Goal: Task Accomplishment & Management: Manage account settings

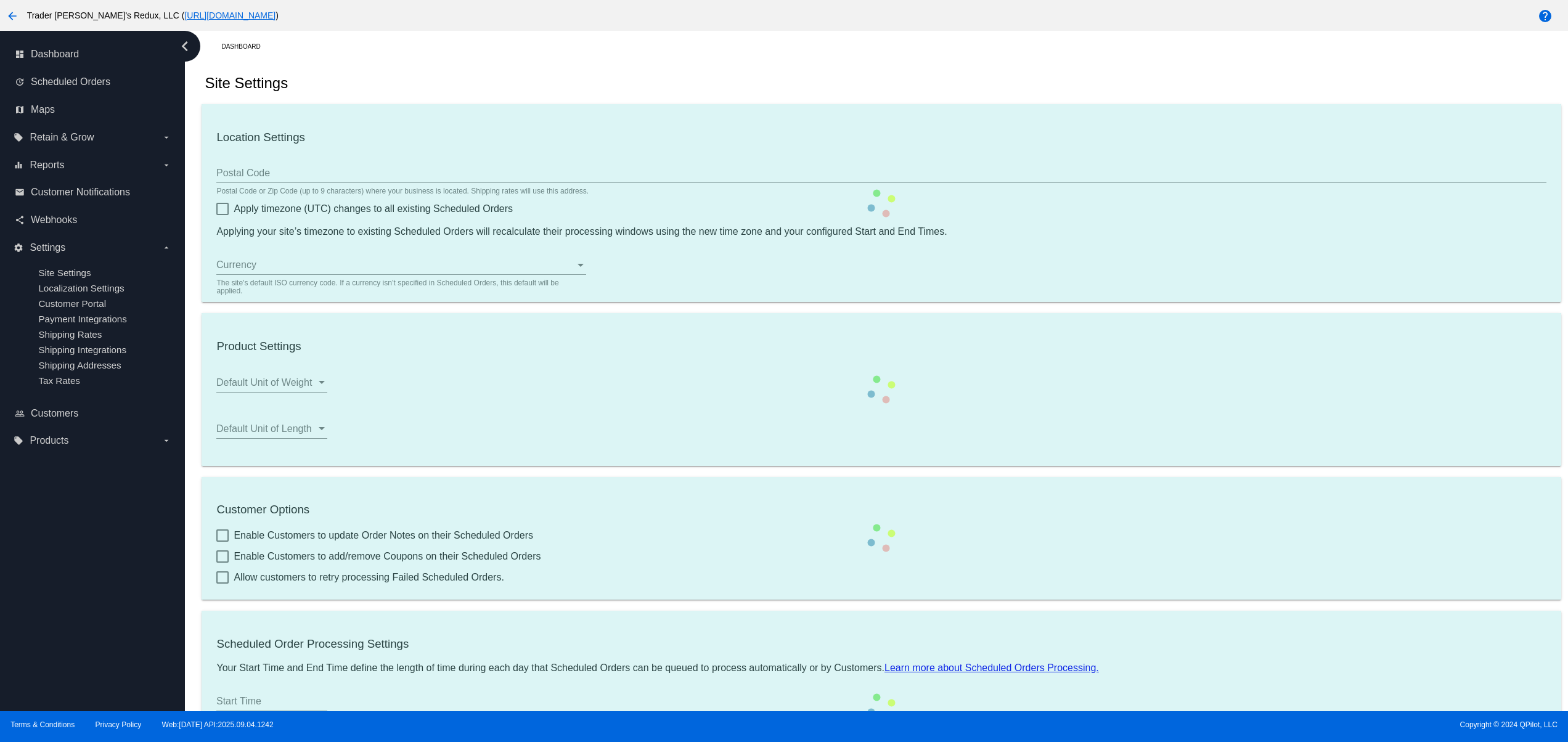
type input "80034"
checkbox input "true"
type input "09:00"
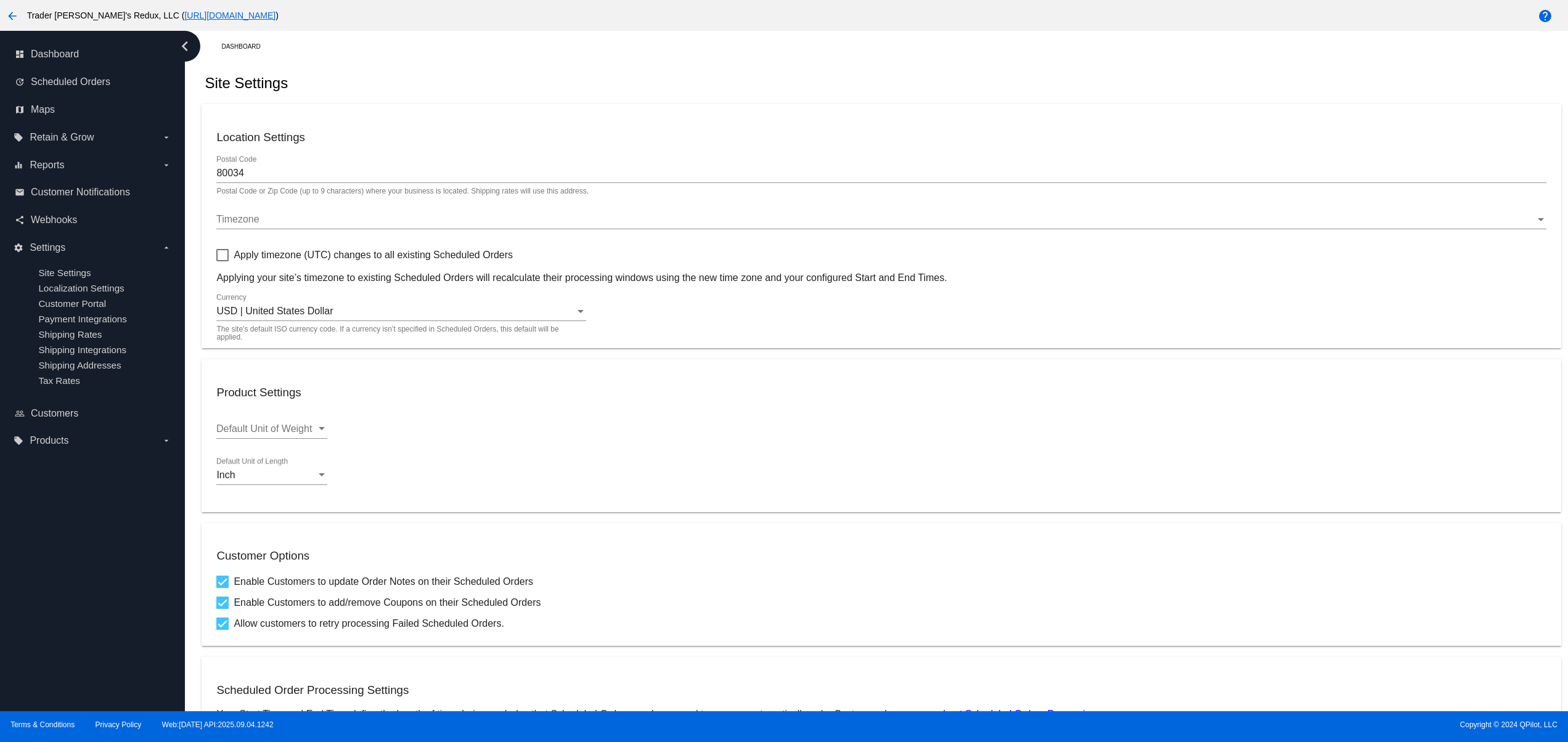
checkbox input "true"
click at [807, 117] on mat-card "Location Settings 80034 Postal Code Postal Code or Zip Code (up to 9 characters…" at bounding box center [881, 226] width 1359 height 245
click at [545, 54] on div "Dashboard" at bounding box center [891, 47] width 1339 height 19
drag, startPoint x: 455, startPoint y: 60, endPoint x: 525, endPoint y: 62, distance: 70.0
click at [454, 62] on div "Dashboard Site Settings Location Settings 80034 Postal Code Postal Code or Zip …" at bounding box center [880, 556] width 1373 height 1050
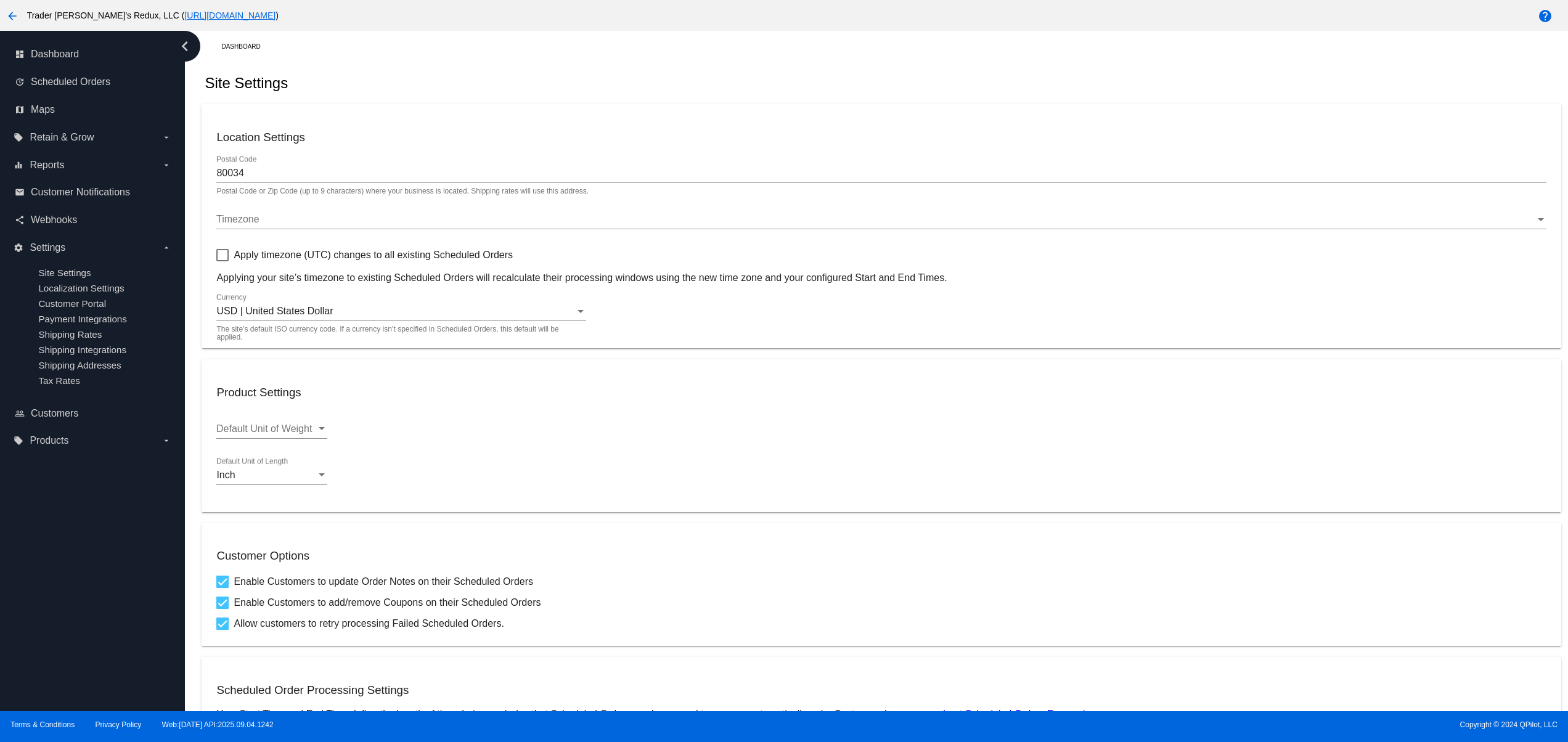
click at [535, 62] on div "Site Settings" at bounding box center [881, 83] width 1359 height 42
click at [649, 65] on div "Site Settings" at bounding box center [881, 83] width 1359 height 42
click at [660, 65] on div "Site Settings" at bounding box center [881, 83] width 1359 height 42
click at [462, 71] on div "Site Settings" at bounding box center [881, 83] width 1359 height 42
drag, startPoint x: 552, startPoint y: 66, endPoint x: 582, endPoint y: 66, distance: 30.0
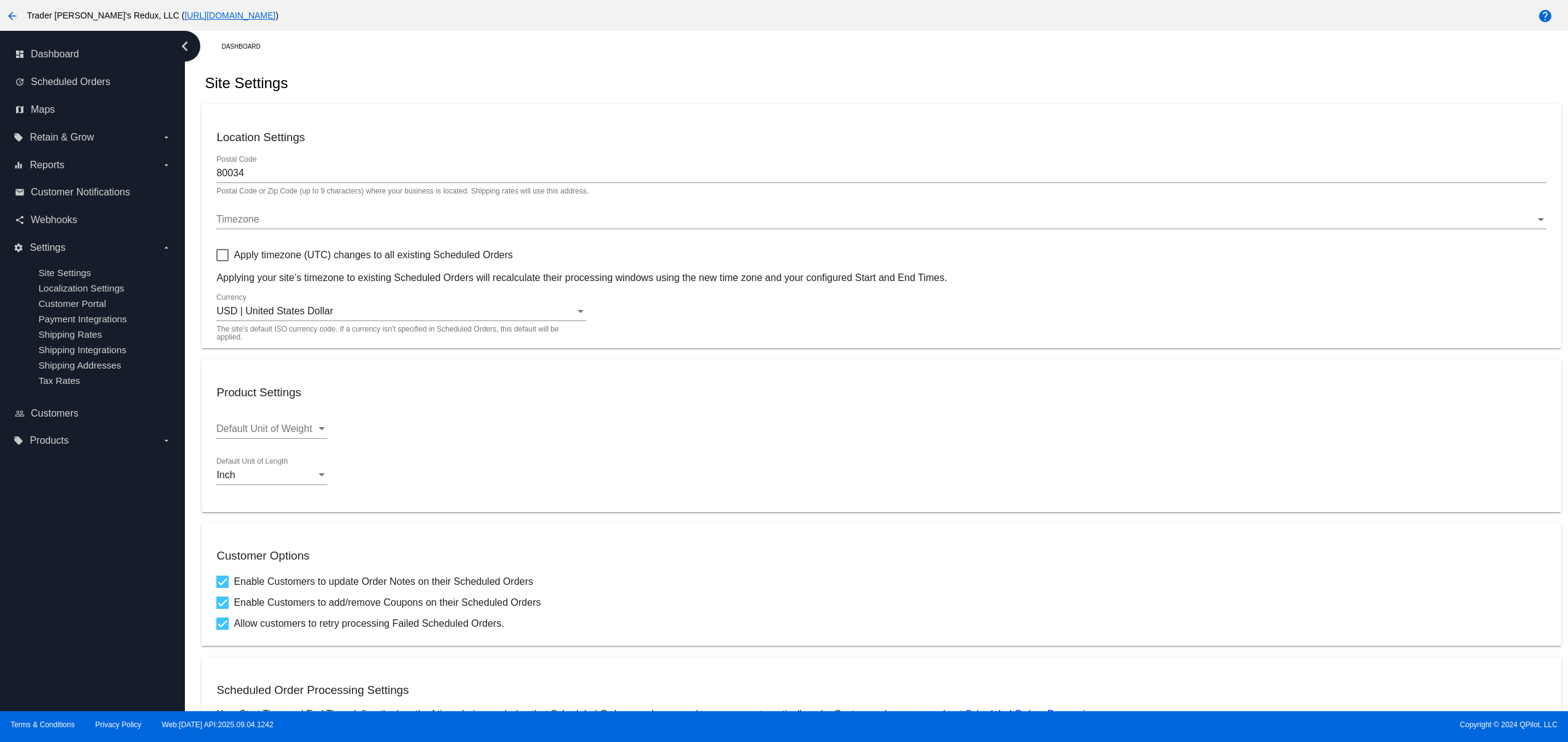
click at [557, 66] on div "Site Settings" at bounding box center [881, 83] width 1359 height 42
click at [582, 66] on div "Site Settings" at bounding box center [881, 83] width 1359 height 42
click at [577, 69] on div "Site Settings" at bounding box center [881, 83] width 1359 height 42
click at [684, 89] on div "Site Settings" at bounding box center [881, 83] width 1359 height 42
click at [717, 70] on div "Site Settings" at bounding box center [881, 83] width 1359 height 42
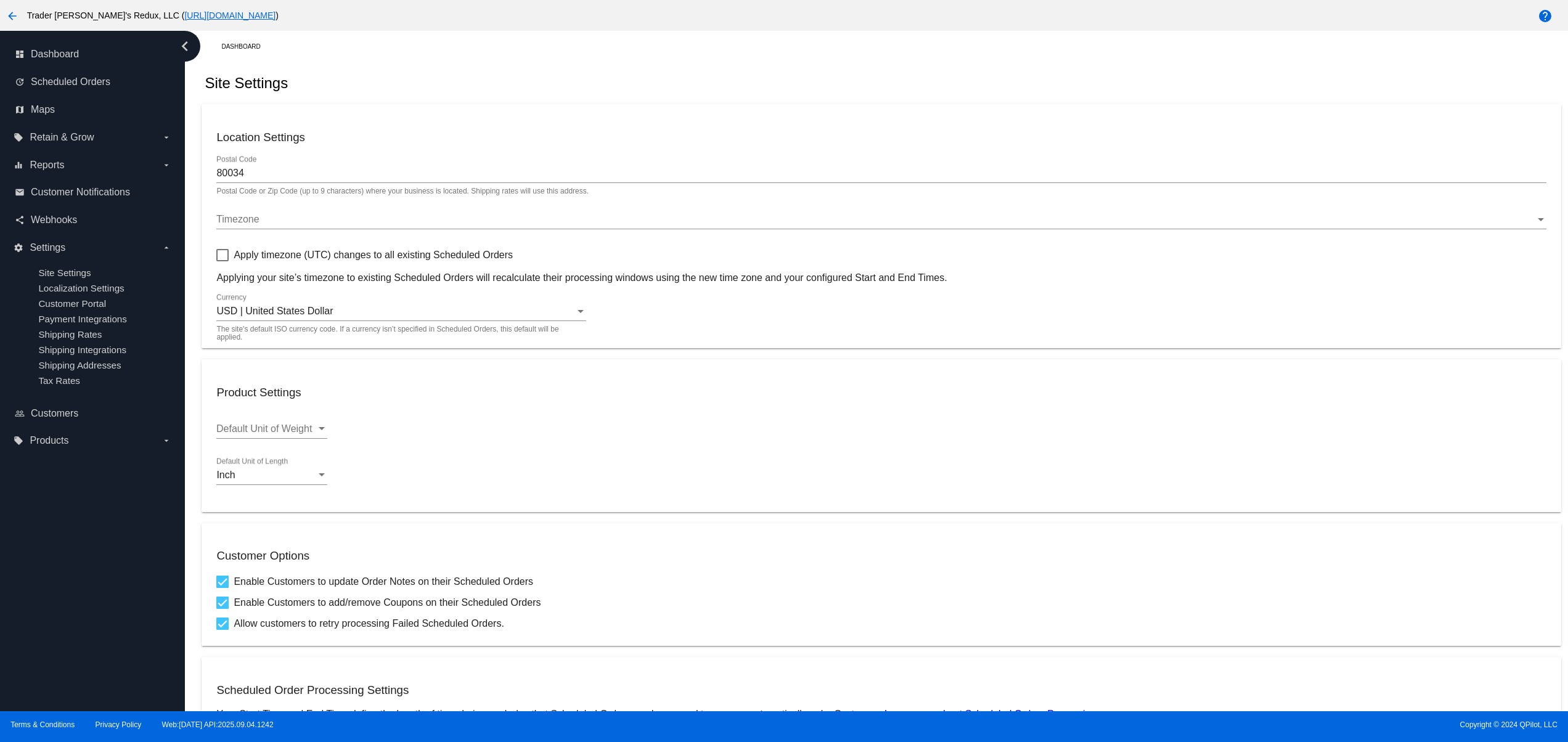
click at [575, 91] on div "Site Settings" at bounding box center [881, 83] width 1359 height 42
click at [621, 91] on div "Site Settings" at bounding box center [881, 83] width 1359 height 42
drag, startPoint x: 671, startPoint y: 91, endPoint x: 683, endPoint y: 91, distance: 12.0
click at [675, 91] on div "Site Settings" at bounding box center [881, 83] width 1359 height 42
drag, startPoint x: 720, startPoint y: 96, endPoint x: 757, endPoint y: 99, distance: 37.1
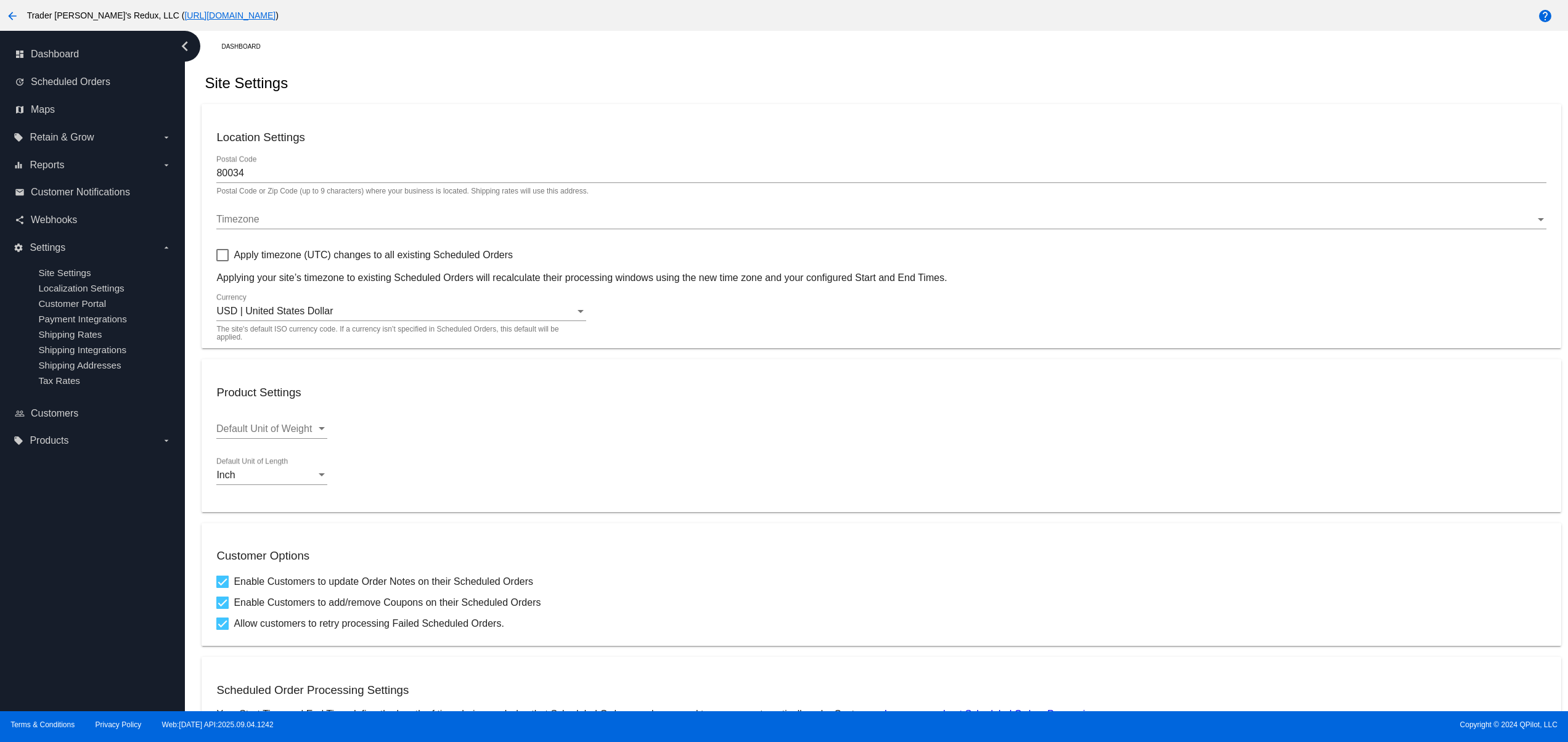
click at [724, 99] on div "Site Settings" at bounding box center [881, 83] width 1359 height 42
drag, startPoint x: 757, startPoint y: 99, endPoint x: 791, endPoint y: 99, distance: 34.0
click at [766, 99] on div "Site Settings" at bounding box center [881, 83] width 1359 height 42
drag, startPoint x: 791, startPoint y: 99, endPoint x: 831, endPoint y: 99, distance: 40.0
click at [794, 99] on div "Site Settings" at bounding box center [881, 83] width 1359 height 42
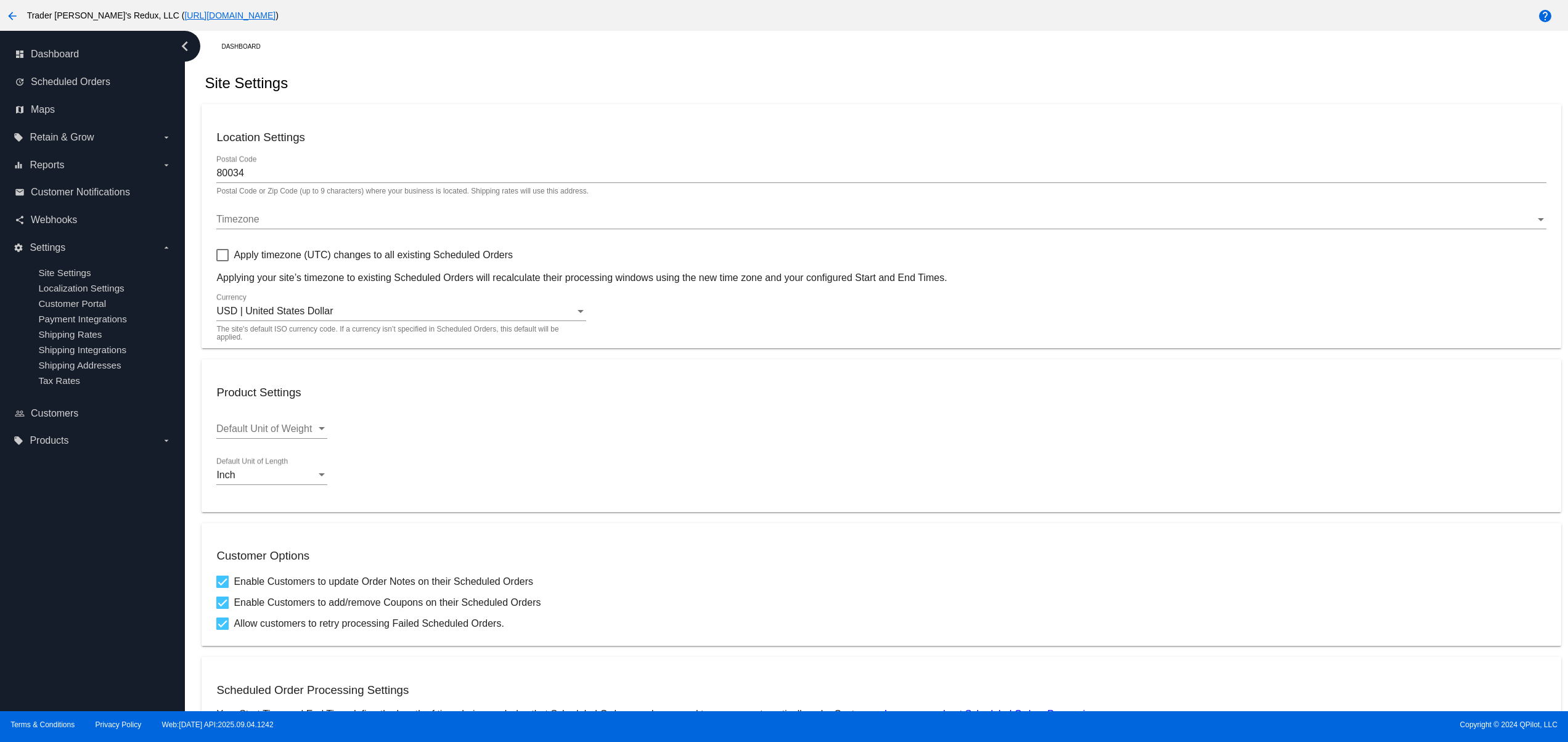
drag, startPoint x: 831, startPoint y: 99, endPoint x: 853, endPoint y: 101, distance: 22.1
click at [835, 101] on div "Site Settings" at bounding box center [881, 83] width 1359 height 42
click at [856, 101] on div "Site Settings" at bounding box center [881, 83] width 1359 height 42
click at [888, 99] on div "Site Settings" at bounding box center [881, 83] width 1359 height 42
click at [599, 96] on div "Site Settings" at bounding box center [881, 83] width 1359 height 42
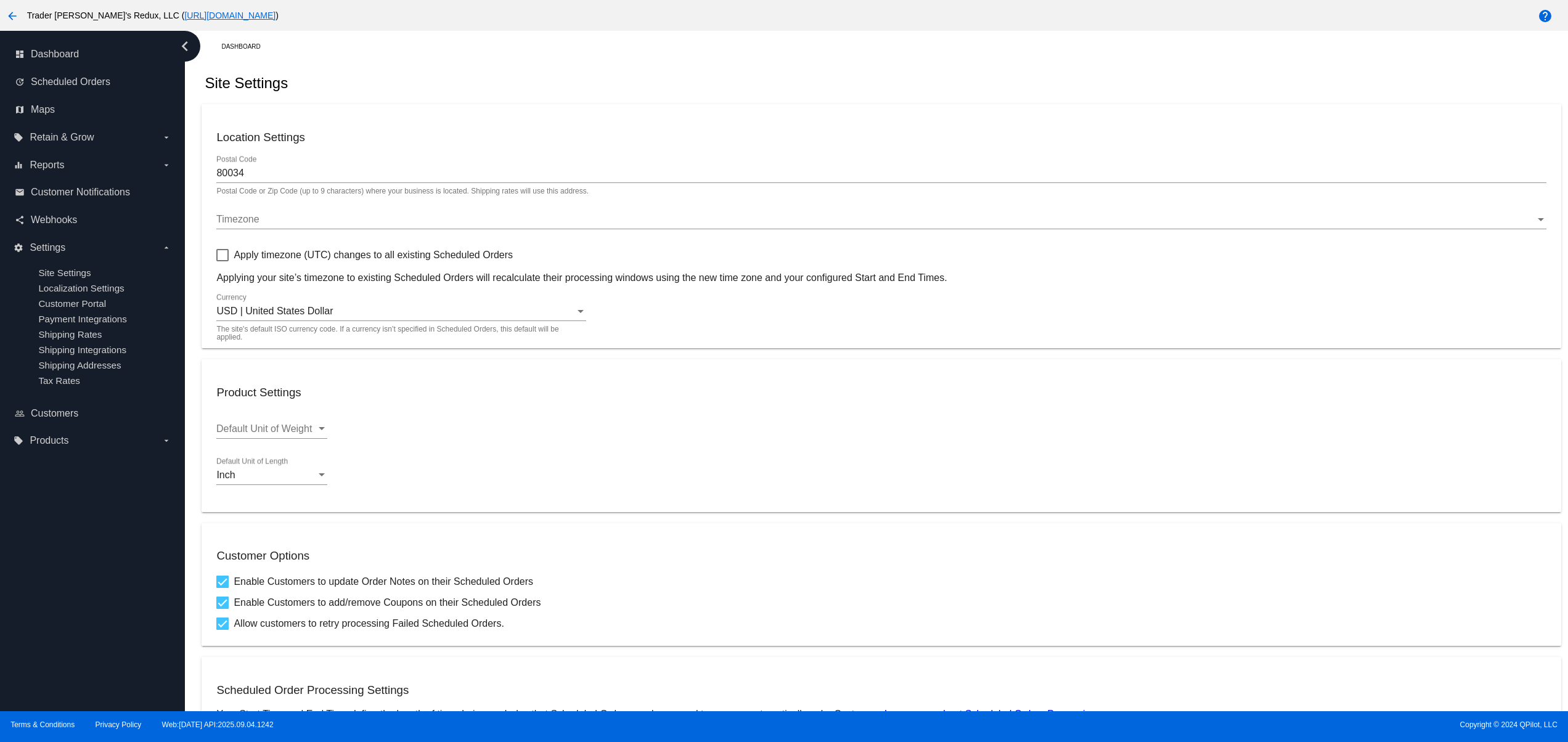
click at [685, 90] on div "Site Settings" at bounding box center [881, 83] width 1359 height 42
click at [747, 90] on div "Site Settings" at bounding box center [881, 83] width 1359 height 42
click at [769, 90] on div "Site Settings" at bounding box center [881, 83] width 1359 height 42
drag, startPoint x: 791, startPoint y: 90, endPoint x: 811, endPoint y: 90, distance: 20.0
click at [793, 90] on div "Site Settings" at bounding box center [881, 83] width 1359 height 42
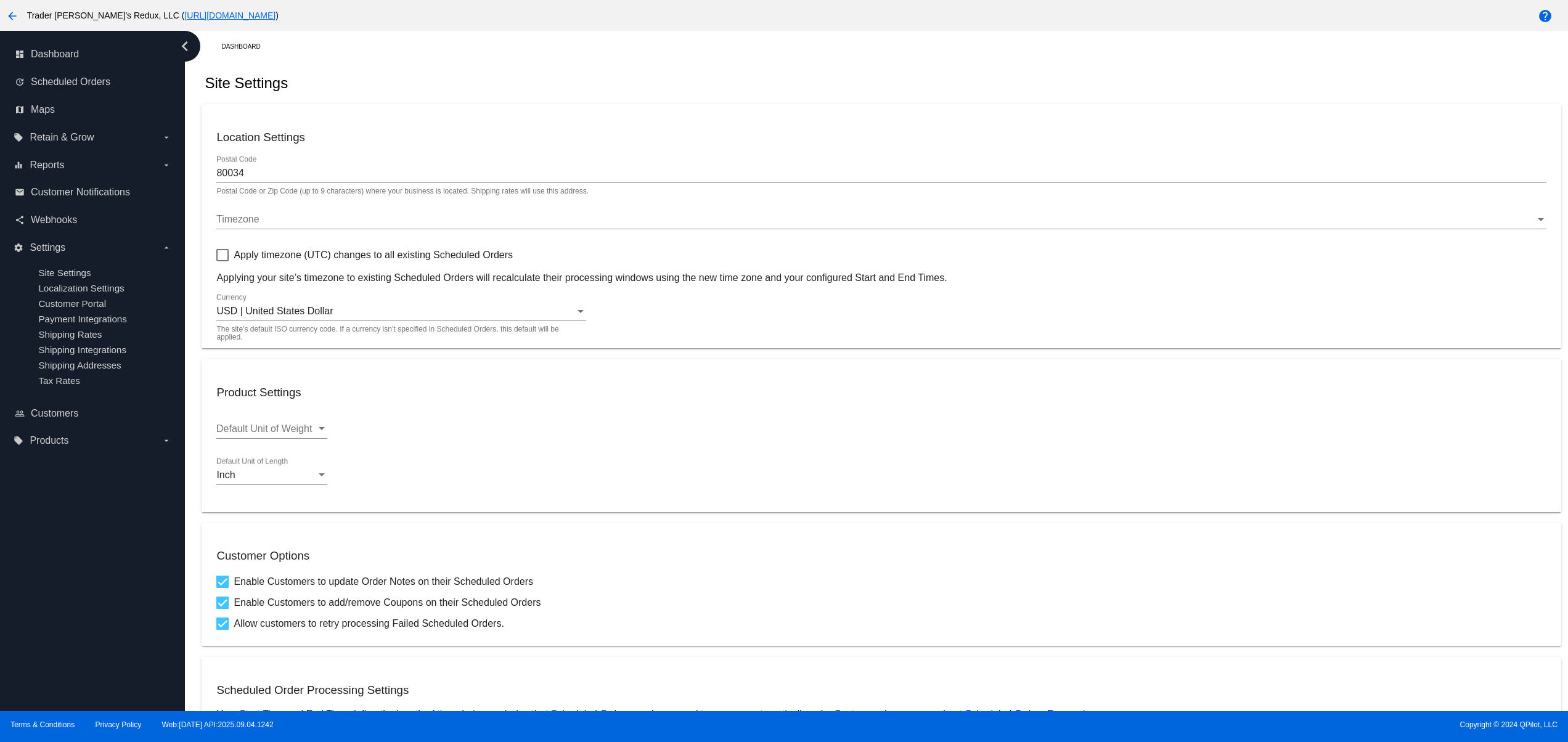
click at [548, 110] on mat-card "Location Settings 80034 Postal Code Postal Code or Zip Code (up to 9 characters…" at bounding box center [881, 226] width 1359 height 245
drag, startPoint x: 604, startPoint y: 89, endPoint x: 633, endPoint y: 87, distance: 29.1
click at [608, 89] on div "Site Settings" at bounding box center [881, 83] width 1359 height 42
click at [711, 72] on div "Site Settings" at bounding box center [881, 83] width 1359 height 42
drag, startPoint x: 766, startPoint y: 62, endPoint x: 805, endPoint y: 62, distance: 39.0
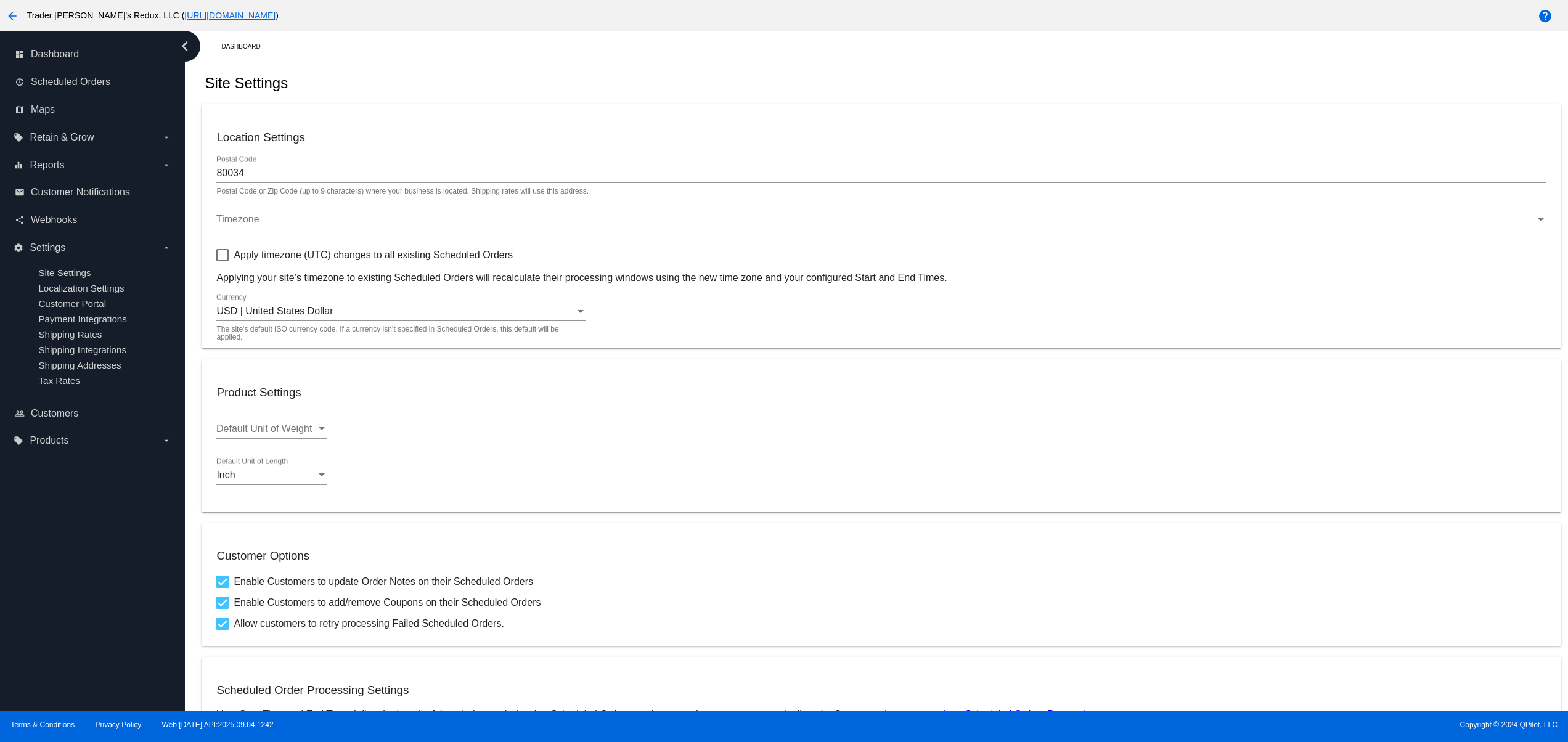
click at [772, 62] on div "Dashboard Site Settings Location Settings 80034 Postal Code Postal Code or Zip …" at bounding box center [880, 556] width 1373 height 1050
drag, startPoint x: 805, startPoint y: 62, endPoint x: 828, endPoint y: 62, distance: 23.0
click at [815, 62] on div "Dashboard Site Settings Location Settings 80034 Postal Code Postal Code or Zip …" at bounding box center [880, 556] width 1373 height 1050
drag, startPoint x: 852, startPoint y: 62, endPoint x: 917, endPoint y: 62, distance: 65.0
click at [856, 62] on div "Dashboard Site Settings Location Settings 80034 Postal Code Postal Code or Zip …" at bounding box center [880, 556] width 1373 height 1050
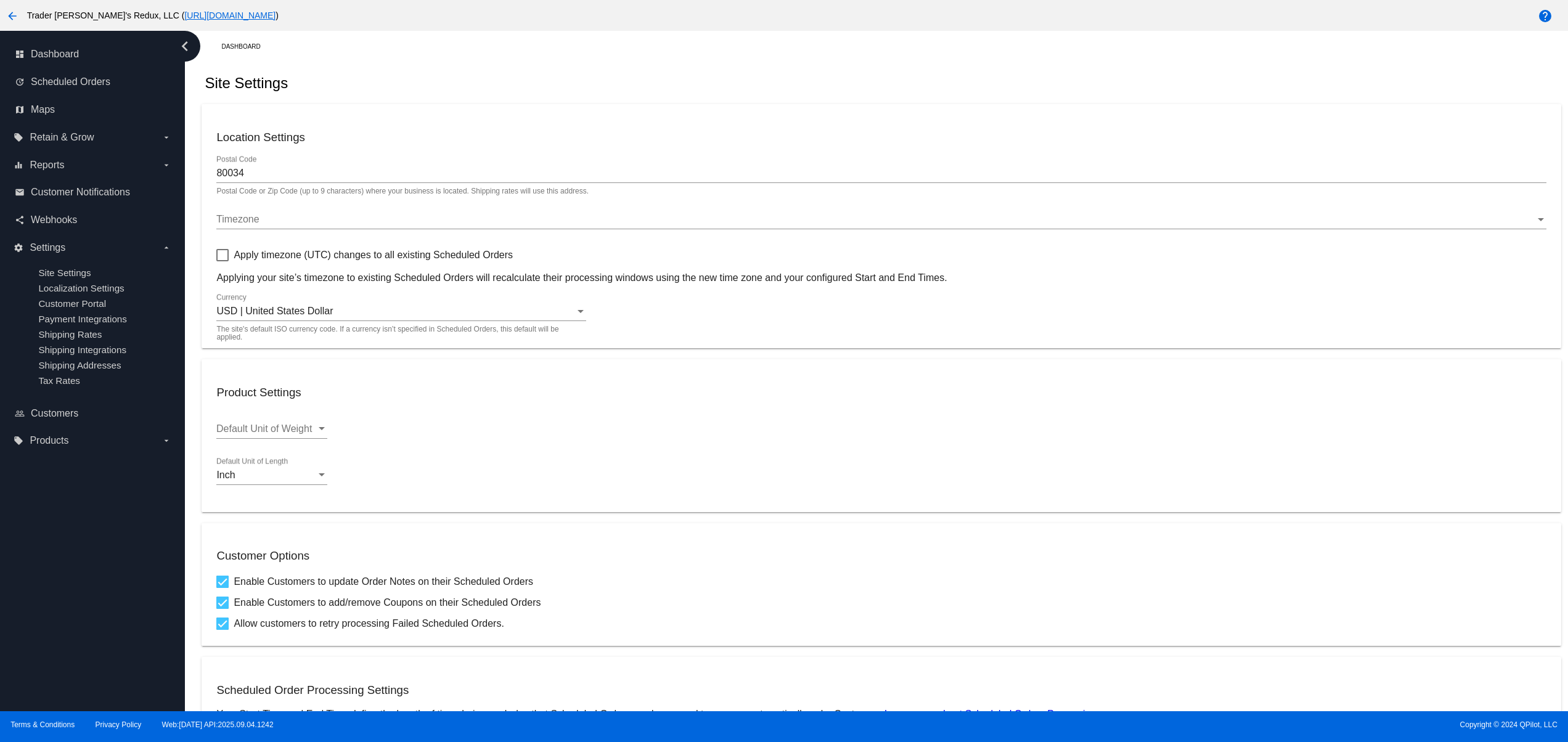
drag, startPoint x: 917, startPoint y: 62, endPoint x: 973, endPoint y: 59, distance: 56.1
click at [924, 62] on div "Dashboard Site Settings Location Settings 80034 Postal Code Postal Code or Zip …" at bounding box center [880, 556] width 1373 height 1050
click at [973, 59] on div "Dashboard Site Settings Location Settings 80034 Postal Code Postal Code or Zip …" at bounding box center [880, 556] width 1373 height 1050
click at [728, 63] on div "Dashboard Site Settings Location Settings 80034 Postal Code Postal Code or Zip …" at bounding box center [880, 556] width 1373 height 1050
click at [659, 63] on div "Site Settings" at bounding box center [881, 83] width 1359 height 42
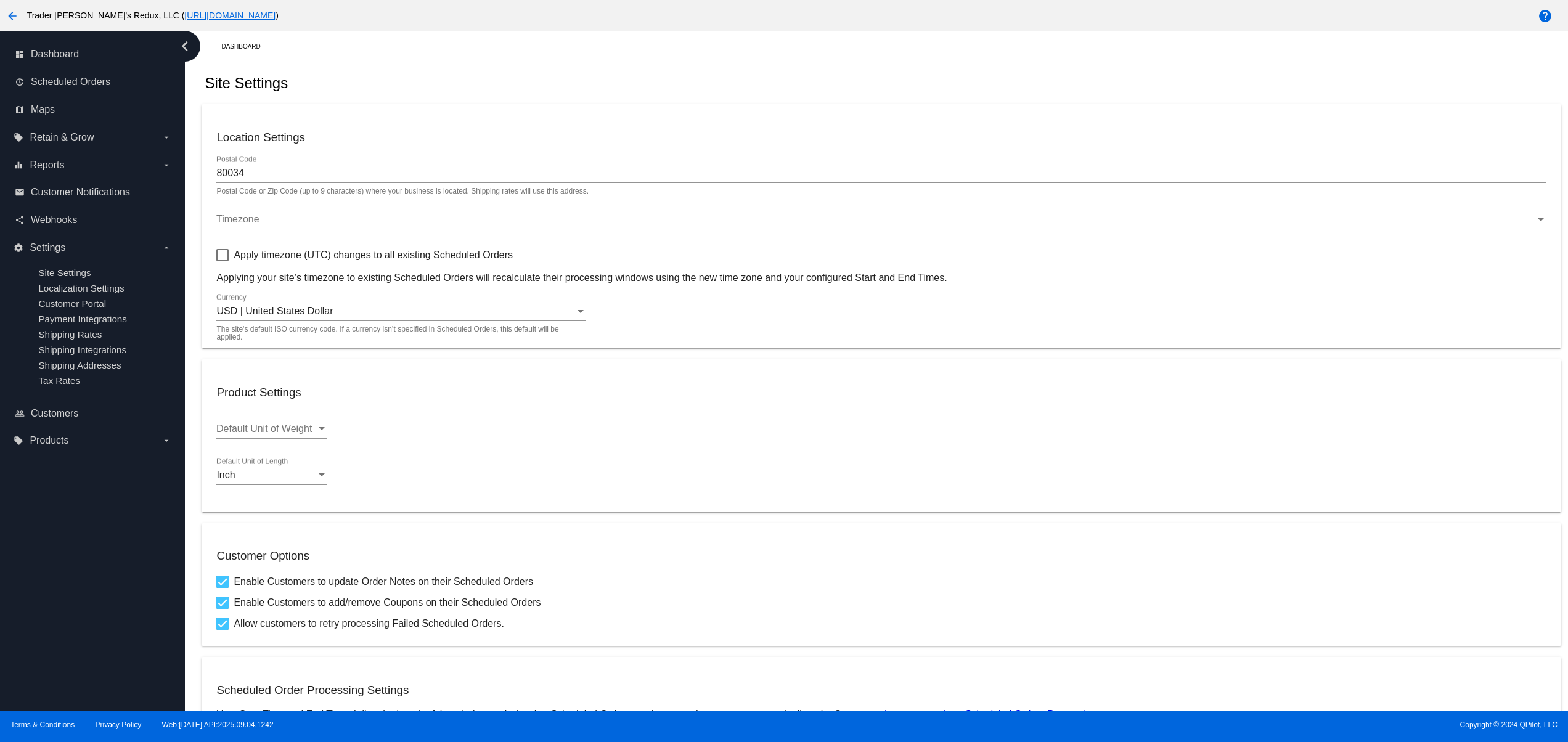
click at [683, 67] on div "Site Settings" at bounding box center [881, 83] width 1359 height 42
click at [782, 62] on div "Dashboard Site Settings Location Settings 80034 Postal Code Postal Code or Zip …" at bounding box center [880, 556] width 1373 height 1050
click at [694, 71] on div "Site Settings" at bounding box center [881, 83] width 1359 height 42
click at [768, 68] on div "Site Settings" at bounding box center [881, 83] width 1359 height 42
click at [803, 60] on div "Dashboard Site Settings Location Settings 80034 Postal Code Postal Code or Zip …" at bounding box center [880, 556] width 1373 height 1050
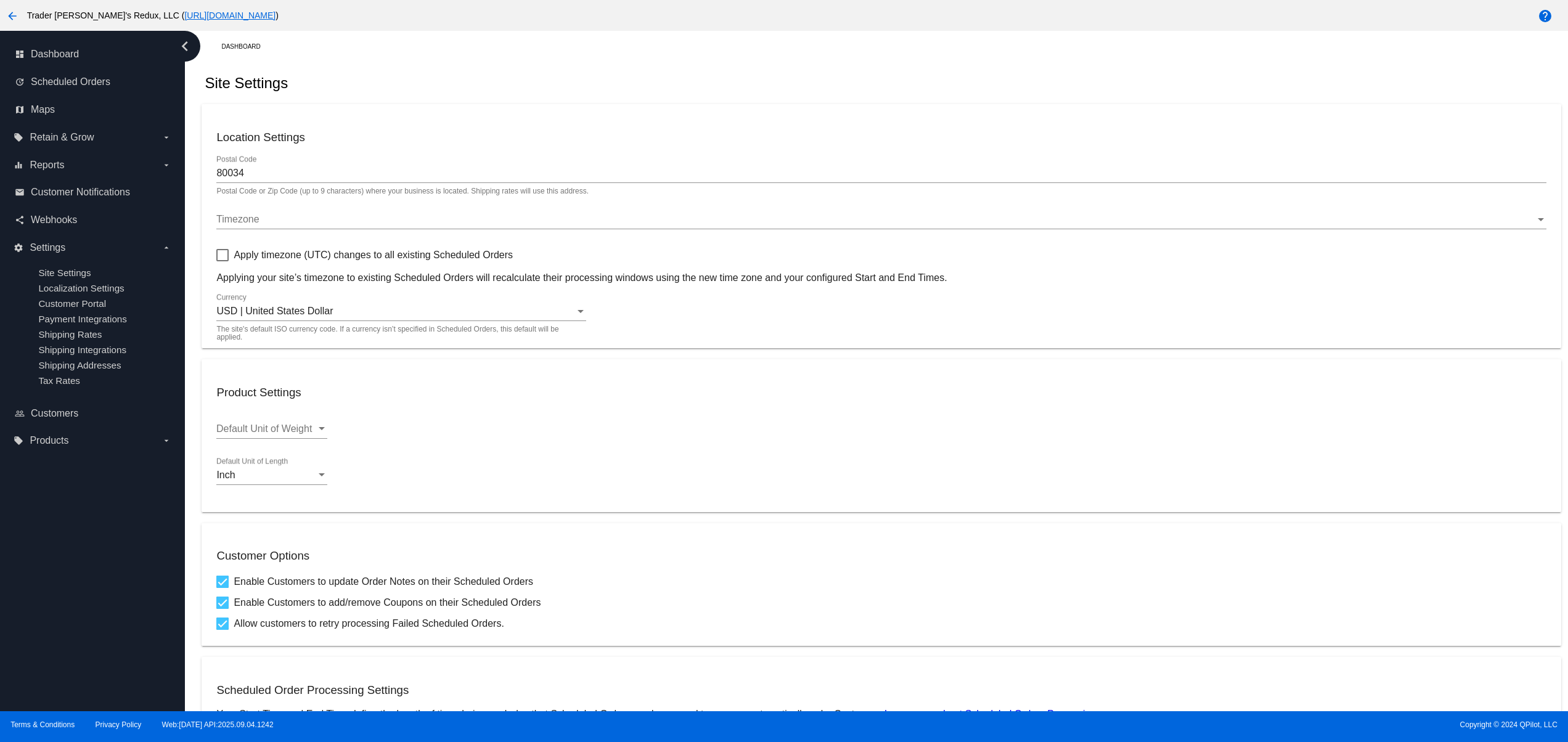
click at [835, 109] on mat-card "Location Settings 80034 Postal Code Postal Code or Zip Code (up to 9 characters…" at bounding box center [881, 226] width 1359 height 245
click at [637, 89] on div "Site Settings" at bounding box center [881, 83] width 1359 height 42
click at [516, 89] on div "Site Settings" at bounding box center [881, 83] width 1359 height 42
click at [652, 92] on div "Site Settings" at bounding box center [881, 83] width 1359 height 42
click at [499, 89] on div "Site Settings" at bounding box center [881, 83] width 1359 height 42
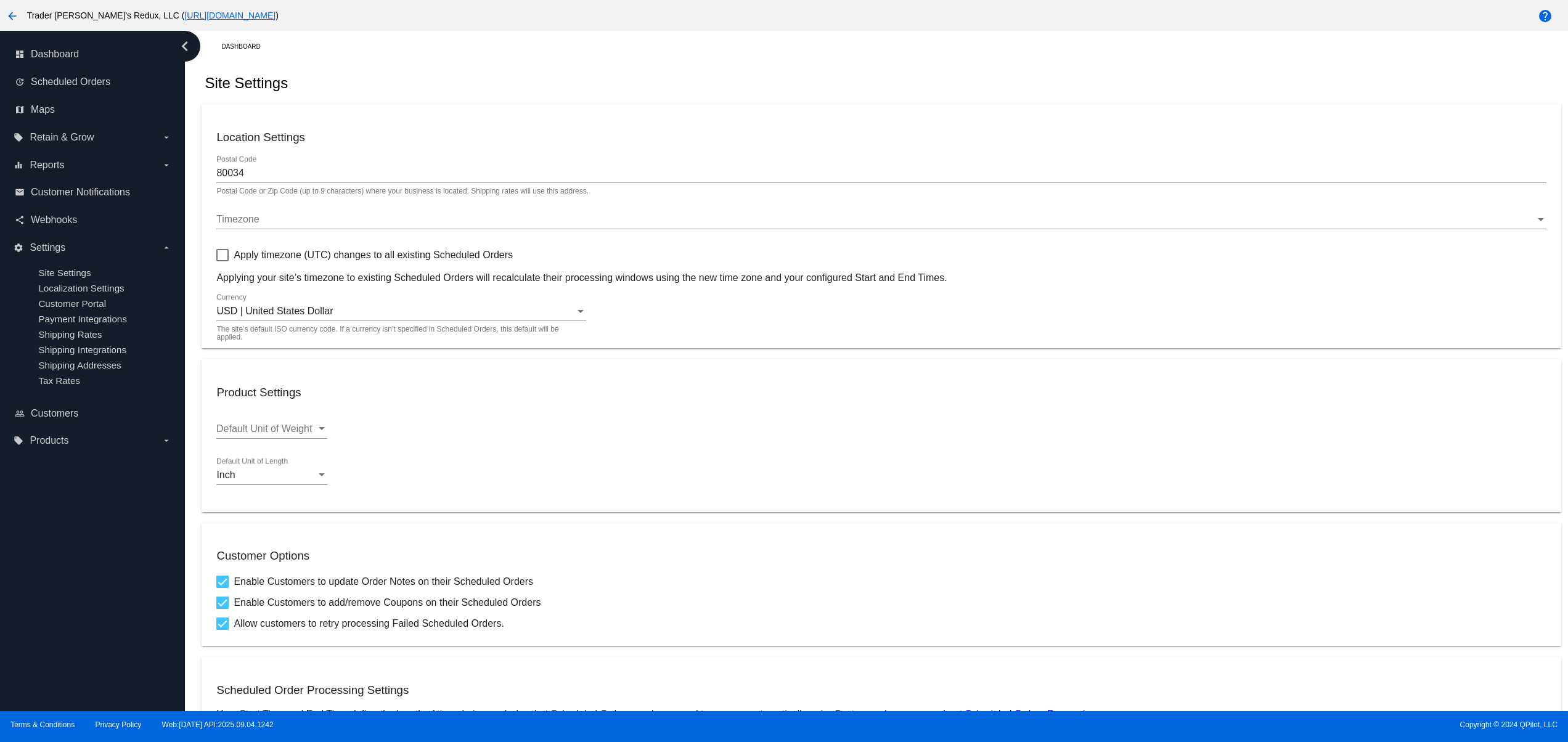
click at [650, 59] on div "Dashboard Site Settings Location Settings 80034 Postal Code Postal Code or Zip …" at bounding box center [880, 556] width 1373 height 1050
click at [757, 68] on div "Site Settings" at bounding box center [881, 83] width 1359 height 42
drag, startPoint x: 801, startPoint y: 77, endPoint x: 846, endPoint y: 87, distance: 46.1
click at [806, 77] on div "Site Settings" at bounding box center [881, 83] width 1359 height 42
drag, startPoint x: 846, startPoint y: 87, endPoint x: 867, endPoint y: 87, distance: 21.0
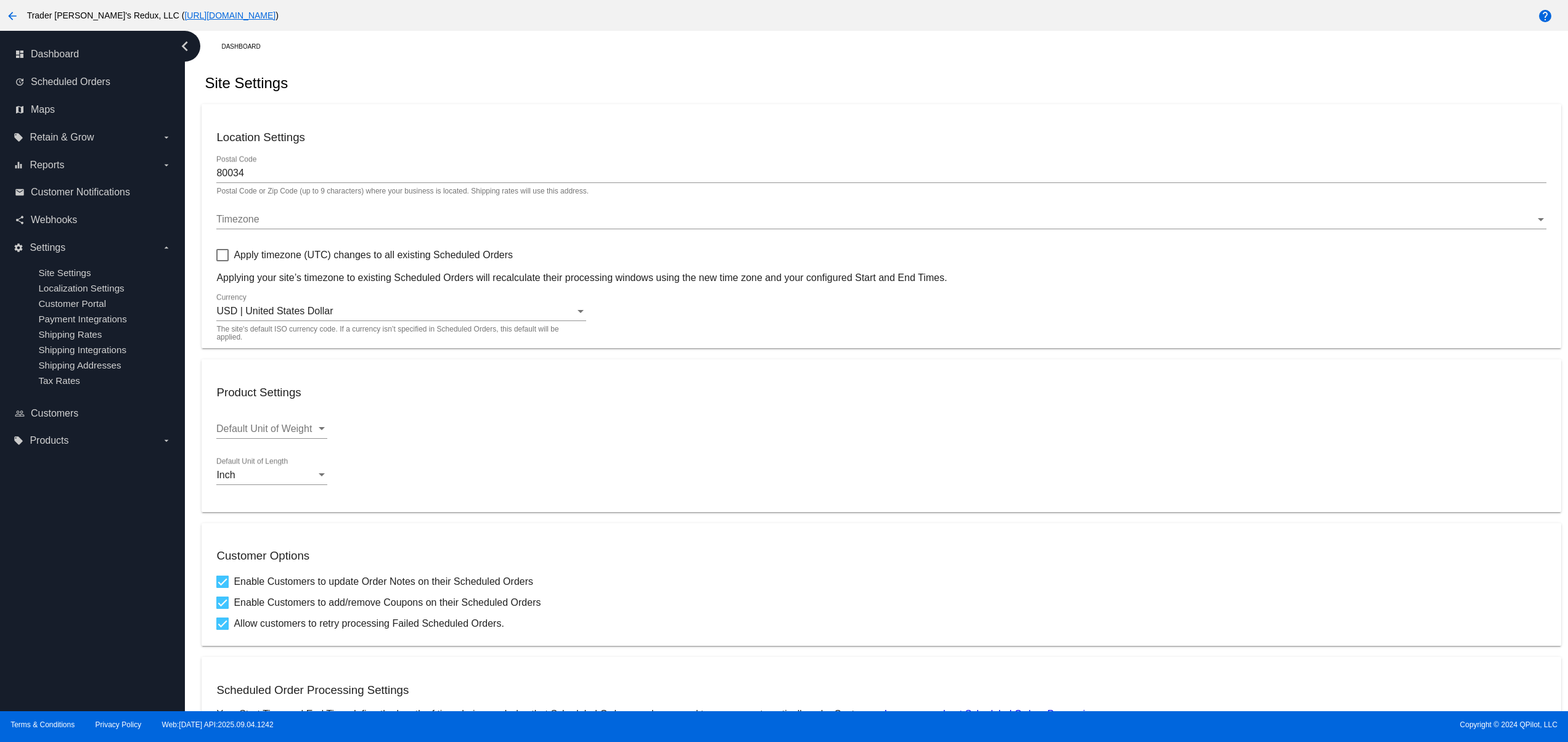
click at [848, 87] on div "Site Settings" at bounding box center [881, 83] width 1359 height 42
click at [945, 70] on div "Site Settings" at bounding box center [881, 83] width 1359 height 42
click at [580, 89] on div "Site Settings" at bounding box center [881, 83] width 1359 height 42
drag, startPoint x: 660, startPoint y: 88, endPoint x: 700, endPoint y: 83, distance: 40.3
click at [666, 88] on div "Site Settings" at bounding box center [881, 83] width 1359 height 42
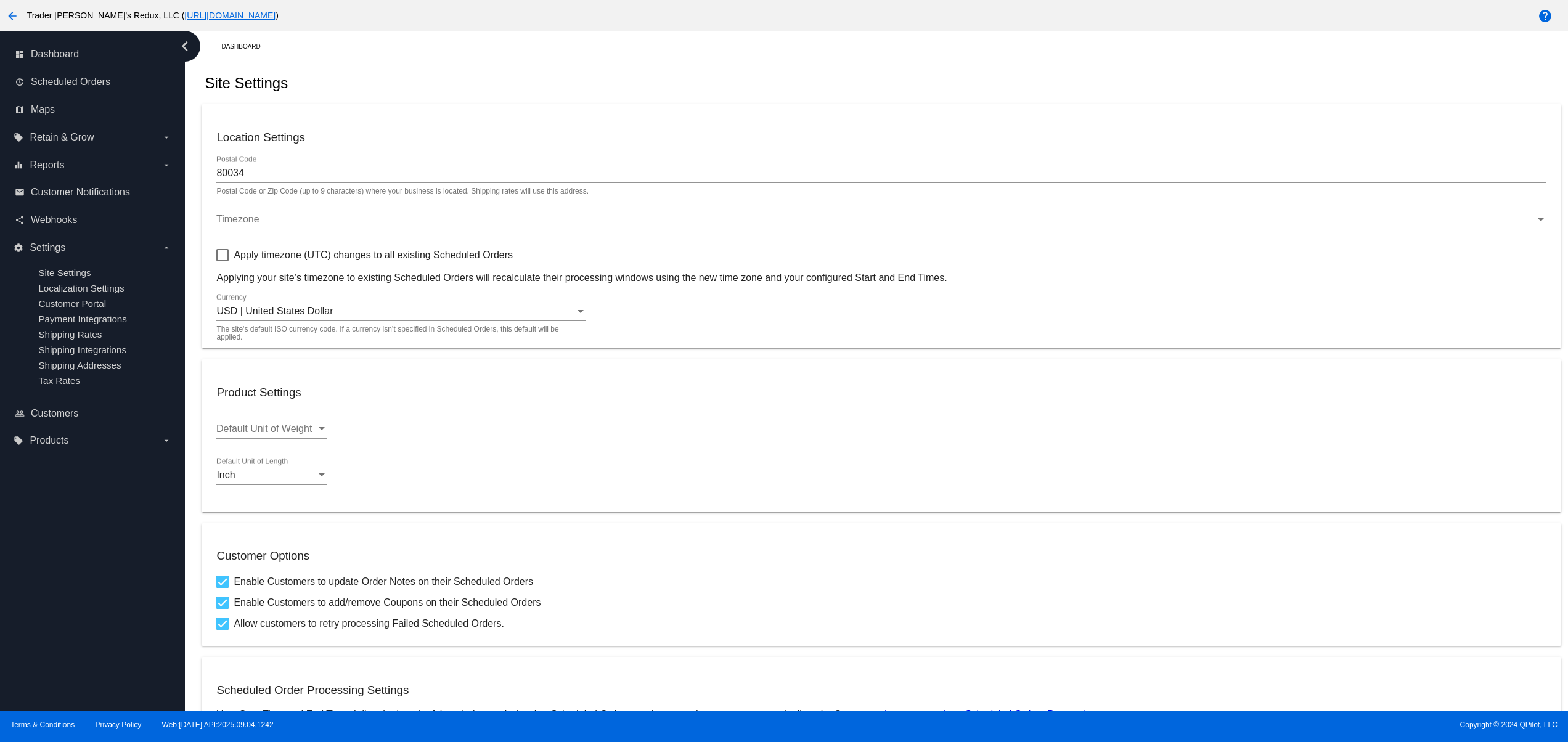
click at [747, 80] on div "Site Settings" at bounding box center [881, 83] width 1359 height 42
click at [578, 45] on div "Dashboard" at bounding box center [891, 47] width 1339 height 19
click at [645, 45] on div "Dashboard" at bounding box center [891, 47] width 1339 height 19
click at [755, 45] on div "Dashboard" at bounding box center [891, 47] width 1339 height 19
click at [654, 101] on div "Site Settings" at bounding box center [881, 83] width 1359 height 42
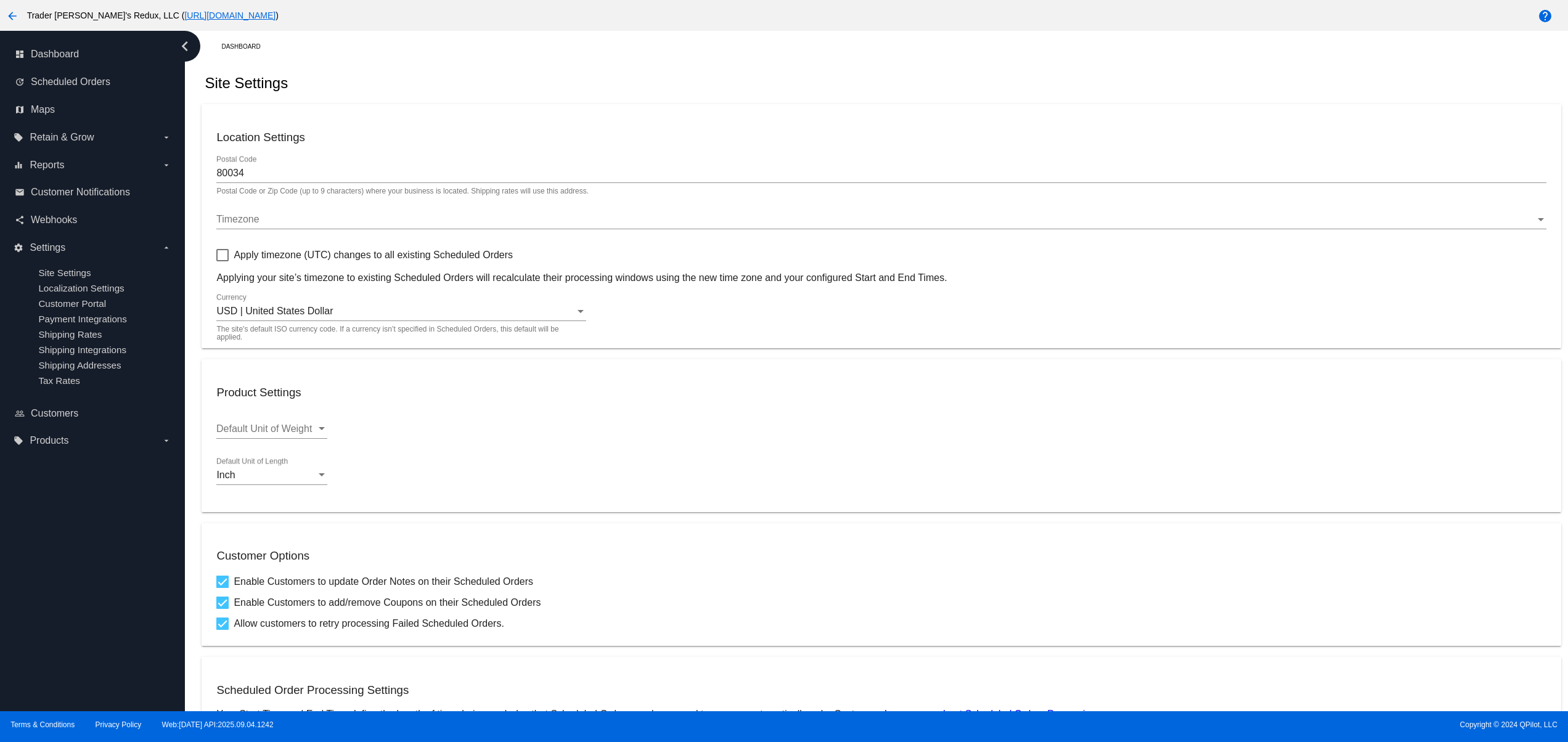
click at [780, 97] on div "Site Settings" at bounding box center [881, 83] width 1359 height 42
click at [808, 90] on div "Site Settings" at bounding box center [881, 83] width 1359 height 42
click at [618, 105] on mat-card "Location Settings 80034 Postal Code Postal Code or Zip Code (up to 9 characters…" at bounding box center [881, 226] width 1359 height 245
drag, startPoint x: 731, startPoint y: 94, endPoint x: 740, endPoint y: 94, distance: 9.0
click at [740, 94] on div "Site Settings" at bounding box center [881, 83] width 1359 height 42
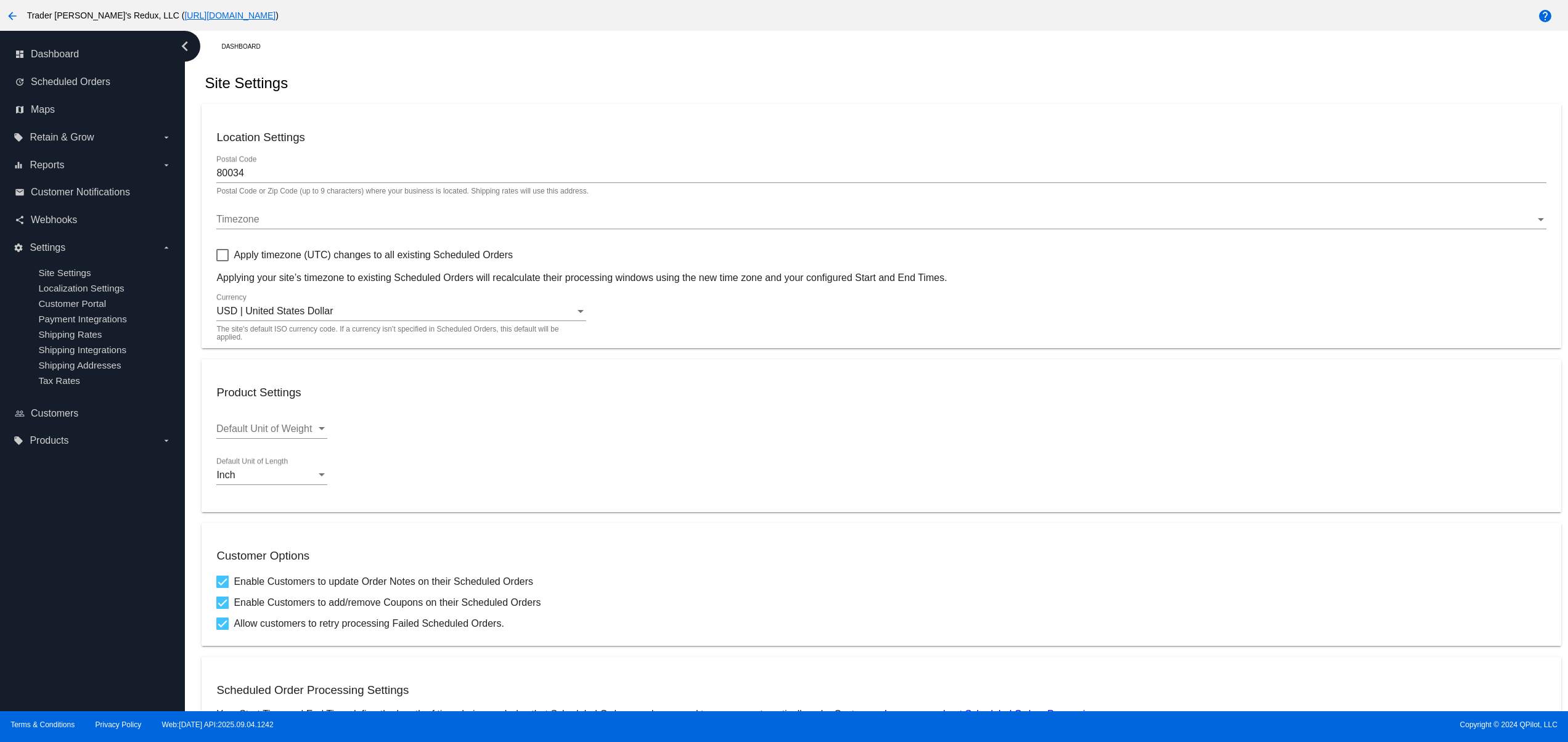
click at [785, 94] on div "Site Settings" at bounding box center [881, 83] width 1359 height 42
click at [852, 84] on div "Site Settings" at bounding box center [881, 83] width 1359 height 42
drag, startPoint x: 936, startPoint y: 67, endPoint x: 951, endPoint y: 67, distance: 15.0
click at [937, 67] on div "Site Settings" at bounding box center [881, 83] width 1359 height 42
click at [1025, 59] on div "Dashboard Site Settings Location Settings 80034 Postal Code Postal Code or Zip …" at bounding box center [880, 556] width 1373 height 1050
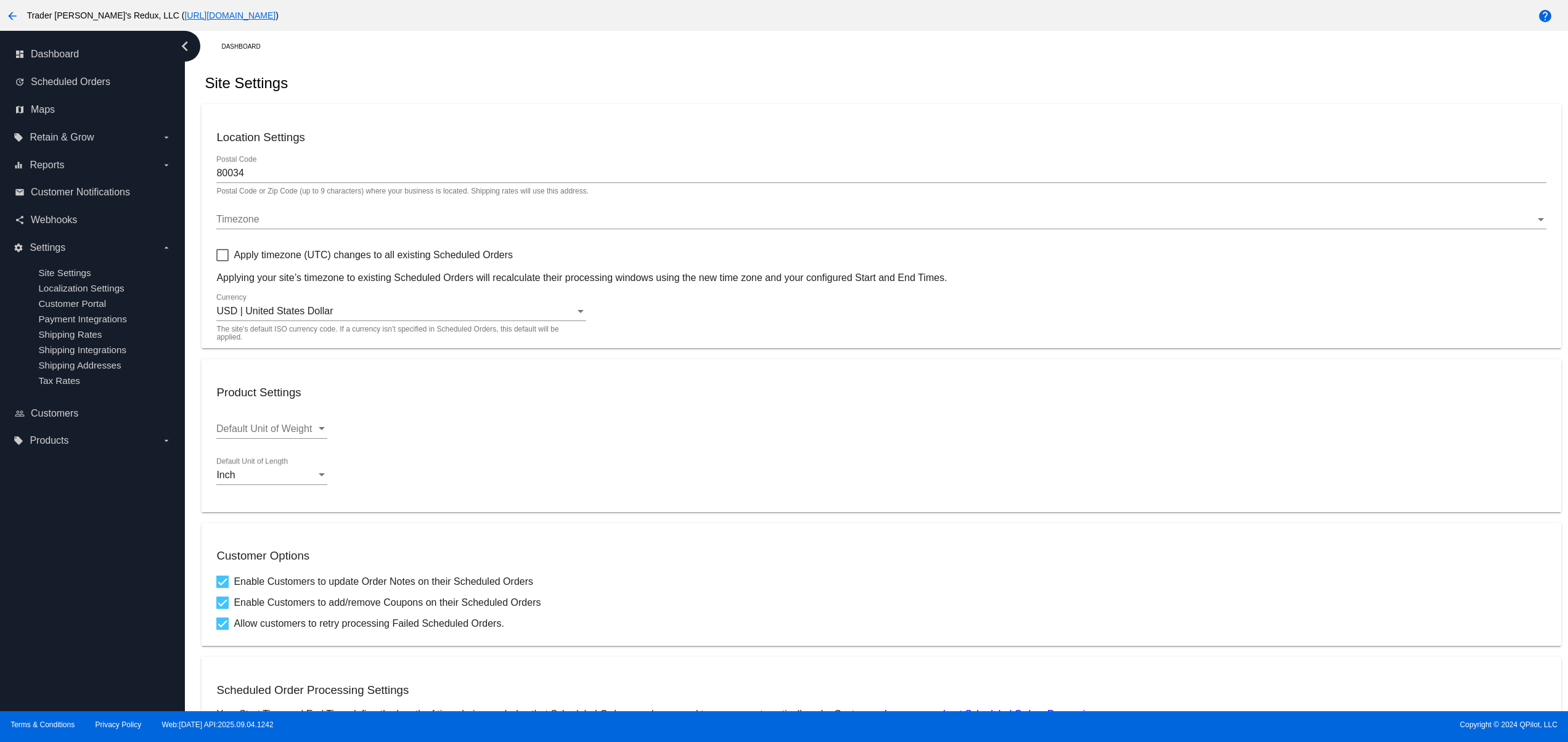
click at [661, 84] on div "Site Settings" at bounding box center [881, 83] width 1359 height 42
drag, startPoint x: 757, startPoint y: 84, endPoint x: 779, endPoint y: 84, distance: 22.0
click at [759, 84] on div "Site Settings" at bounding box center [881, 83] width 1359 height 42
drag, startPoint x: 791, startPoint y: 84, endPoint x: 825, endPoint y: 84, distance: 34.0
click at [799, 84] on div "Site Settings" at bounding box center [881, 83] width 1359 height 42
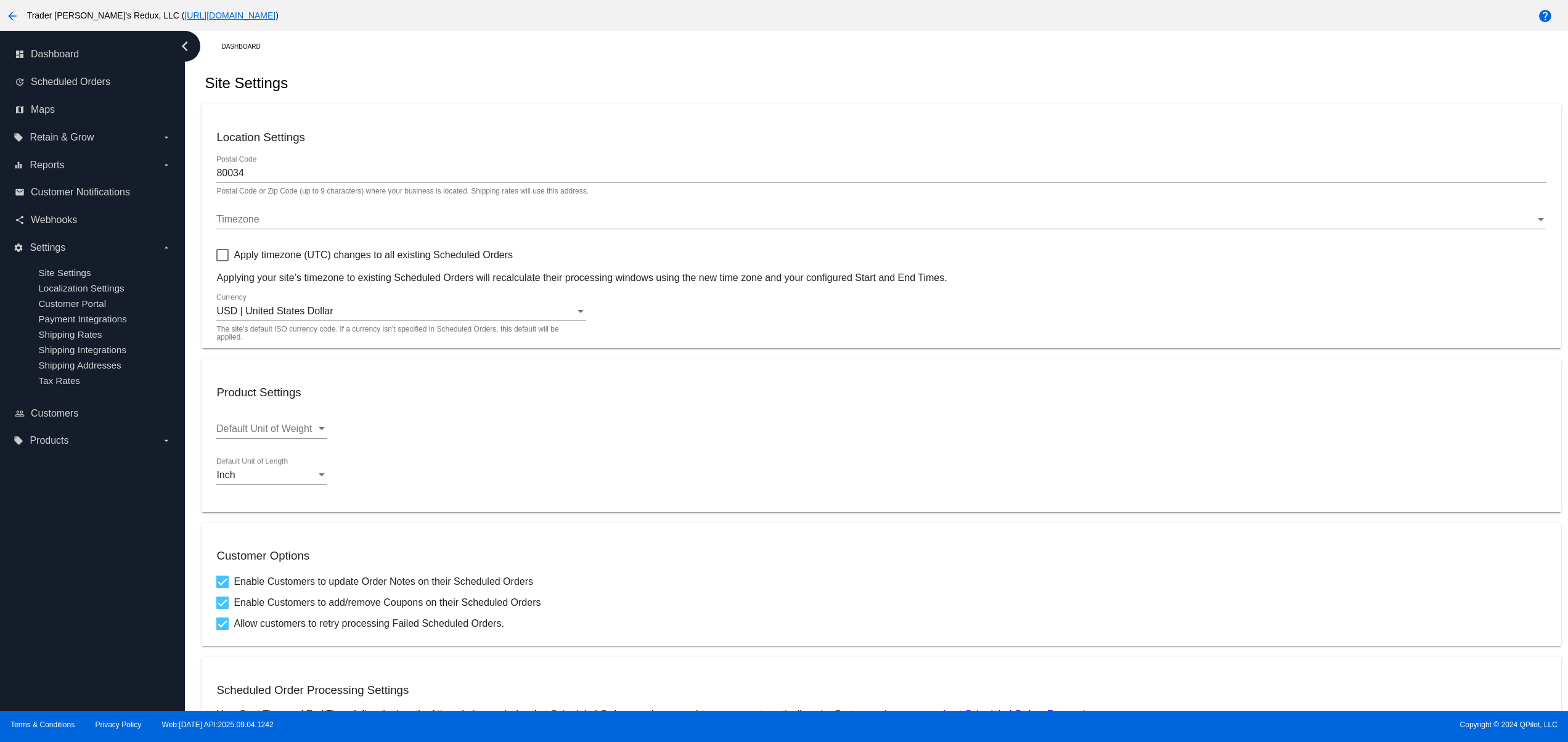
drag, startPoint x: 825, startPoint y: 84, endPoint x: 861, endPoint y: 81, distance: 36.1
click at [831, 84] on div "Site Settings" at bounding box center [881, 83] width 1359 height 42
click at [861, 81] on div "Site Settings" at bounding box center [881, 83] width 1359 height 42
click at [891, 74] on div "Site Settings" at bounding box center [881, 83] width 1359 height 42
drag, startPoint x: 901, startPoint y: 71, endPoint x: 924, endPoint y: 71, distance: 23.0
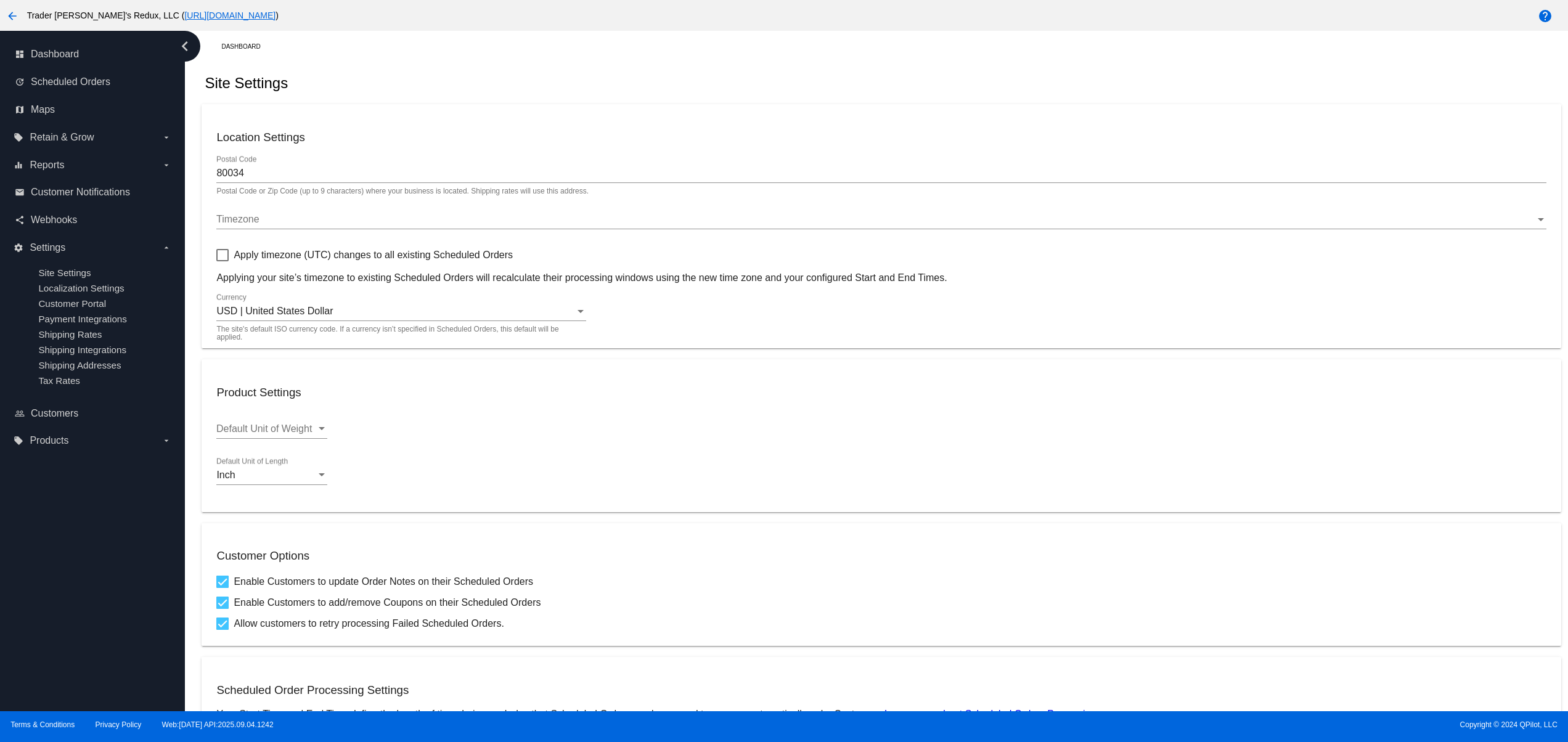
click at [906, 71] on div "Site Settings" at bounding box center [881, 83] width 1359 height 42
click at [965, 64] on div "Site Settings" at bounding box center [881, 83] width 1359 height 42
click at [671, 99] on div "Site Settings" at bounding box center [881, 83] width 1359 height 42
click at [801, 88] on div "Site Settings" at bounding box center [881, 83] width 1359 height 42
click at [873, 89] on div "Site Settings" at bounding box center [881, 83] width 1359 height 42
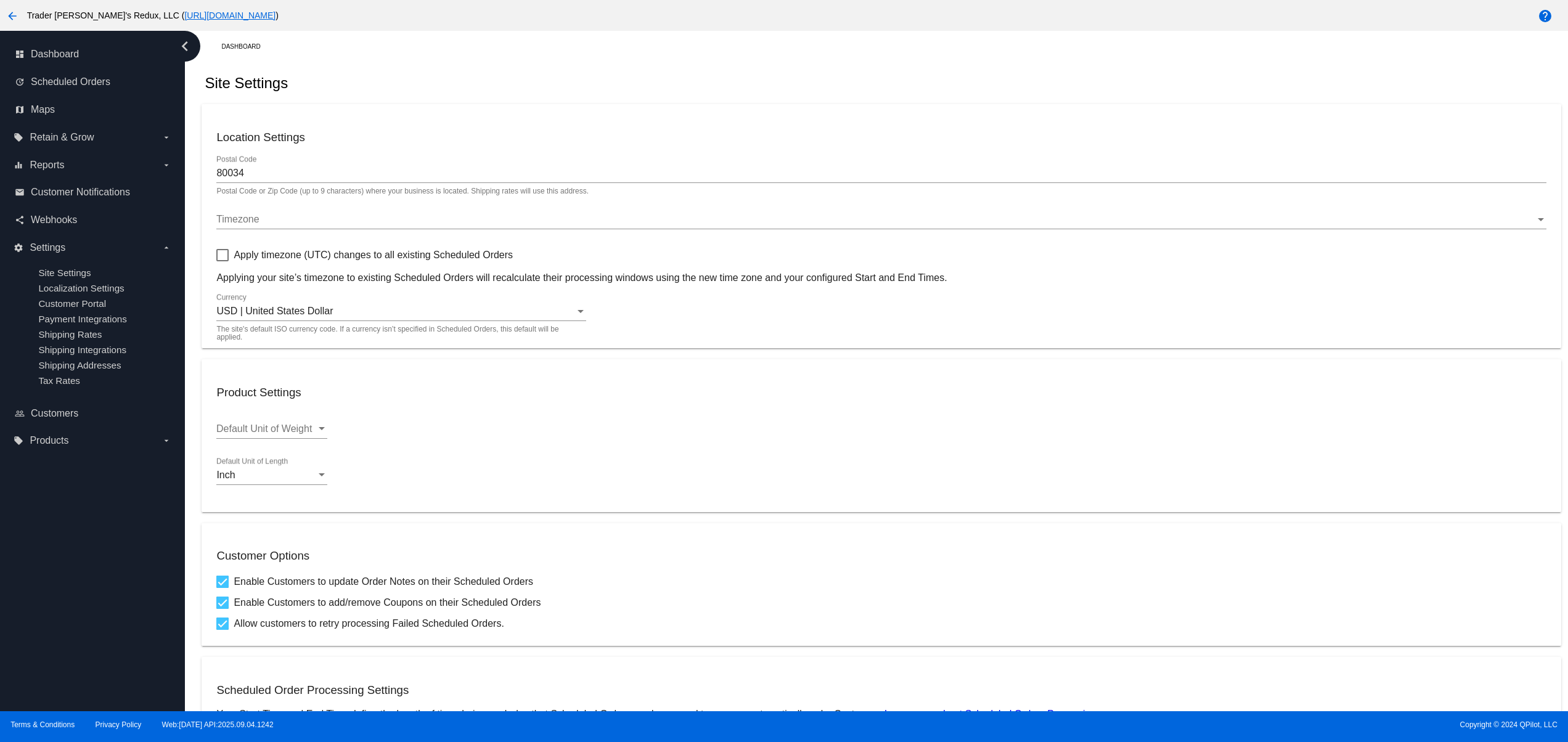
click at [924, 91] on div "Site Settings" at bounding box center [881, 83] width 1359 height 42
click at [832, 104] on div "Site Settings" at bounding box center [881, 83] width 1359 height 42
click at [898, 99] on div "Site Settings" at bounding box center [881, 83] width 1359 height 42
click at [928, 99] on div "Site Settings" at bounding box center [881, 83] width 1359 height 42
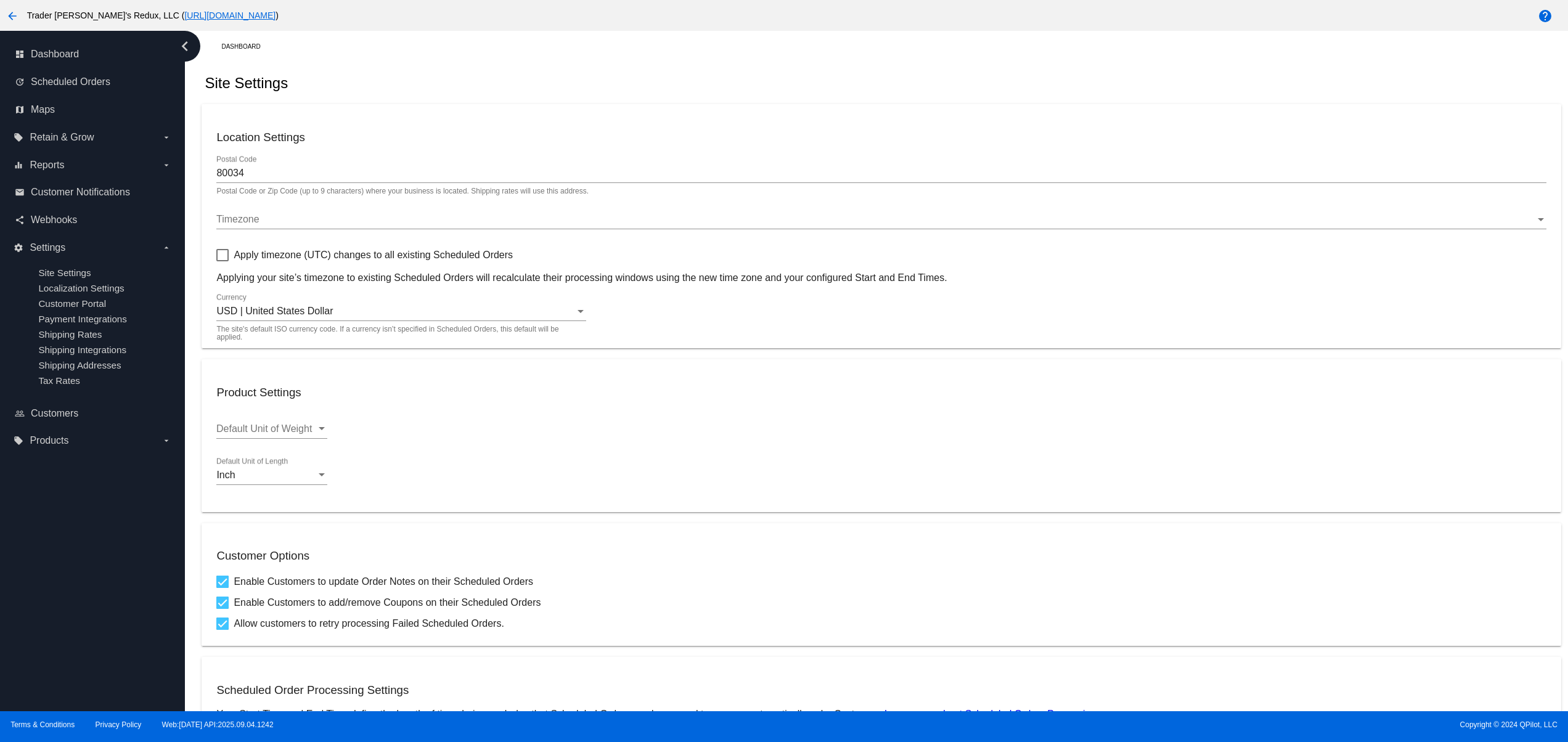
click at [928, 99] on div "Site Settings" at bounding box center [881, 83] width 1359 height 42
click at [731, 87] on div "Site Settings" at bounding box center [881, 83] width 1359 height 42
click at [631, 77] on div "Site Settings" at bounding box center [881, 83] width 1359 height 42
click at [754, 69] on div "Site Settings" at bounding box center [881, 83] width 1359 height 42
click at [789, 59] on div "Dashboard Site Settings Location Settings 80034 Postal Code Postal Code or Zip …" at bounding box center [880, 556] width 1373 height 1050
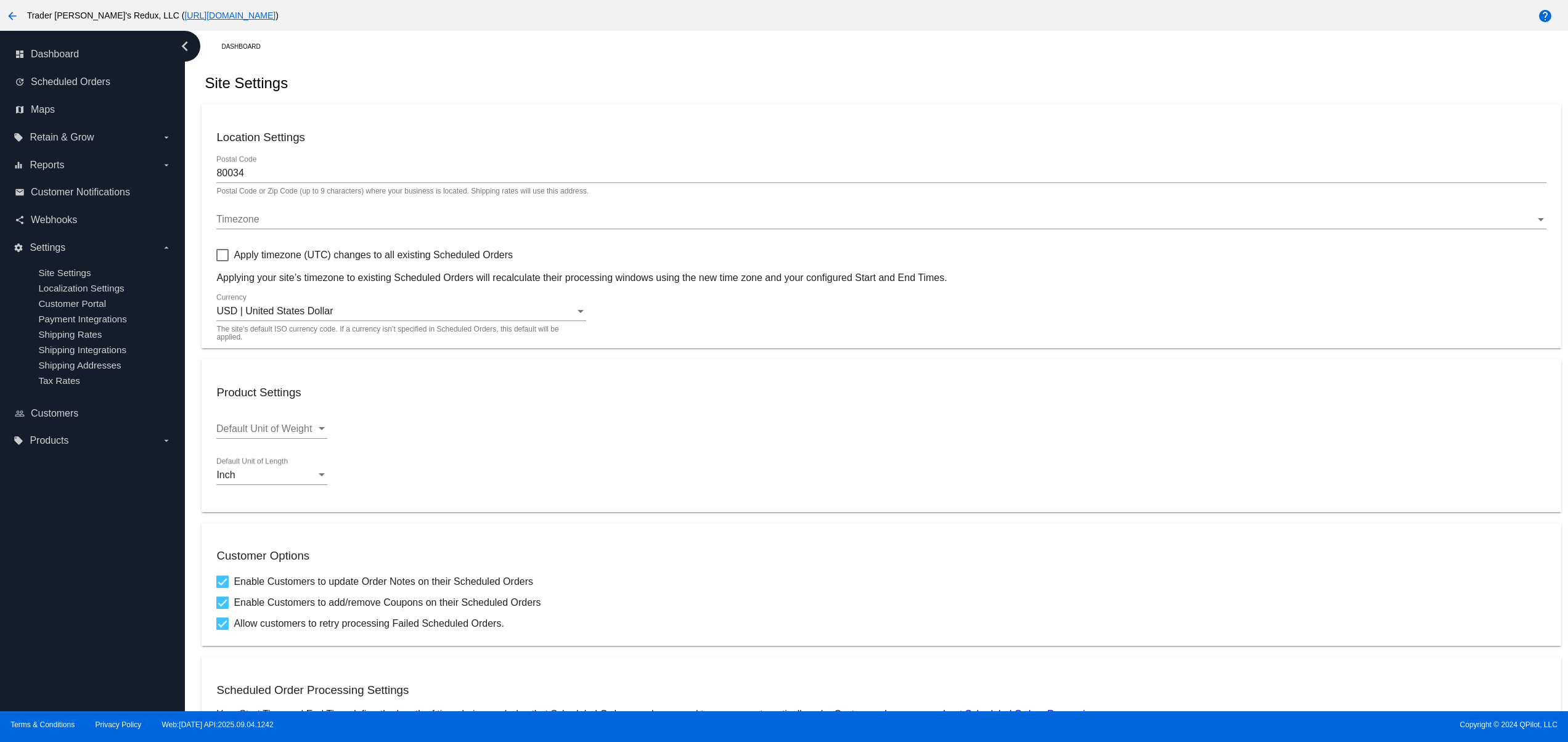
click at [610, 92] on div "Site Settings" at bounding box center [881, 83] width 1359 height 42
click at [696, 75] on div "Site Settings" at bounding box center [881, 83] width 1359 height 42
click at [755, 77] on div "Site Settings" at bounding box center [881, 83] width 1359 height 42
click at [797, 85] on div "Site Settings" at bounding box center [881, 83] width 1359 height 42
click at [832, 87] on div "Site Settings" at bounding box center [881, 83] width 1359 height 42
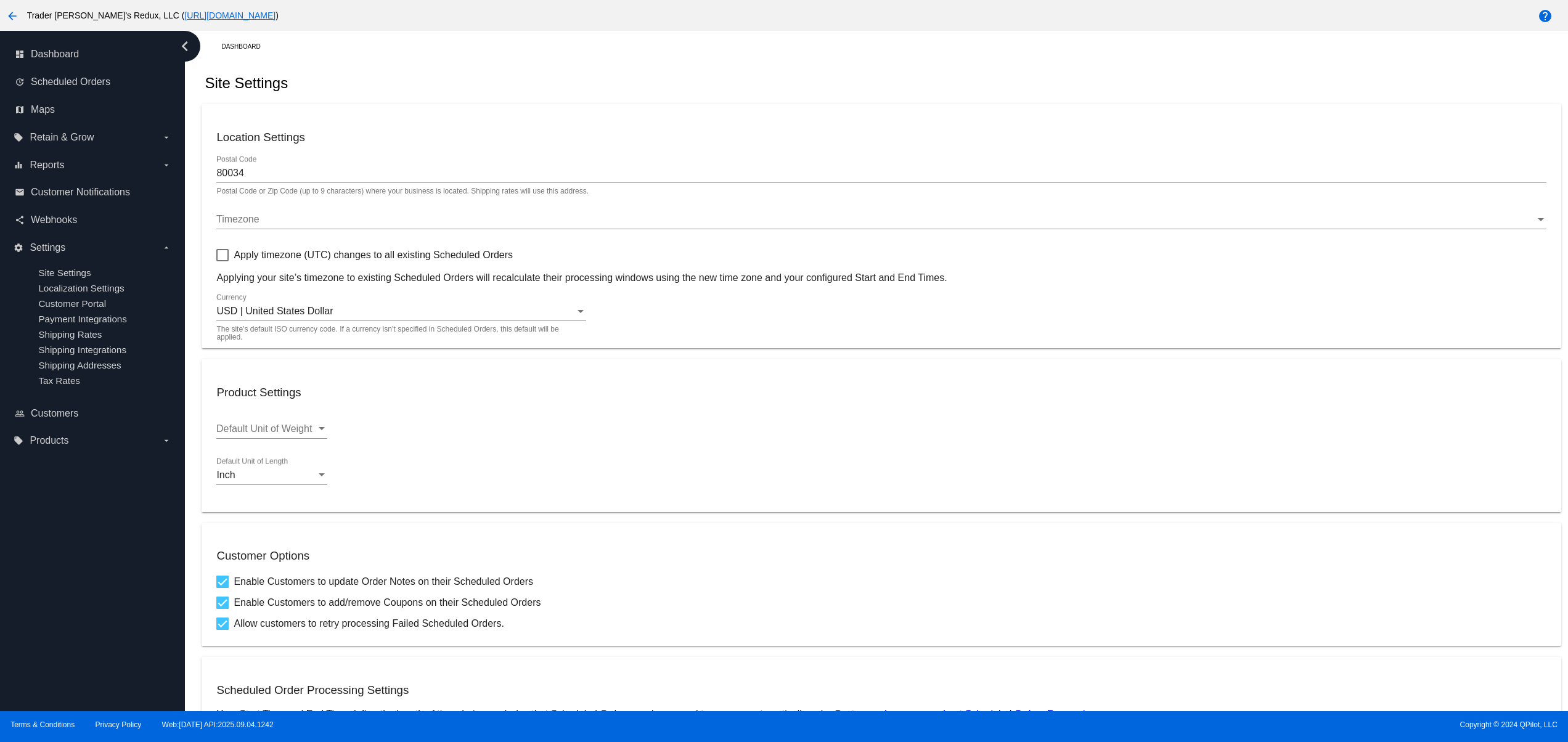
click at [652, 77] on div "Site Settings" at bounding box center [881, 83] width 1359 height 42
drag, startPoint x: 525, startPoint y: 77, endPoint x: 512, endPoint y: 81, distance: 13.6
click at [519, 81] on div "Site Settings" at bounding box center [881, 83] width 1359 height 42
click at [541, 81] on div "Site Settings" at bounding box center [881, 83] width 1359 height 42
drag, startPoint x: 662, startPoint y: 67, endPoint x: 687, endPoint y: 67, distance: 25.0
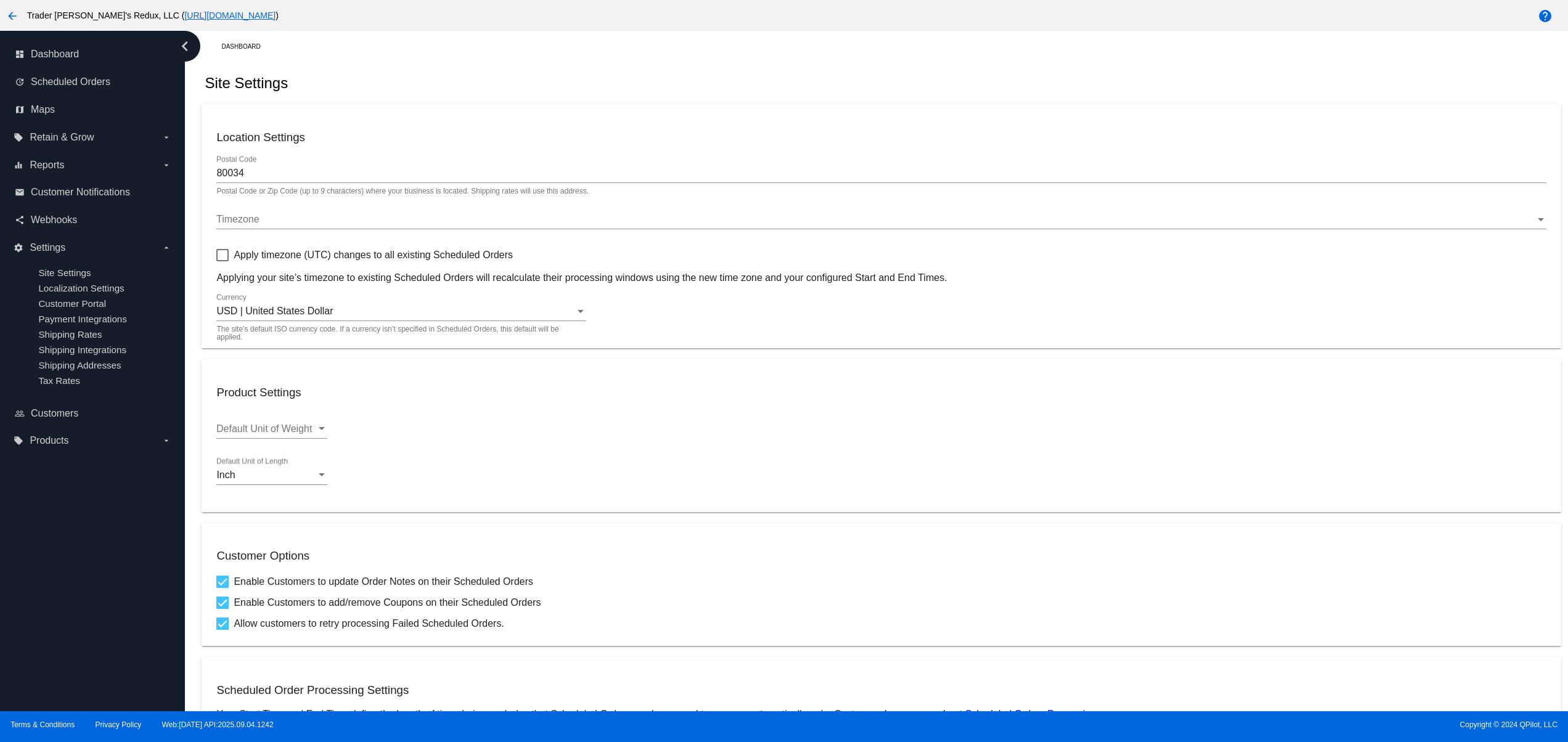
click at [664, 67] on div "Site Settings" at bounding box center [881, 83] width 1359 height 42
click at [709, 64] on div "Site Settings" at bounding box center [881, 83] width 1359 height 42
click at [763, 71] on div "Site Settings" at bounding box center [881, 83] width 1359 height 42
drag, startPoint x: 770, startPoint y: 71, endPoint x: 776, endPoint y: 72, distance: 6.1
click at [776, 72] on div "Site Settings" at bounding box center [881, 83] width 1359 height 42
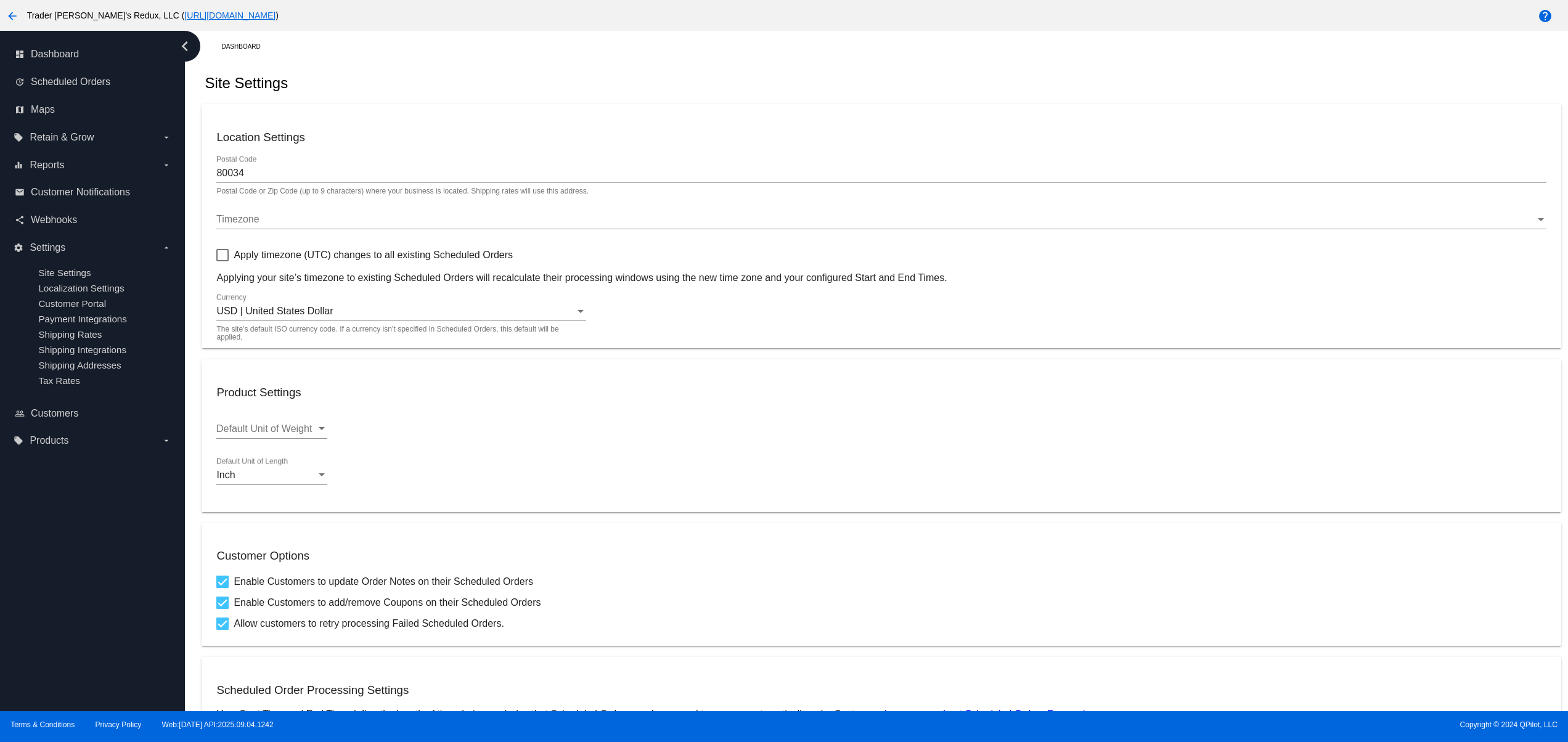
click at [794, 77] on div "Site Settings" at bounding box center [881, 83] width 1359 height 42
click at [815, 77] on div "Site Settings" at bounding box center [881, 83] width 1359 height 42
click at [563, 87] on div "Site Settings" at bounding box center [881, 83] width 1359 height 42
click at [628, 87] on div "Site Settings" at bounding box center [881, 83] width 1359 height 42
drag, startPoint x: 681, startPoint y: 87, endPoint x: 729, endPoint y: 84, distance: 48.1
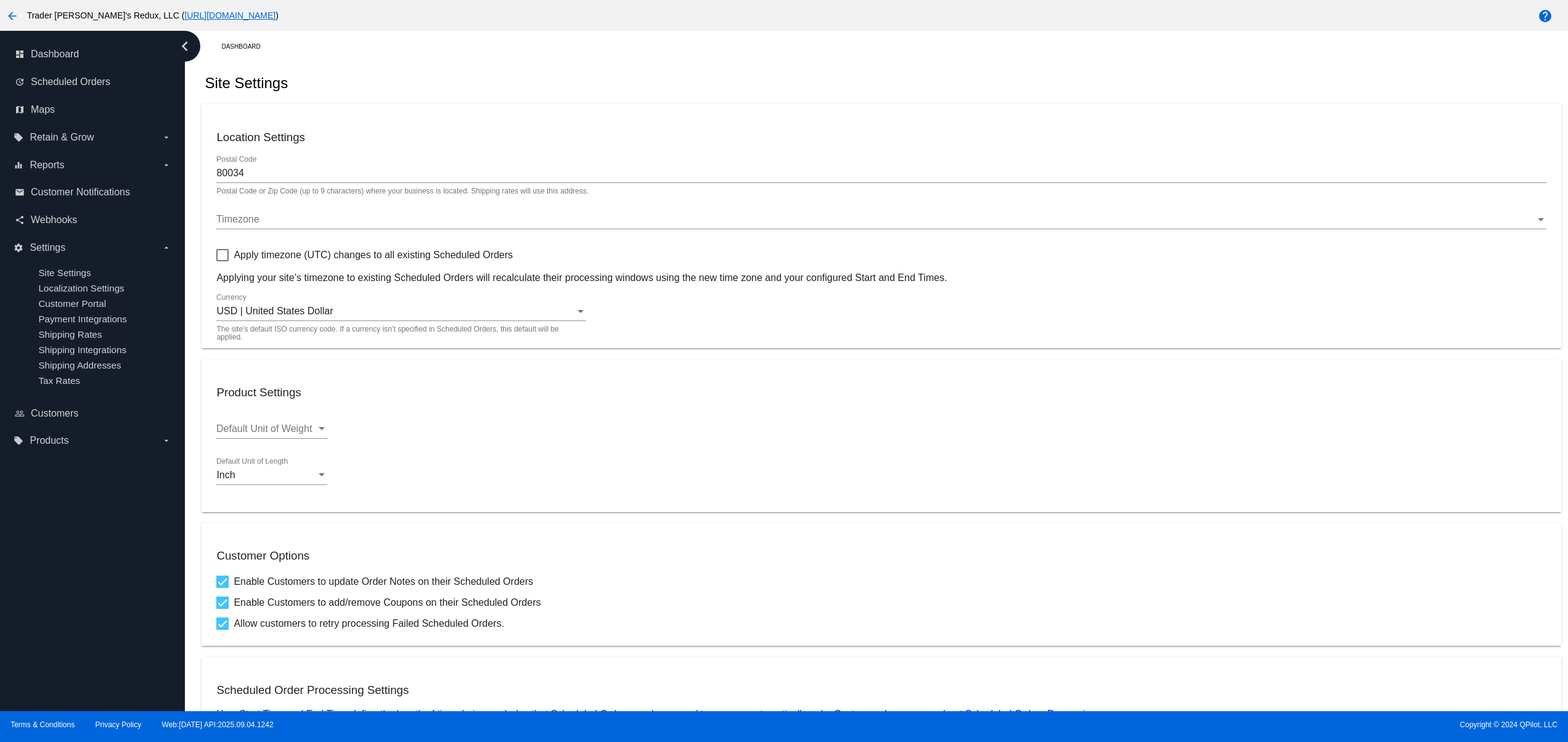
click at [684, 87] on div "Site Settings" at bounding box center [881, 83] width 1359 height 42
click at [733, 84] on div "Site Settings" at bounding box center [881, 83] width 1359 height 42
drag, startPoint x: 971, startPoint y: 84, endPoint x: 1116, endPoint y: 77, distance: 145.2
click at [973, 84] on div "Site Settings" at bounding box center [881, 83] width 1359 height 42
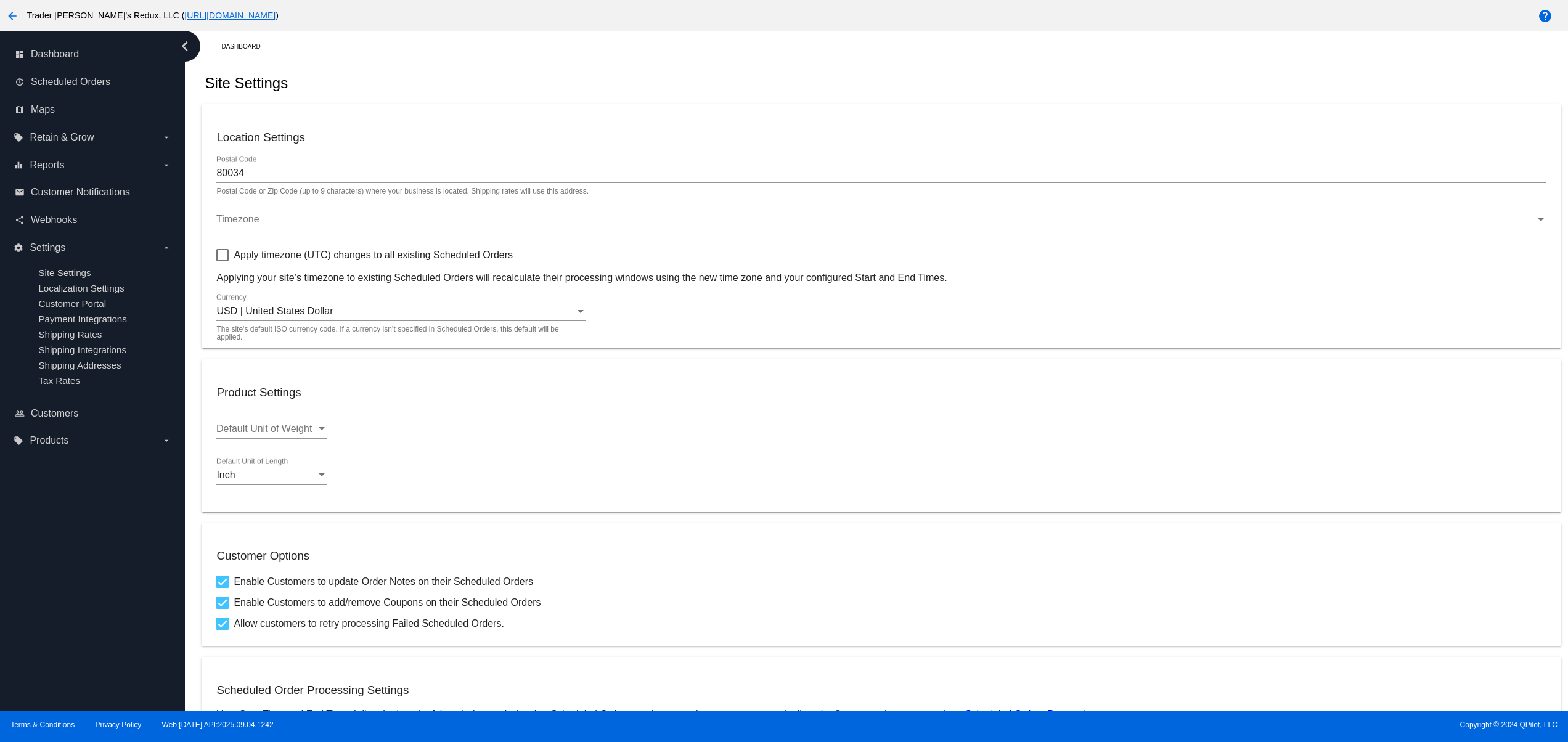
click at [1116, 77] on div "Site Settings" at bounding box center [881, 83] width 1359 height 42
drag, startPoint x: 715, startPoint y: 47, endPoint x: 790, endPoint y: 54, distance: 75.3
click at [717, 49] on div "Dashboard" at bounding box center [891, 47] width 1339 height 19
click at [846, 62] on div "Dashboard Site Settings Location Settings 80034 Postal Code Postal Code or Zip …" at bounding box center [880, 556] width 1373 height 1050
click at [679, 62] on div "Dashboard Site Settings Location Settings 80034 Postal Code Postal Code or Zip …" at bounding box center [880, 556] width 1373 height 1050
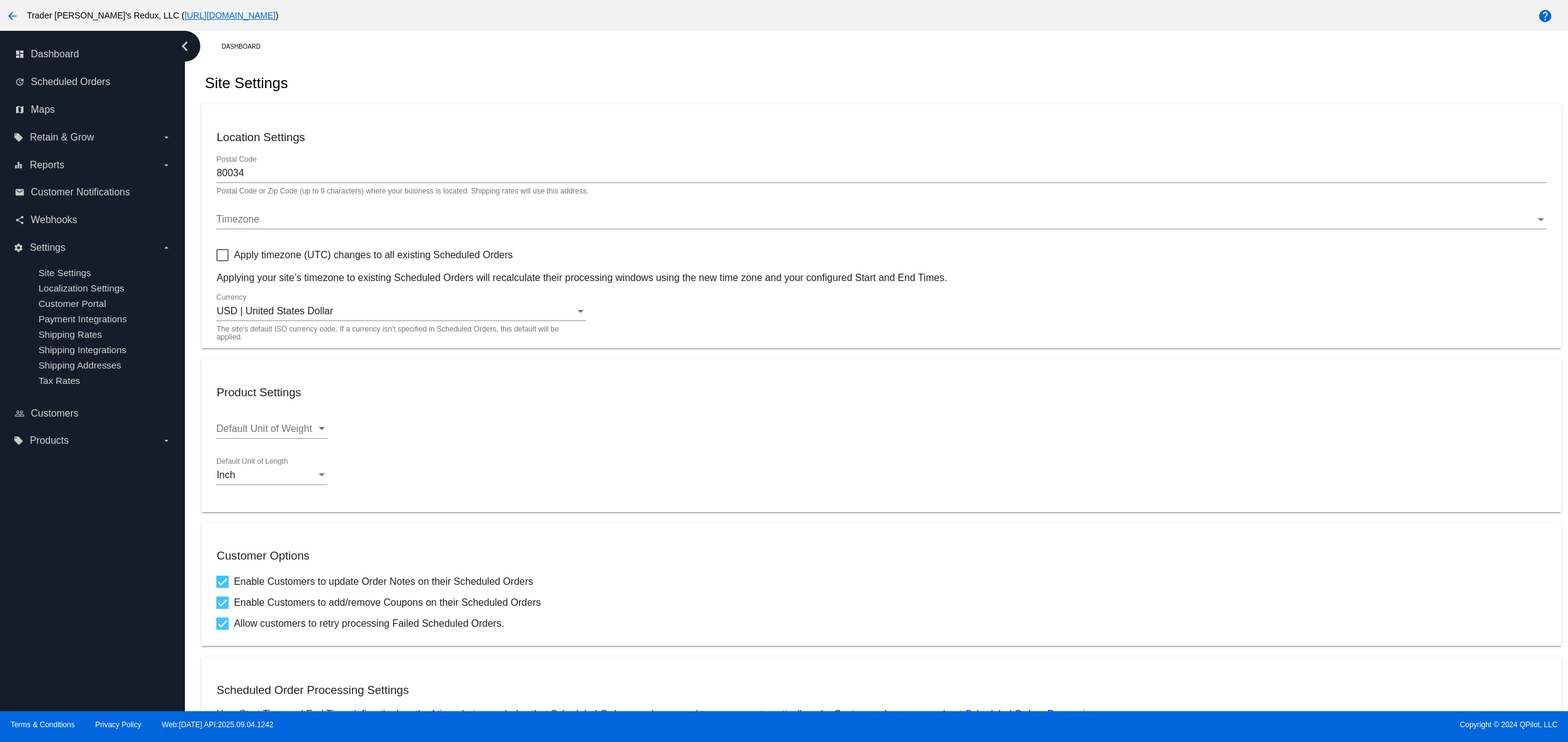
click at [766, 67] on div "Site Settings" at bounding box center [881, 83] width 1359 height 42
click at [808, 67] on div "Site Settings" at bounding box center [881, 83] width 1359 height 42
click at [669, 54] on div "Dashboard" at bounding box center [891, 47] width 1339 height 19
click at [785, 53] on div "Dashboard" at bounding box center [891, 47] width 1339 height 19
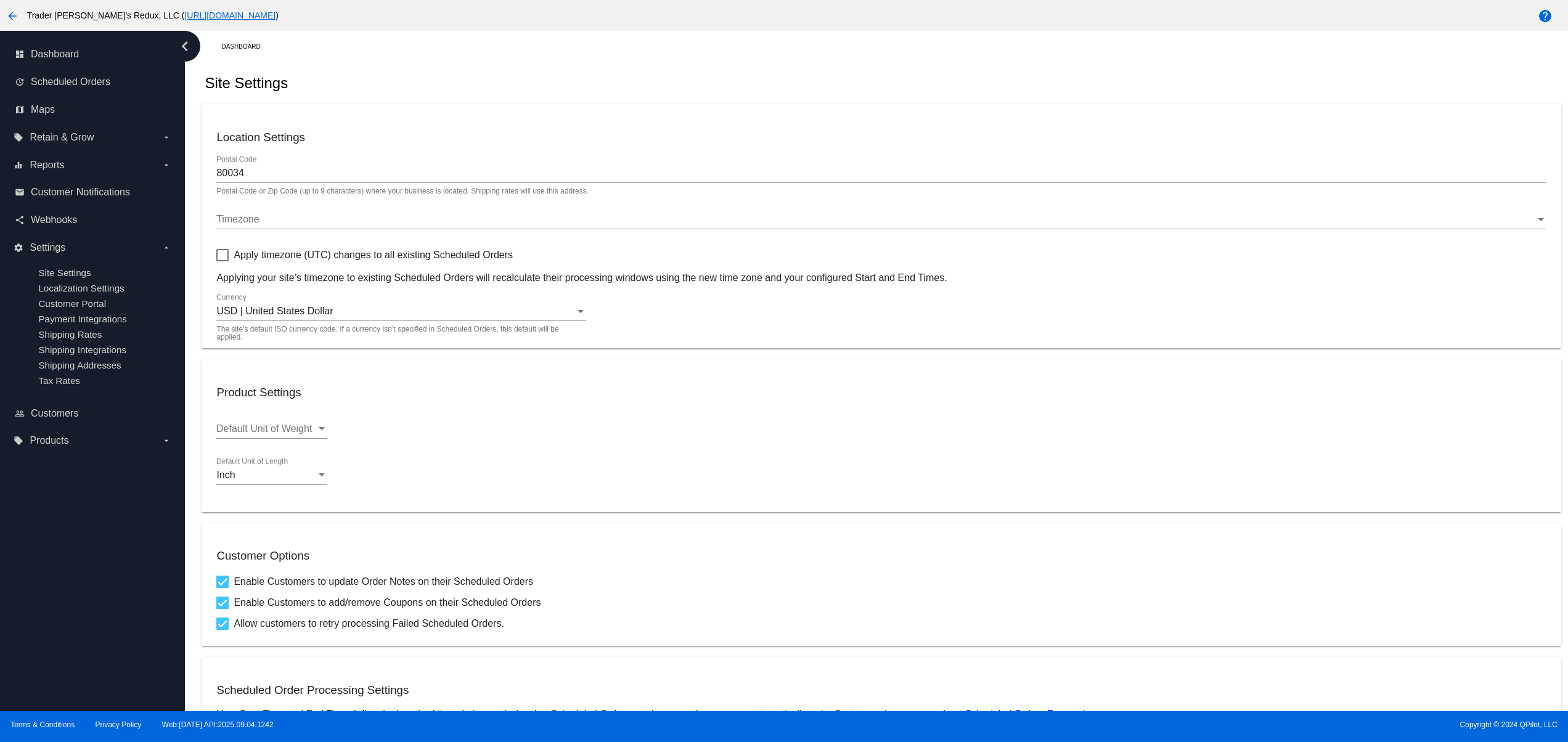
drag, startPoint x: 861, startPoint y: 54, endPoint x: 934, endPoint y: 57, distance: 73.1
click at [863, 55] on div "Dashboard" at bounding box center [891, 47] width 1339 height 19
click at [934, 57] on div "Dashboard Site Settings Location Settings 80034 Postal Code Postal Code or Zip …" at bounding box center [880, 556] width 1373 height 1050
click at [561, 81] on div "Site Settings" at bounding box center [881, 83] width 1359 height 42
click at [663, 81] on div "Site Settings" at bounding box center [881, 83] width 1359 height 42
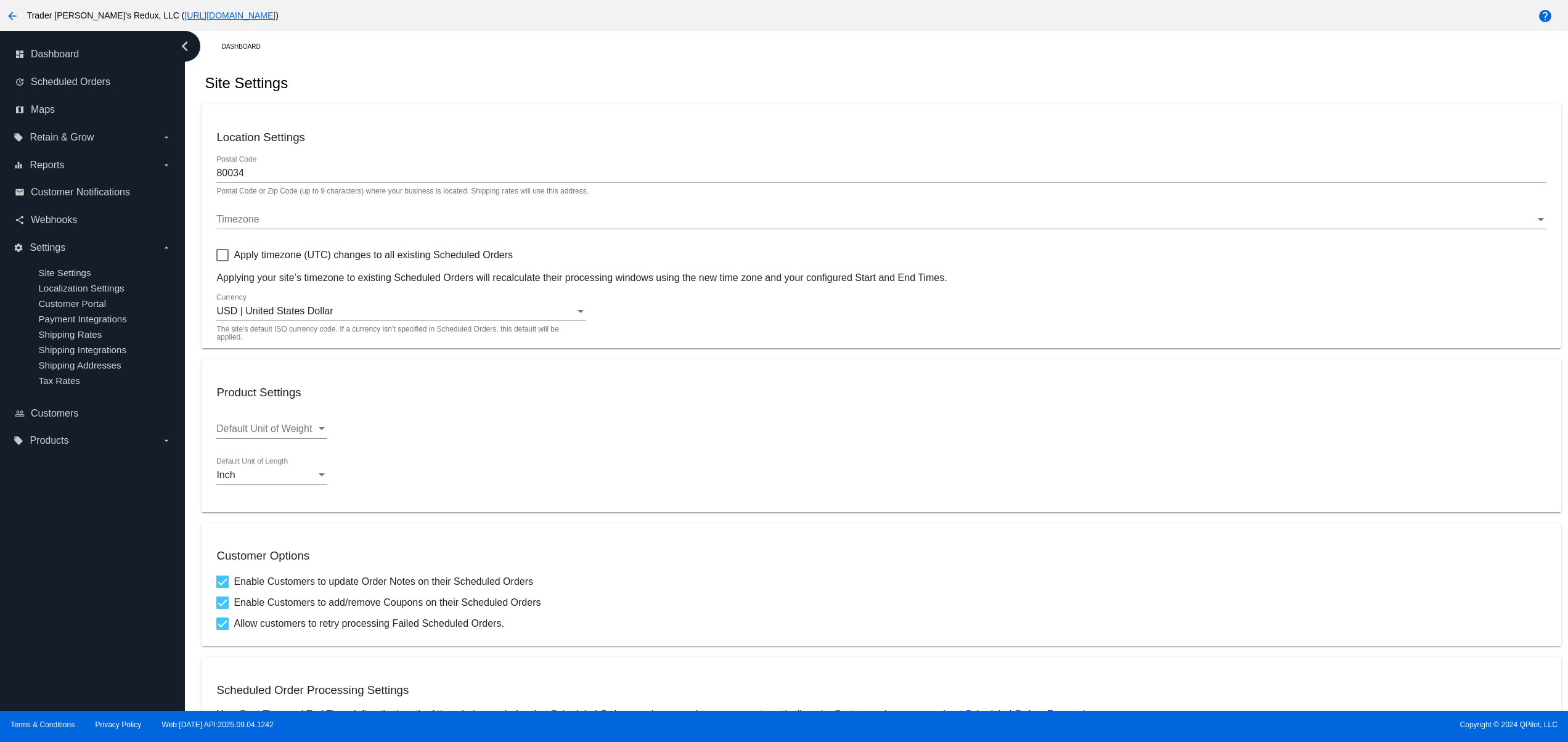
drag, startPoint x: 785, startPoint y: 85, endPoint x: 836, endPoint y: 85, distance: 51.0
click at [787, 85] on div "Site Settings" at bounding box center [881, 83] width 1359 height 42
drag, startPoint x: 861, startPoint y: 80, endPoint x: 923, endPoint y: 73, distance: 62.4
click at [864, 80] on div "Site Settings" at bounding box center [881, 83] width 1359 height 42
click at [923, 73] on div "Site Settings" at bounding box center [881, 83] width 1359 height 42
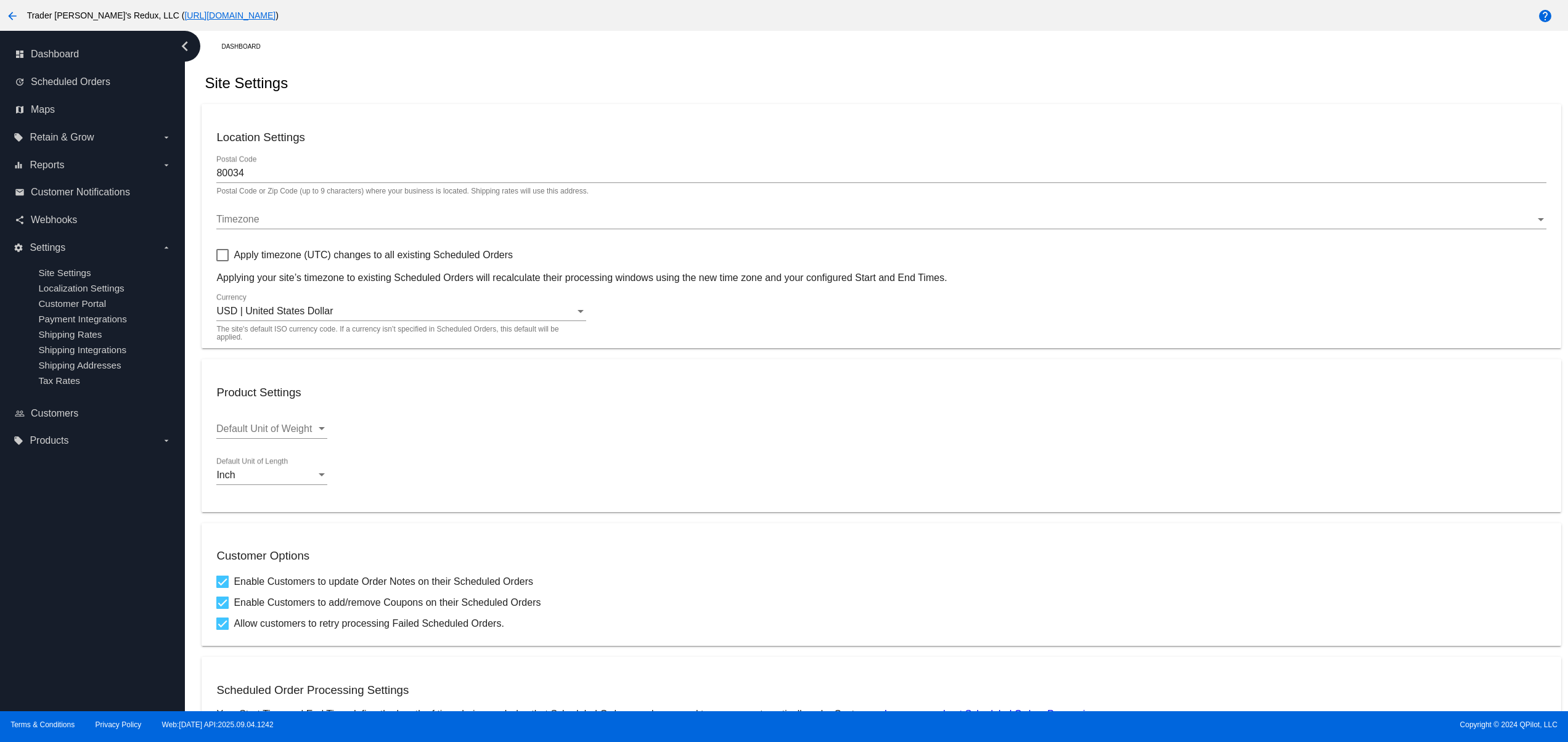
click at [613, 79] on div "Site Settings" at bounding box center [881, 83] width 1359 height 42
click at [526, 94] on div "Site Settings" at bounding box center [881, 83] width 1359 height 42
click at [615, 85] on div "Site Settings" at bounding box center [881, 83] width 1359 height 42
click at [696, 85] on div "Site Settings" at bounding box center [881, 83] width 1359 height 42
drag, startPoint x: 759, startPoint y: 85, endPoint x: 852, endPoint y: 89, distance: 93.1
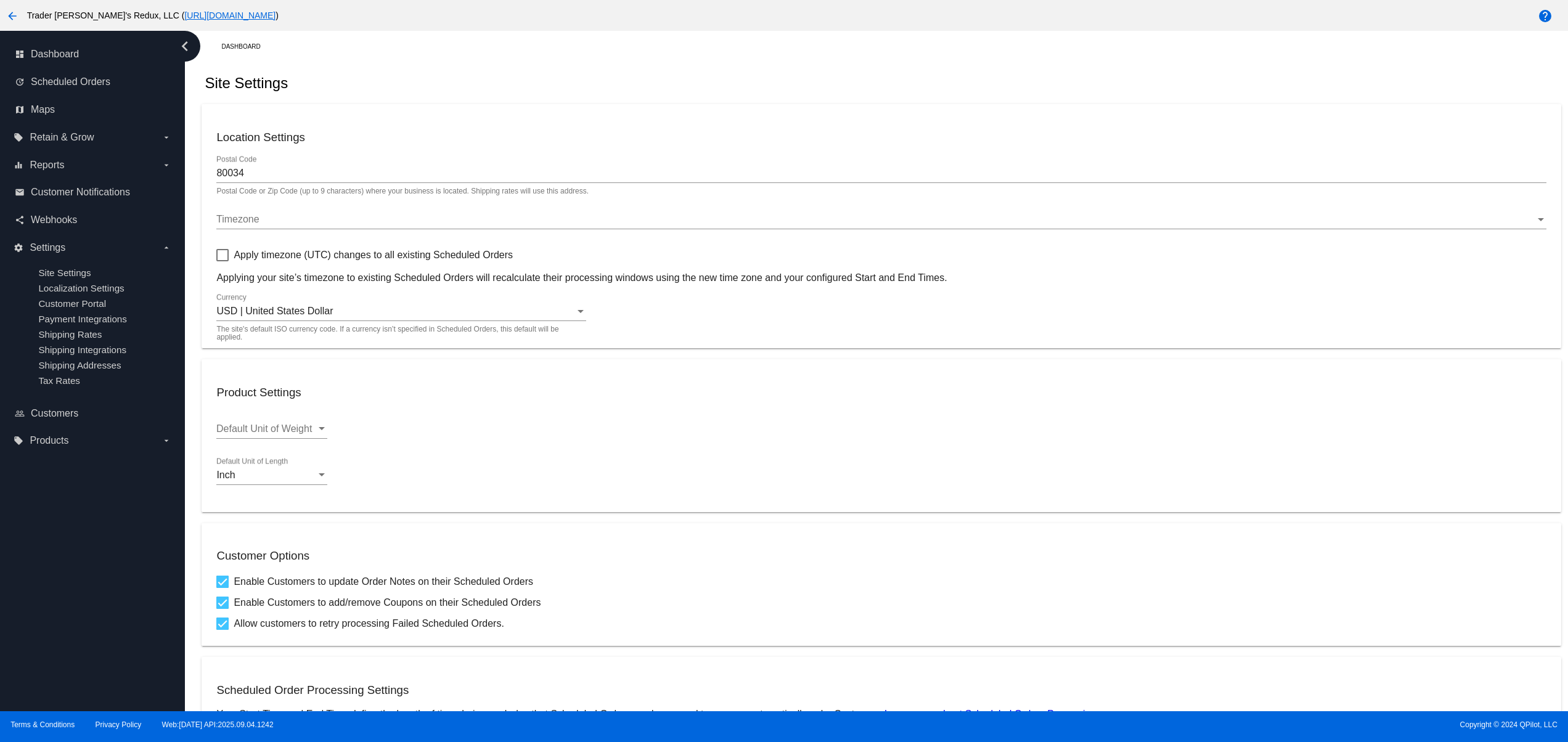
click at [768, 85] on div "Site Settings" at bounding box center [881, 83] width 1359 height 42
drag, startPoint x: 852, startPoint y: 89, endPoint x: 869, endPoint y: 92, distance: 17.3
click at [854, 89] on div "Site Settings" at bounding box center [881, 83] width 1359 height 42
click at [869, 92] on div "Site Settings" at bounding box center [881, 83] width 1359 height 42
click at [956, 88] on div "Site Settings" at bounding box center [881, 83] width 1359 height 42
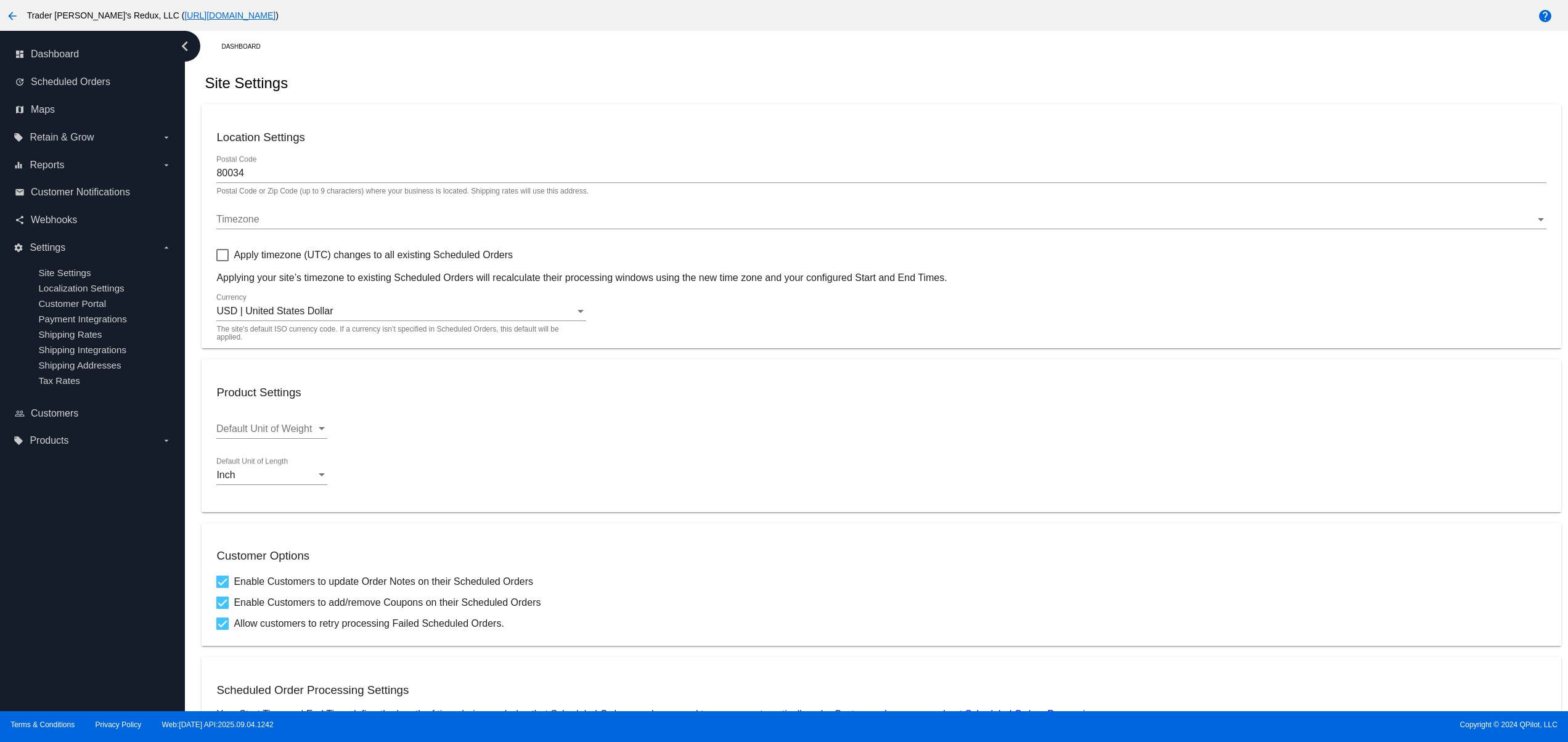
click at [971, 83] on div "Site Settings" at bounding box center [881, 83] width 1359 height 42
drag, startPoint x: 686, startPoint y: 85, endPoint x: 587, endPoint y: 87, distance: 99.0
click at [680, 85] on div "Site Settings" at bounding box center [881, 83] width 1359 height 42
click at [571, 85] on div "Site Settings" at bounding box center [881, 83] width 1359 height 42
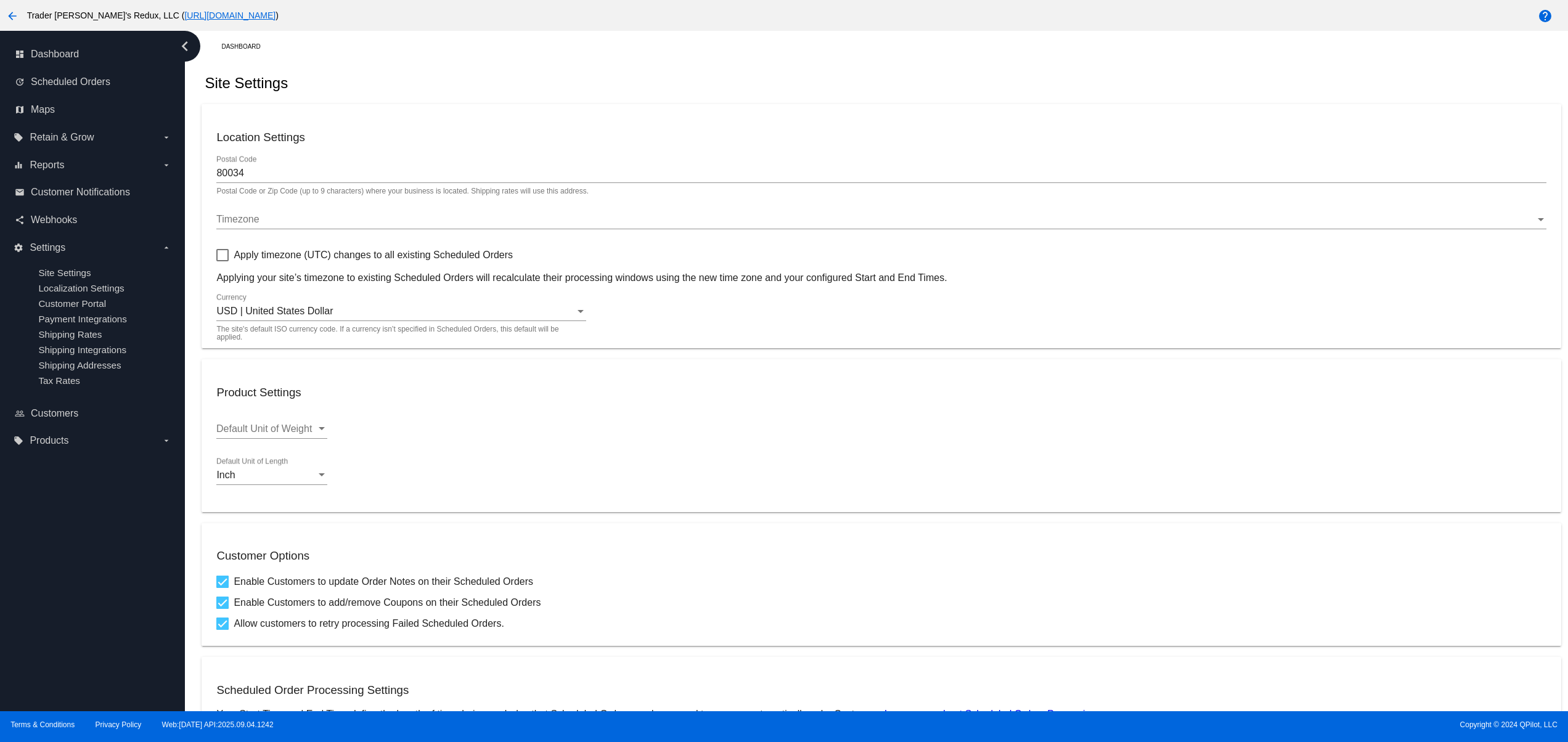
drag, startPoint x: 664, startPoint y: 84, endPoint x: 710, endPoint y: 84, distance: 46.0
click at [667, 84] on div "Site Settings" at bounding box center [881, 83] width 1359 height 42
click at [745, 84] on div "Site Settings" at bounding box center [881, 83] width 1359 height 42
click at [803, 84] on div "Site Settings" at bounding box center [881, 83] width 1359 height 42
click at [845, 84] on div "Site Settings" at bounding box center [881, 83] width 1359 height 42
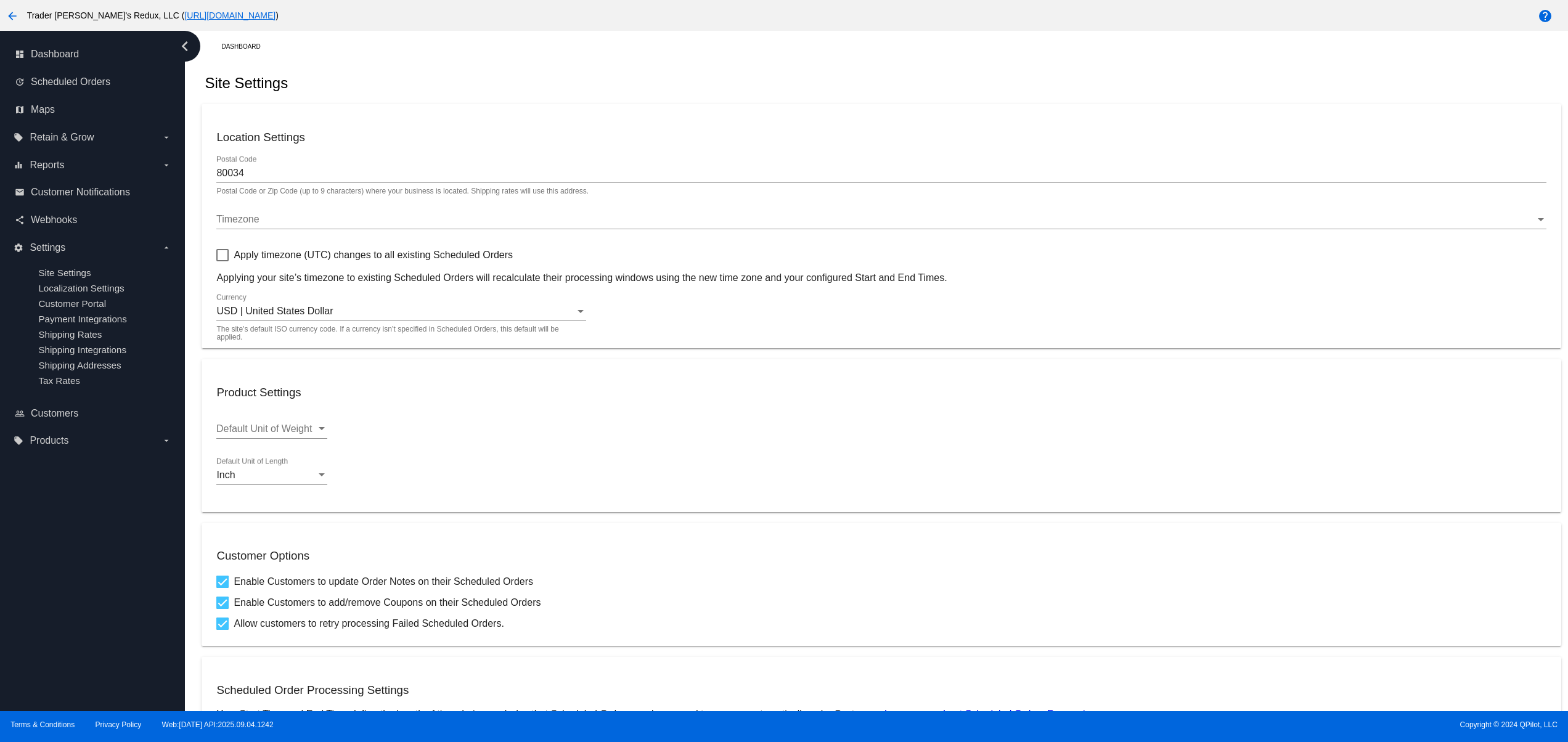
click at [622, 70] on div "Site Settings" at bounding box center [881, 83] width 1359 height 42
click at [667, 57] on div "Dashboard Site Settings Location Settings 80034 Postal Code Postal Code or Zip …" at bounding box center [880, 556] width 1373 height 1050
click at [773, 52] on div "Dashboard" at bounding box center [891, 47] width 1339 height 19
click at [794, 60] on div "Dashboard Site Settings Location Settings 80034 Postal Code Postal Code or Zip …" at bounding box center [880, 556] width 1373 height 1050
drag, startPoint x: 832, startPoint y: 69, endPoint x: 888, endPoint y: 77, distance: 56.6
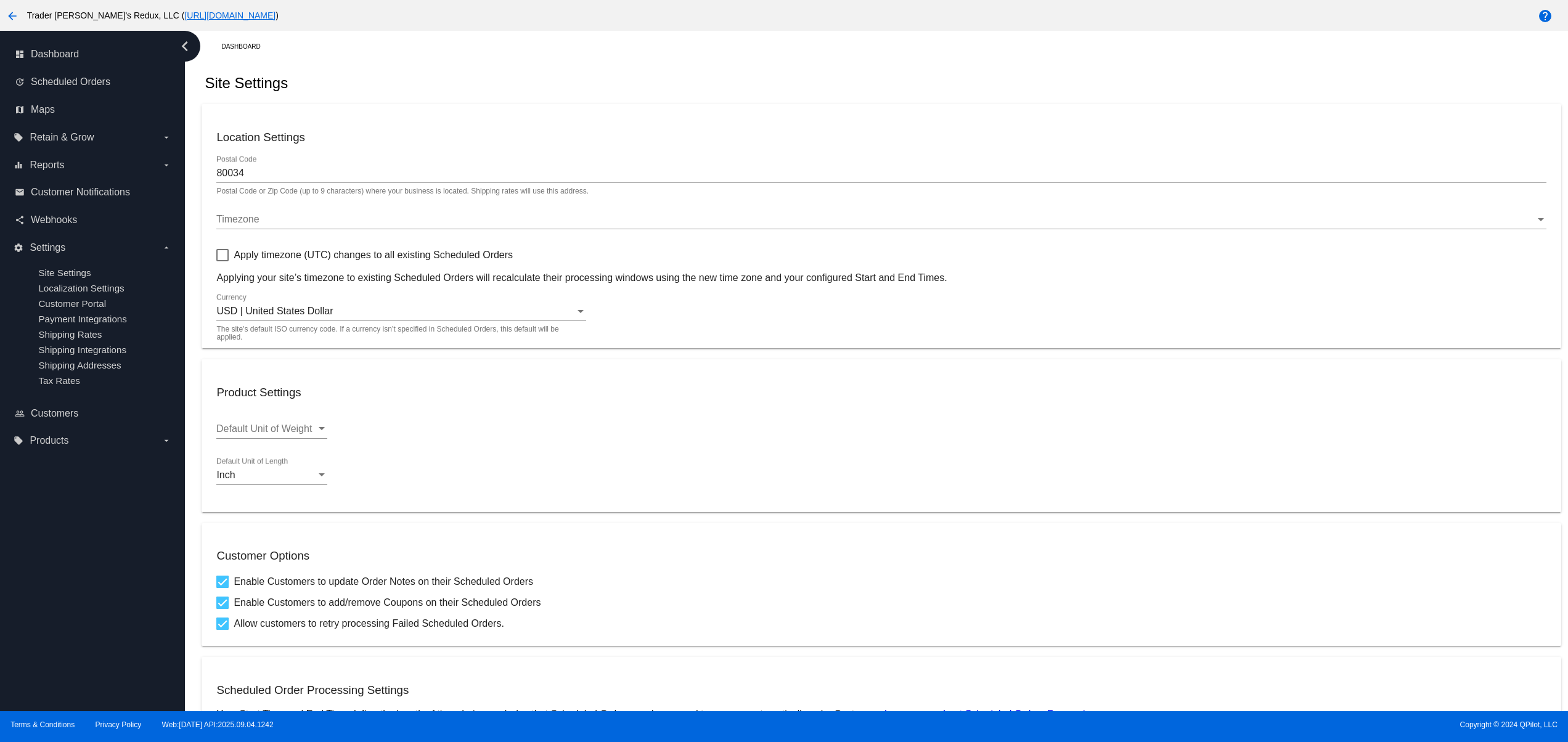
click at [835, 71] on div "Site Settings" at bounding box center [881, 83] width 1359 height 42
click at [891, 77] on div "Site Settings" at bounding box center [881, 83] width 1359 height 42
click at [930, 74] on div "Site Settings" at bounding box center [881, 83] width 1359 height 42
click at [576, 84] on div "Site Settings" at bounding box center [881, 83] width 1359 height 42
drag, startPoint x: 657, startPoint y: 87, endPoint x: 722, endPoint y: 94, distance: 65.4
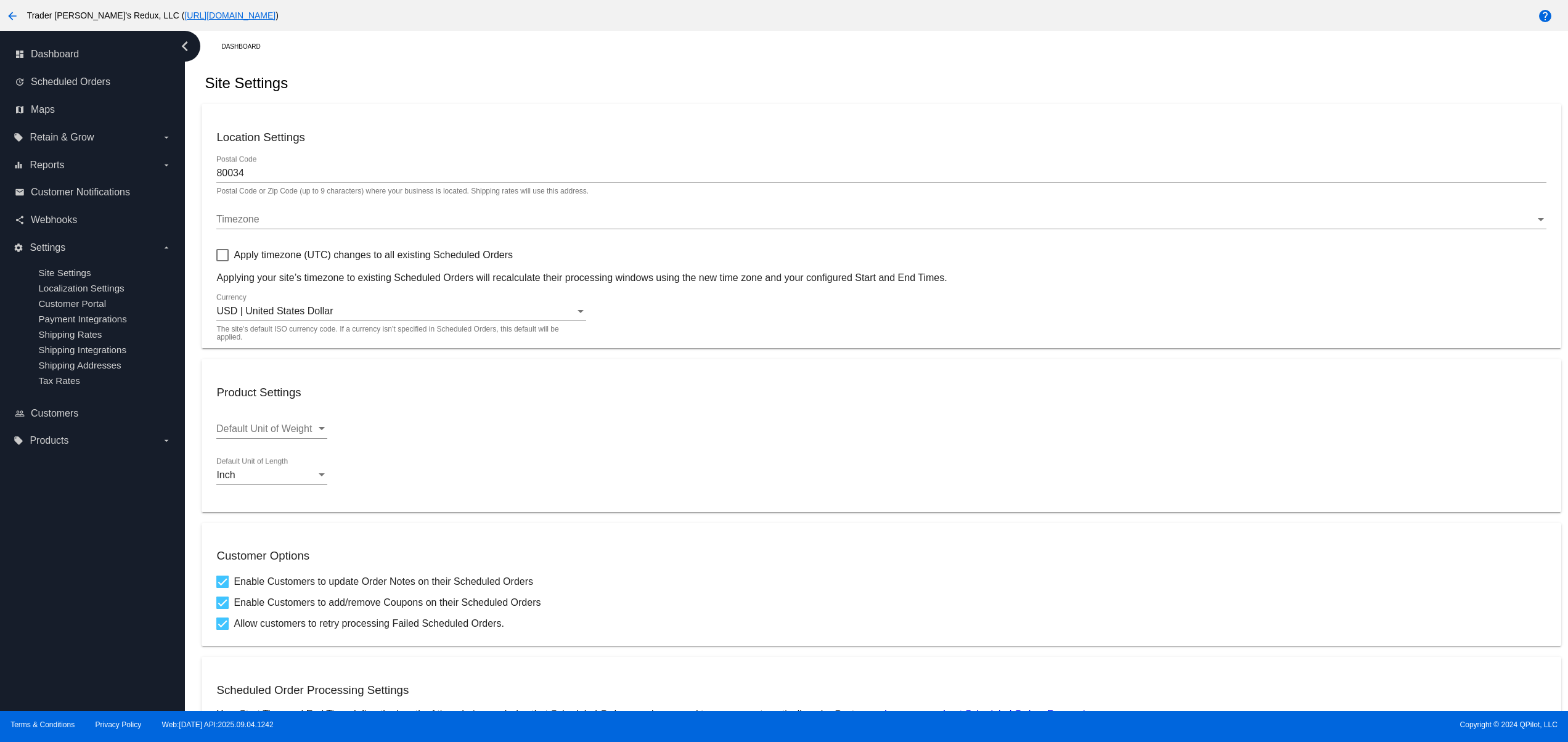
click at [659, 89] on div "Site Settings" at bounding box center [881, 83] width 1359 height 42
drag, startPoint x: 722, startPoint y: 94, endPoint x: 738, endPoint y: 101, distance: 17.5
click at [734, 99] on div "Site Settings" at bounding box center [881, 83] width 1359 height 42
click at [805, 103] on div "Site Settings" at bounding box center [881, 83] width 1359 height 42
click at [874, 103] on div "Site Settings" at bounding box center [881, 83] width 1359 height 42
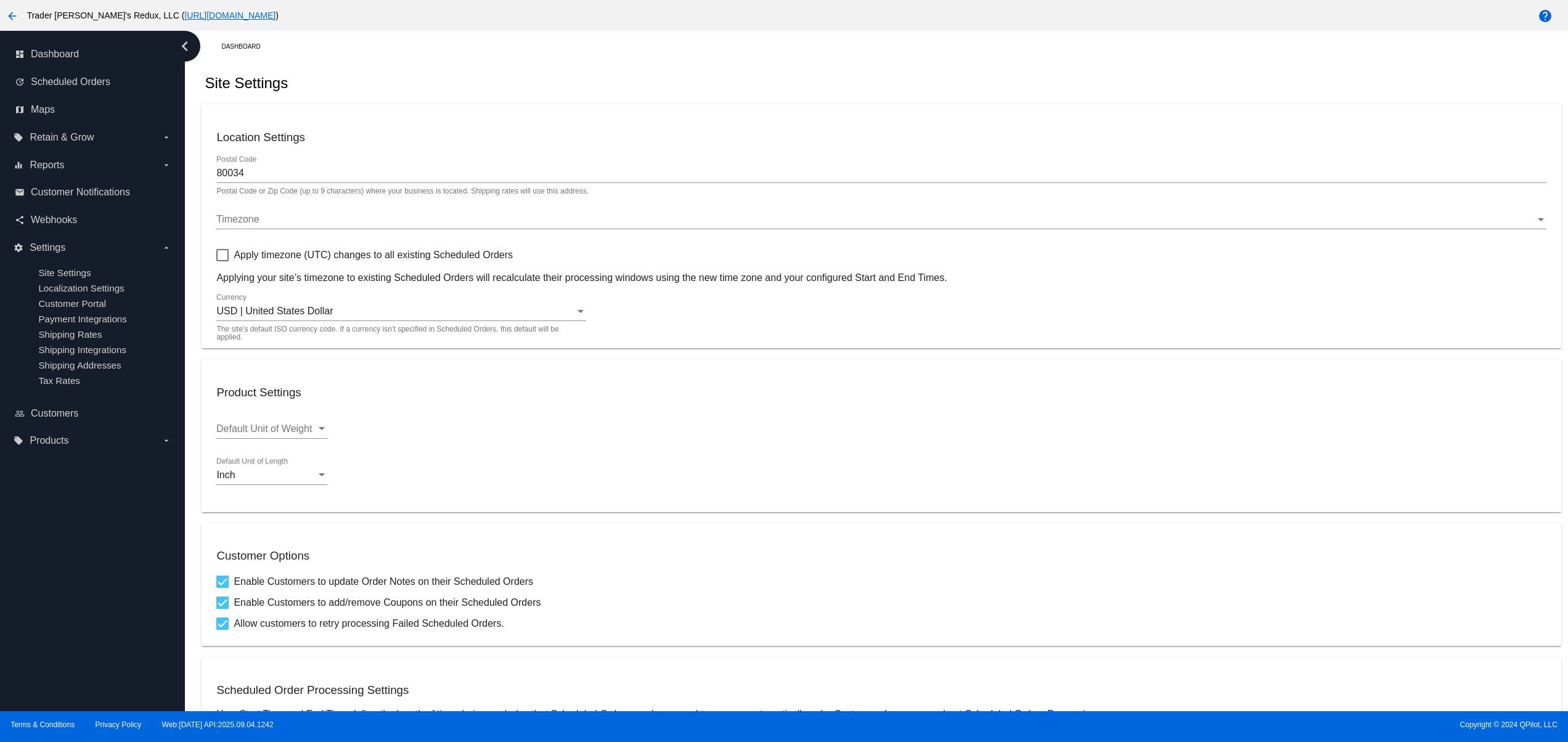
click at [923, 90] on div "Site Settings" at bounding box center [881, 83] width 1359 height 42
click at [618, 74] on div "Site Settings" at bounding box center [881, 83] width 1359 height 42
drag, startPoint x: 677, startPoint y: 63, endPoint x: 706, endPoint y: 65, distance: 29.1
click at [681, 65] on div "Site Settings" at bounding box center [881, 83] width 1359 height 42
click at [780, 65] on div "Site Settings" at bounding box center [881, 83] width 1359 height 42
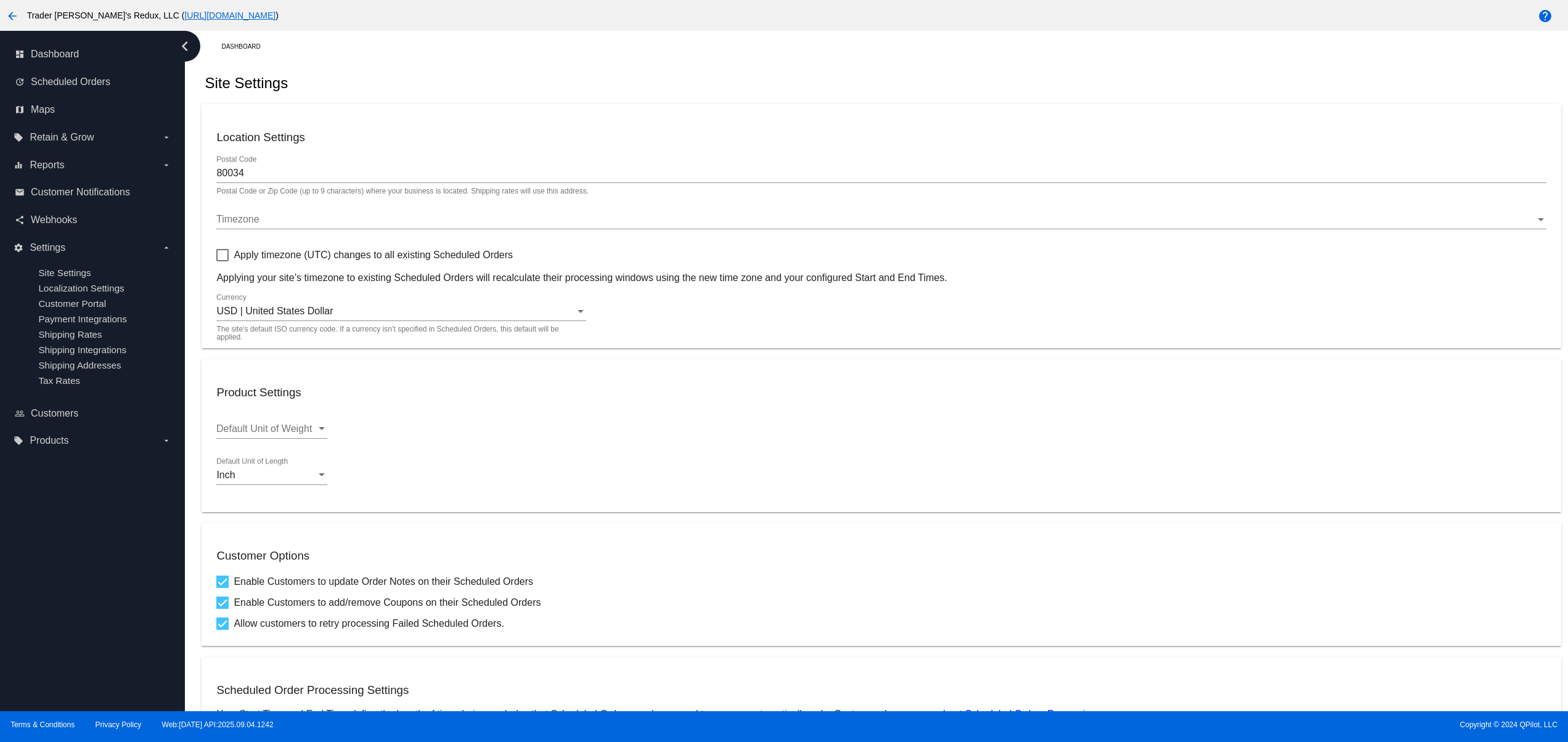
click at [803, 65] on div "Site Settings" at bounding box center [881, 83] width 1359 height 42
drag, startPoint x: 803, startPoint y: 65, endPoint x: 765, endPoint y: 77, distance: 39.8
click at [778, 75] on div "Site Settings" at bounding box center [881, 83] width 1359 height 42
click at [518, 91] on div "Site Settings" at bounding box center [881, 83] width 1359 height 42
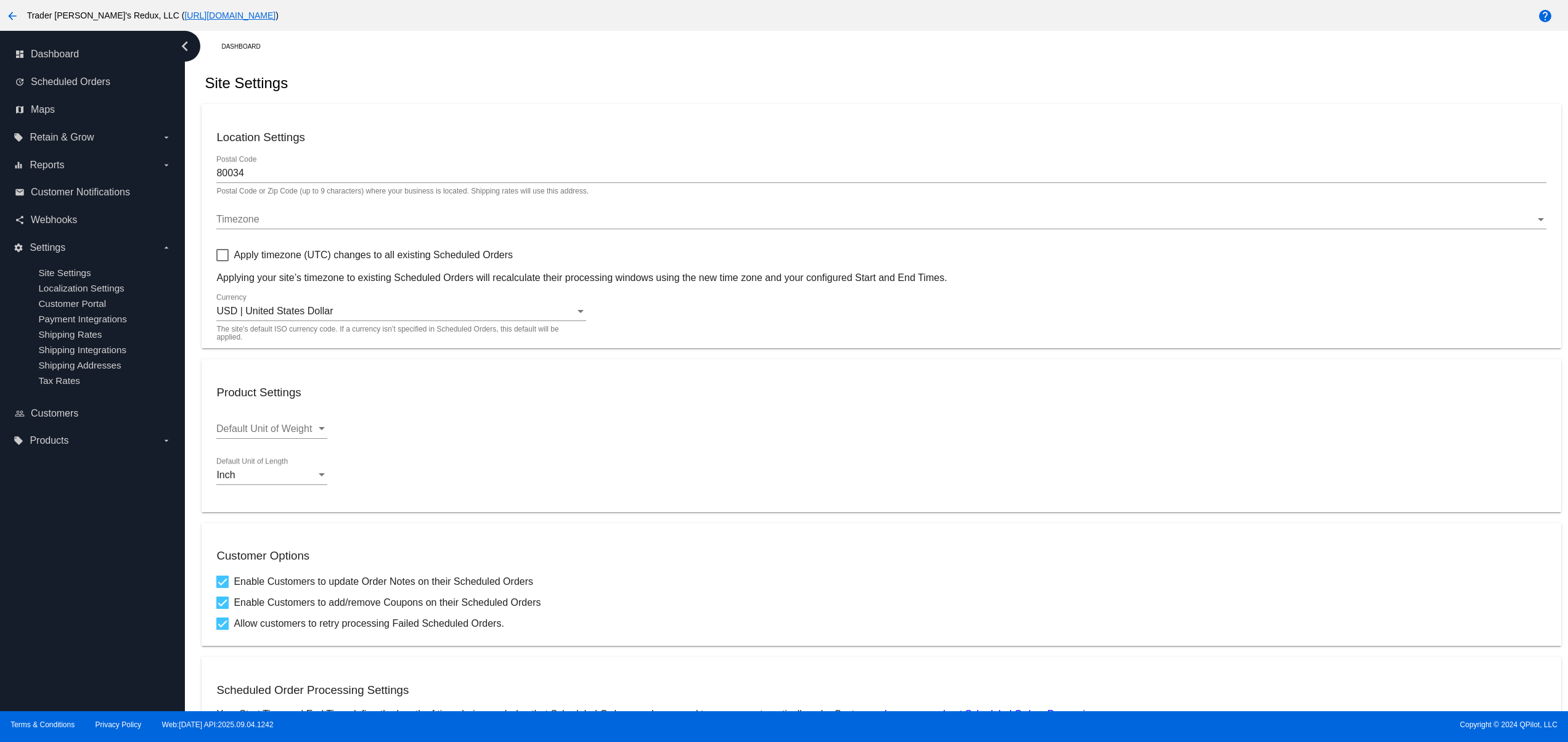
click at [639, 111] on mat-card "Location Settings 80034 Postal Code Postal Code or Zip Code (up to 9 characters…" at bounding box center [881, 226] width 1359 height 245
click at [688, 120] on mat-card "Location Settings 80034 Postal Code Postal Code or Zip Code (up to 9 characters…" at bounding box center [881, 226] width 1359 height 245
click at [758, 121] on mat-card "Location Settings 80034 Postal Code Postal Code or Zip Code (up to 9 characters…" at bounding box center [881, 226] width 1359 height 245
click at [825, 121] on mat-card "Location Settings 80034 Postal Code Postal Code or Zip Code (up to 9 characters…" at bounding box center [881, 226] width 1359 height 245
click at [867, 120] on mat-card "Location Settings 80034 Postal Code Postal Code or Zip Code (up to 9 characters…" at bounding box center [881, 226] width 1359 height 245
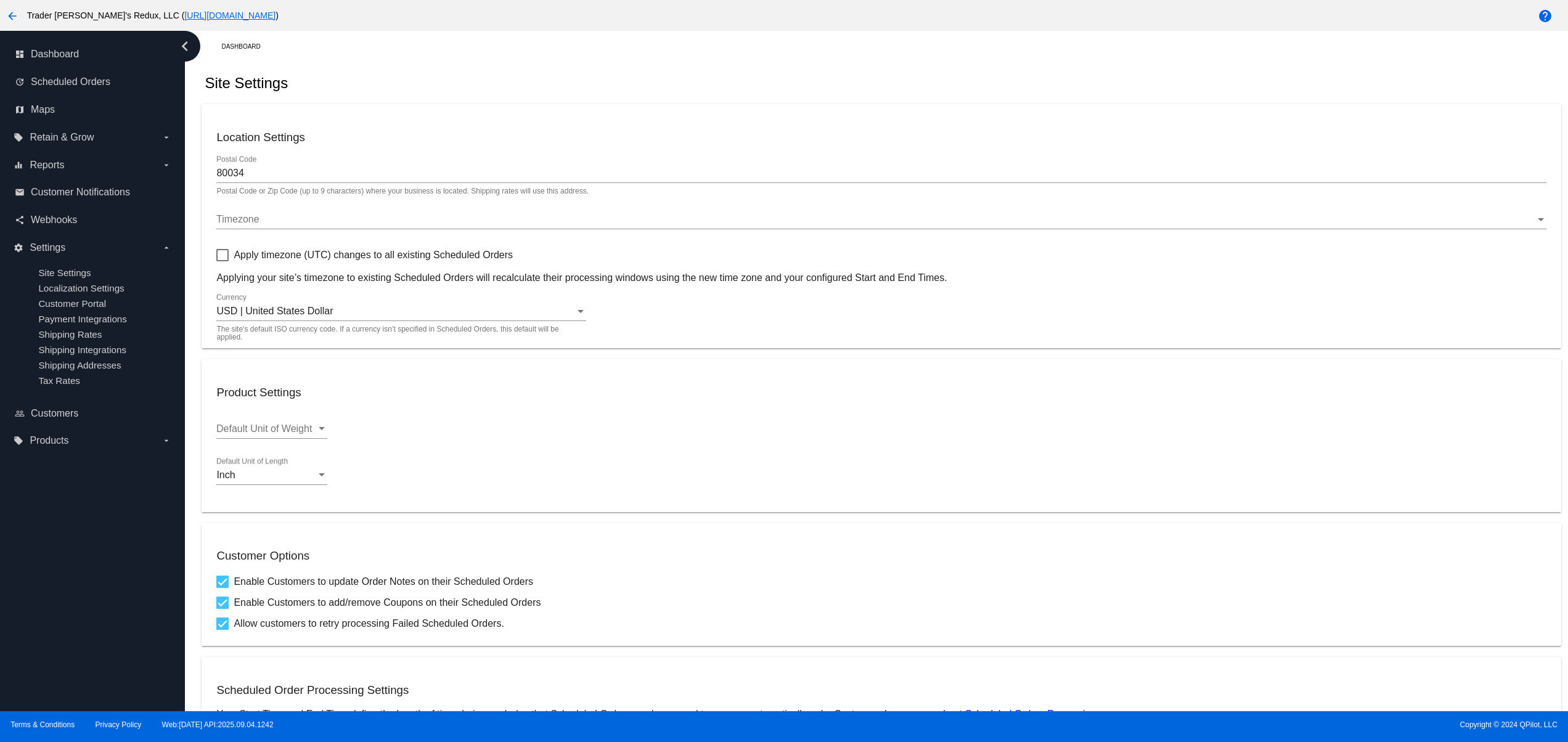
click at [905, 117] on mat-card "Location Settings 80034 Postal Code Postal Code or Zip Code (up to 9 characters…" at bounding box center [881, 226] width 1359 height 245
click at [956, 115] on mat-card "Location Settings 80034 Postal Code Postal Code or Zip Code (up to 9 characters…" at bounding box center [881, 226] width 1359 height 245
click at [1031, 99] on div "Site Settings" at bounding box center [881, 83] width 1359 height 42
drag, startPoint x: 764, startPoint y: 90, endPoint x: 755, endPoint y: 90, distance: 9.0
click at [763, 90] on div "Site Settings" at bounding box center [881, 83] width 1359 height 42
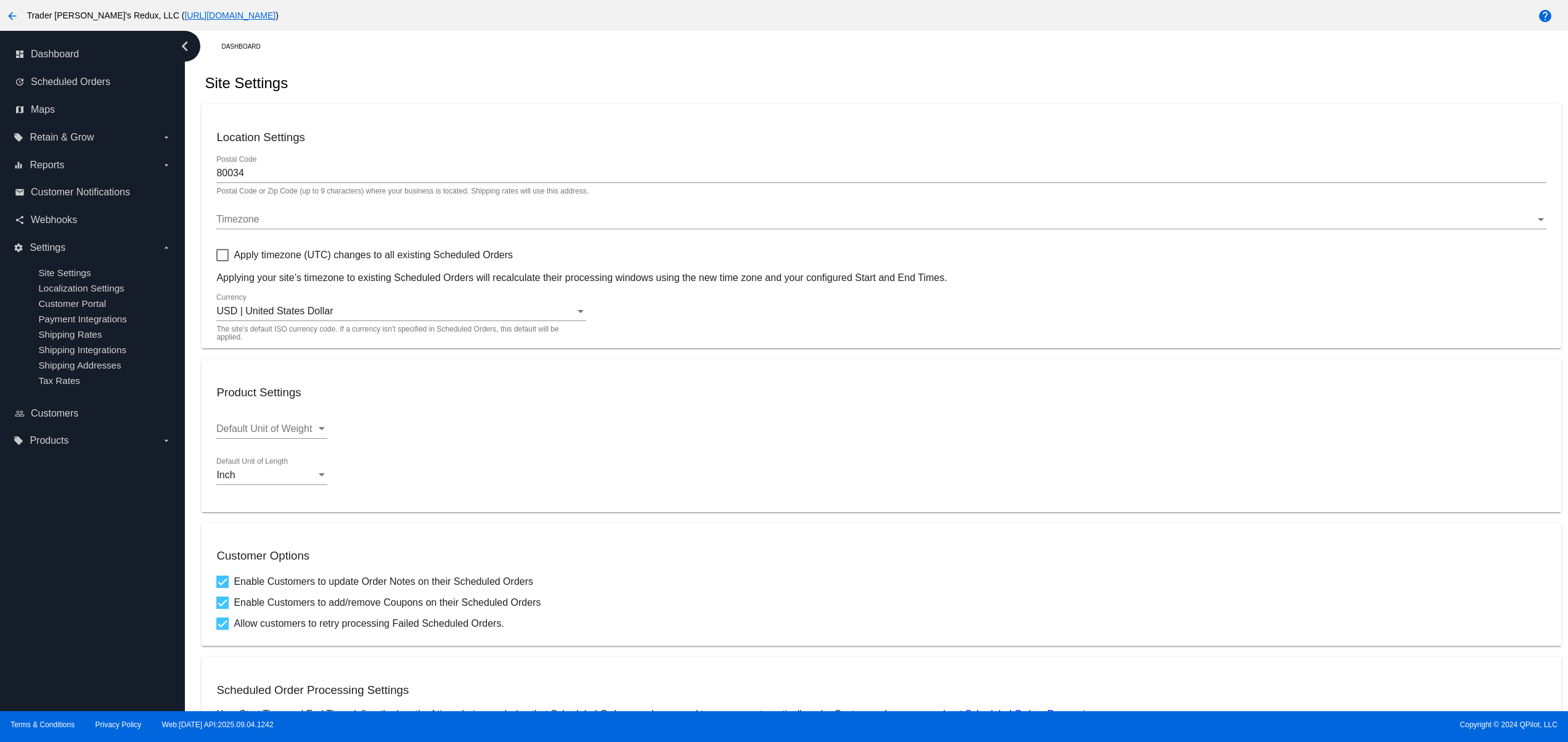
click at [570, 82] on div "Site Settings" at bounding box center [881, 83] width 1359 height 42
click at [677, 85] on div "Site Settings" at bounding box center [881, 83] width 1359 height 42
click at [743, 85] on div "Site Settings" at bounding box center [881, 83] width 1359 height 42
drag, startPoint x: 800, startPoint y: 85, endPoint x: 817, endPoint y: 89, distance: 17.5
click at [804, 87] on div "Site Settings" at bounding box center [881, 83] width 1359 height 42
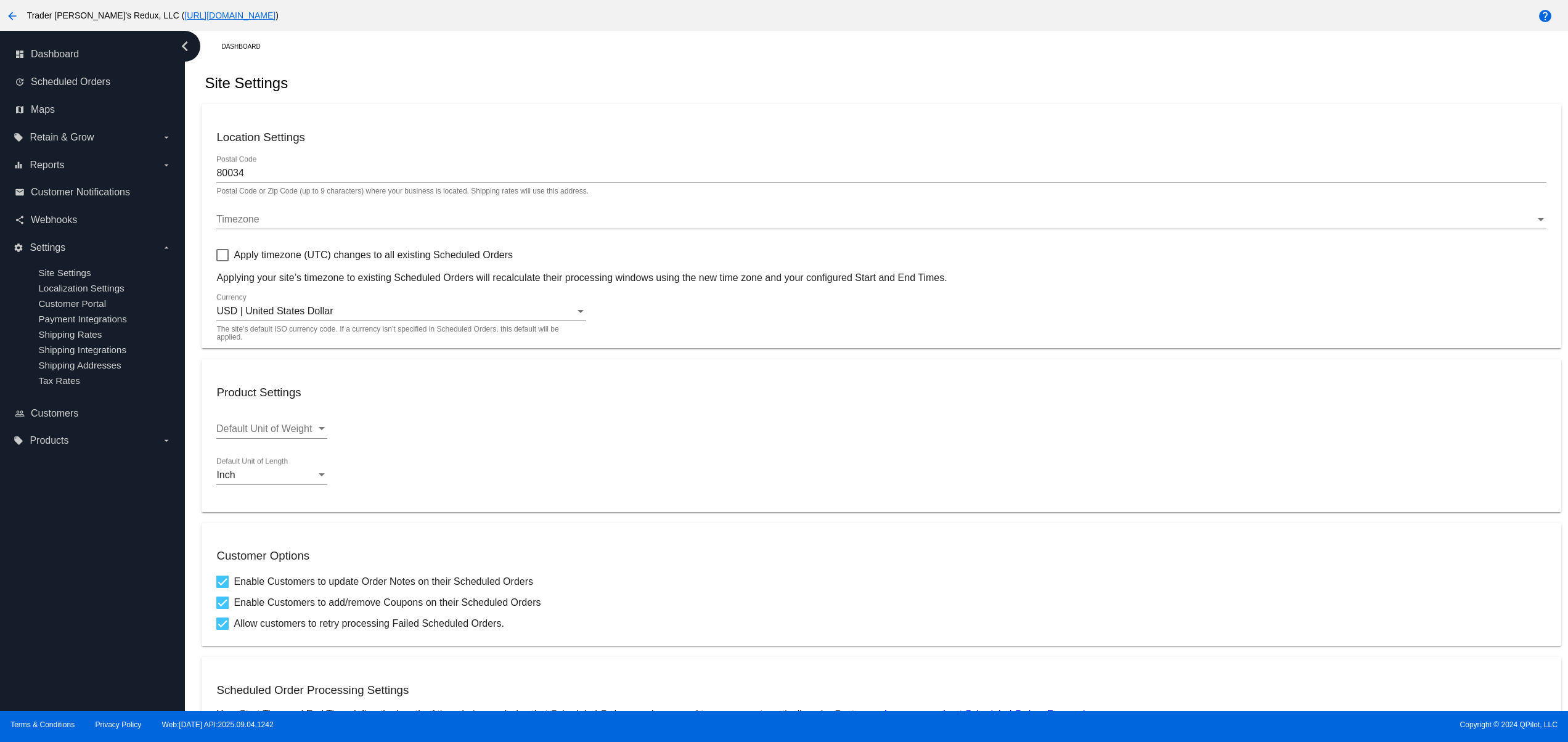
click at [817, 89] on div "Site Settings" at bounding box center [881, 83] width 1359 height 42
click at [859, 92] on div "Site Settings" at bounding box center [881, 83] width 1359 height 42
click at [912, 92] on div "Site Settings" at bounding box center [881, 83] width 1359 height 42
click at [716, 90] on div "Site Settings" at bounding box center [881, 83] width 1359 height 42
click at [775, 90] on div "Site Settings" at bounding box center [881, 83] width 1359 height 42
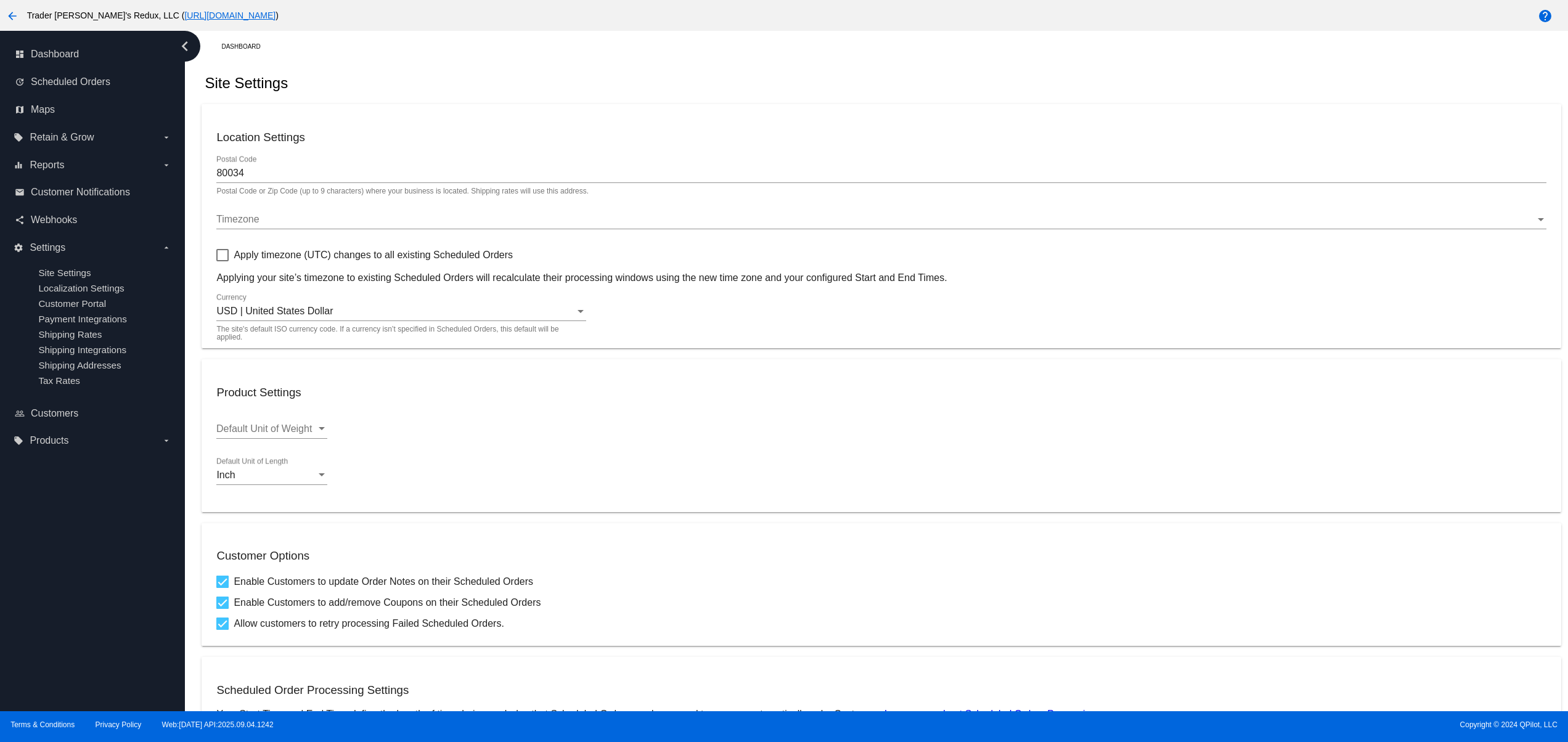
click at [835, 89] on div "Site Settings" at bounding box center [881, 83] width 1359 height 42
click at [641, 84] on div "Site Settings" at bounding box center [881, 83] width 1359 height 42
click at [695, 80] on div "Site Settings" at bounding box center [881, 83] width 1359 height 42
click at [734, 80] on div "Site Settings" at bounding box center [881, 83] width 1359 height 42
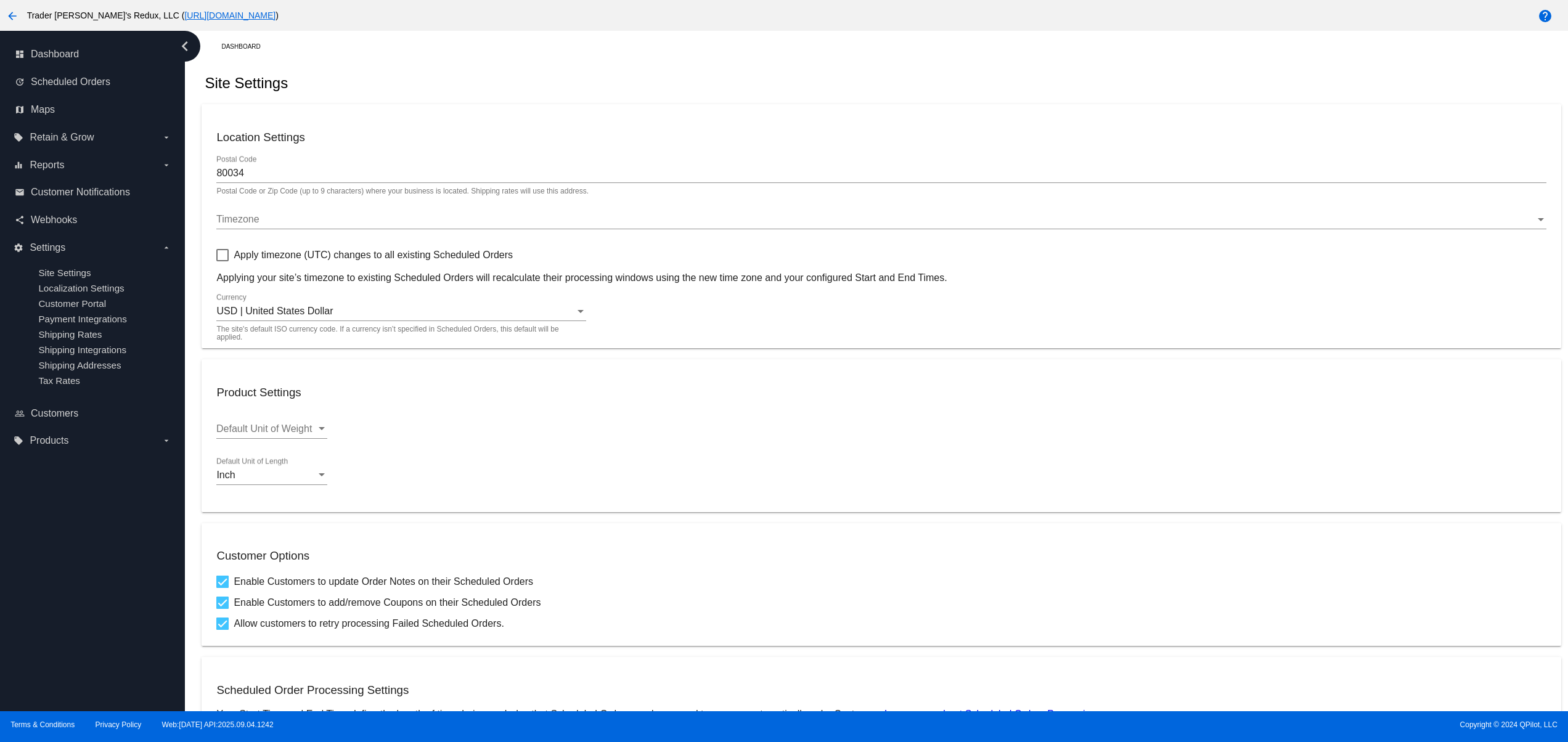
click at [814, 85] on div "Site Settings" at bounding box center [881, 83] width 1359 height 42
click at [848, 85] on div "Site Settings" at bounding box center [881, 83] width 1359 height 42
click at [525, 58] on div "Dashboard Site Settings Location Settings 80034 Postal Code Postal Code or Zip …" at bounding box center [880, 556] width 1373 height 1050
click at [617, 59] on div "Dashboard Site Settings Location Settings 80034 Postal Code Postal Code or Zip …" at bounding box center [880, 556] width 1373 height 1050
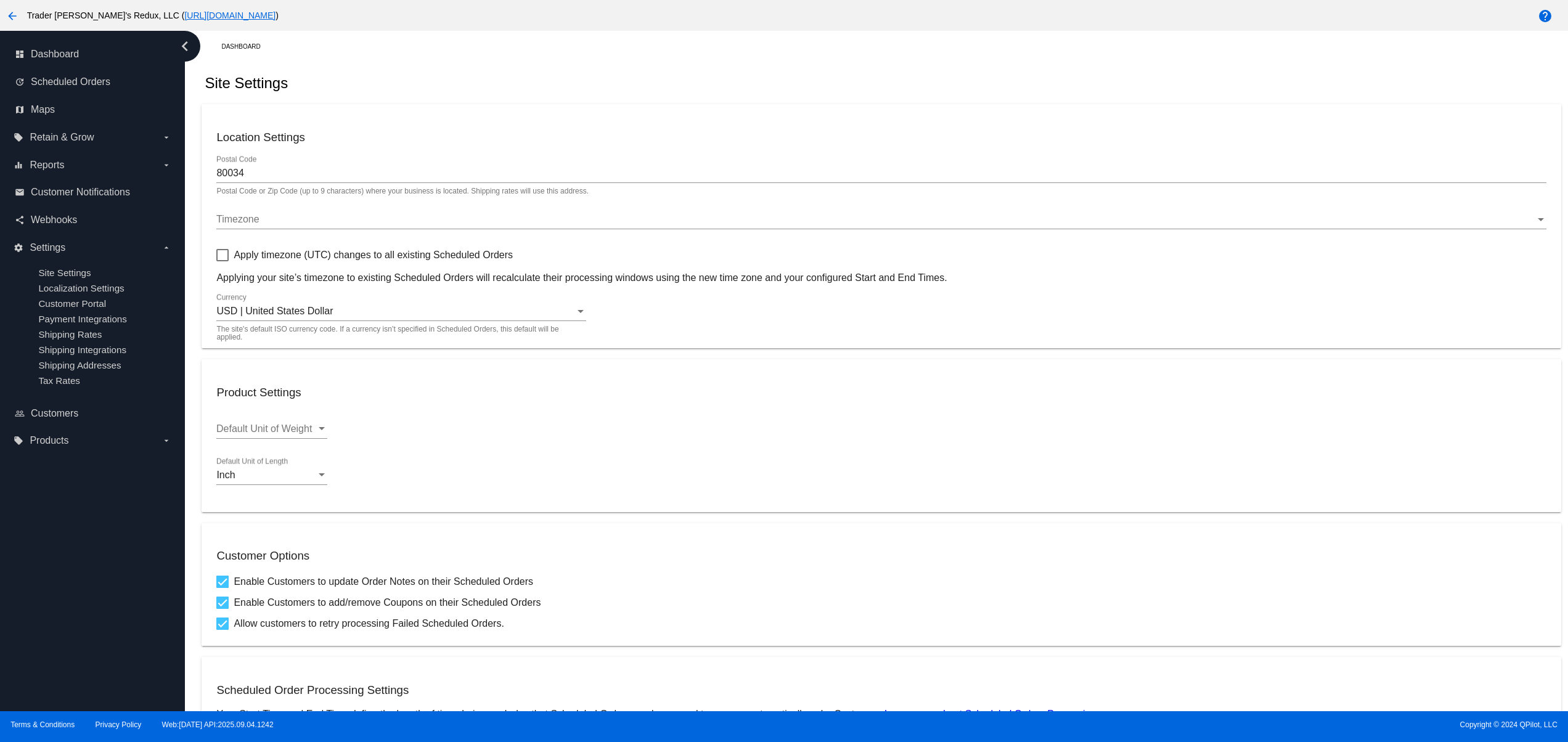
drag, startPoint x: 650, startPoint y: 74, endPoint x: 664, endPoint y: 74, distance: 14.0
click at [653, 74] on div "Site Settings" at bounding box center [881, 83] width 1359 height 42
click at [730, 84] on div "Site Settings" at bounding box center [881, 83] width 1359 height 42
click at [731, 85] on div "Site Settings" at bounding box center [881, 83] width 1359 height 42
click at [526, 83] on div "Site Settings" at bounding box center [881, 83] width 1359 height 42
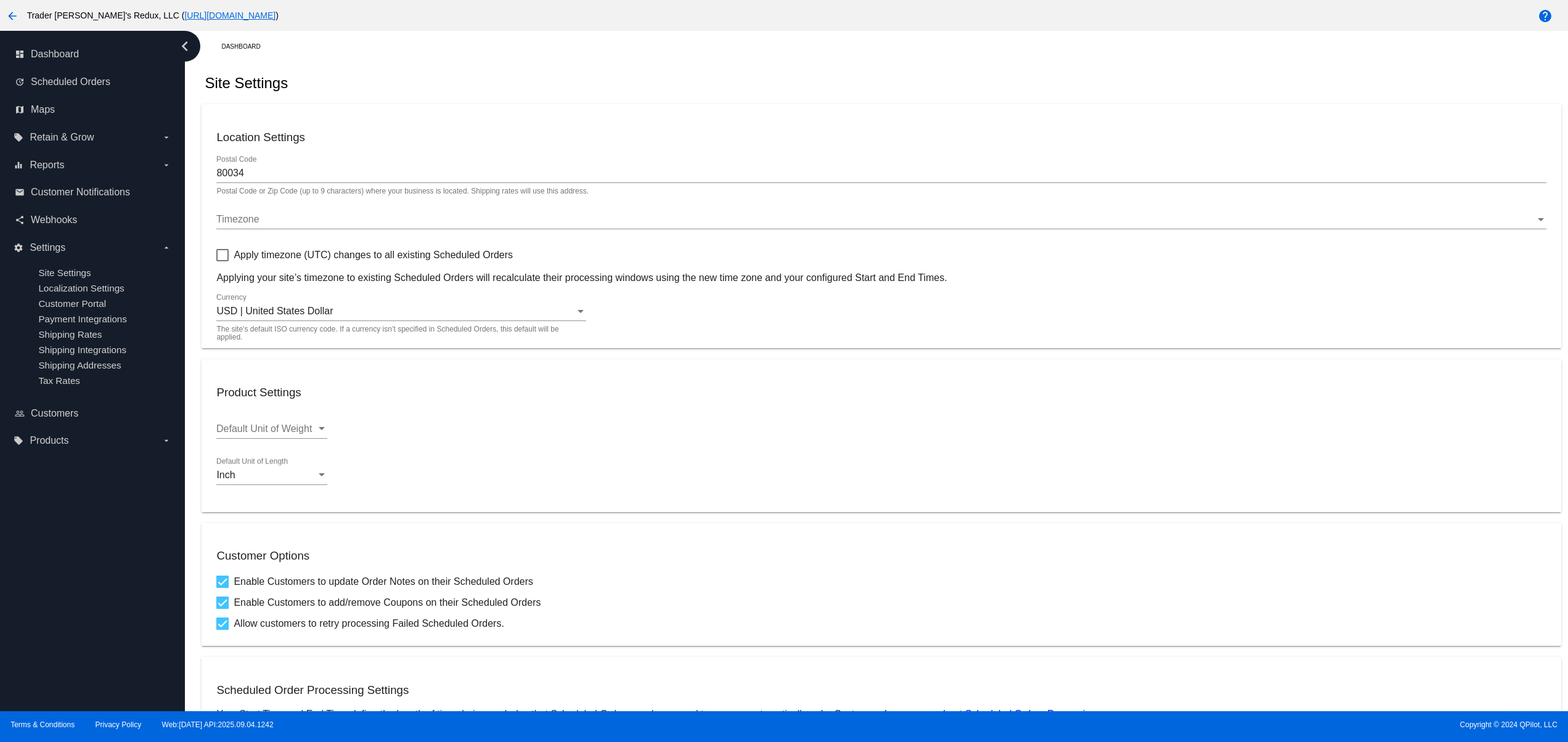
click at [670, 92] on div "Site Settings" at bounding box center [881, 83] width 1359 height 42
click at [734, 96] on div "Site Settings" at bounding box center [881, 83] width 1359 height 42
click at [794, 101] on div "Site Settings" at bounding box center [881, 83] width 1359 height 42
click at [831, 103] on div "Site Settings" at bounding box center [881, 83] width 1359 height 42
click at [864, 104] on div "Site Settings" at bounding box center [881, 83] width 1359 height 42
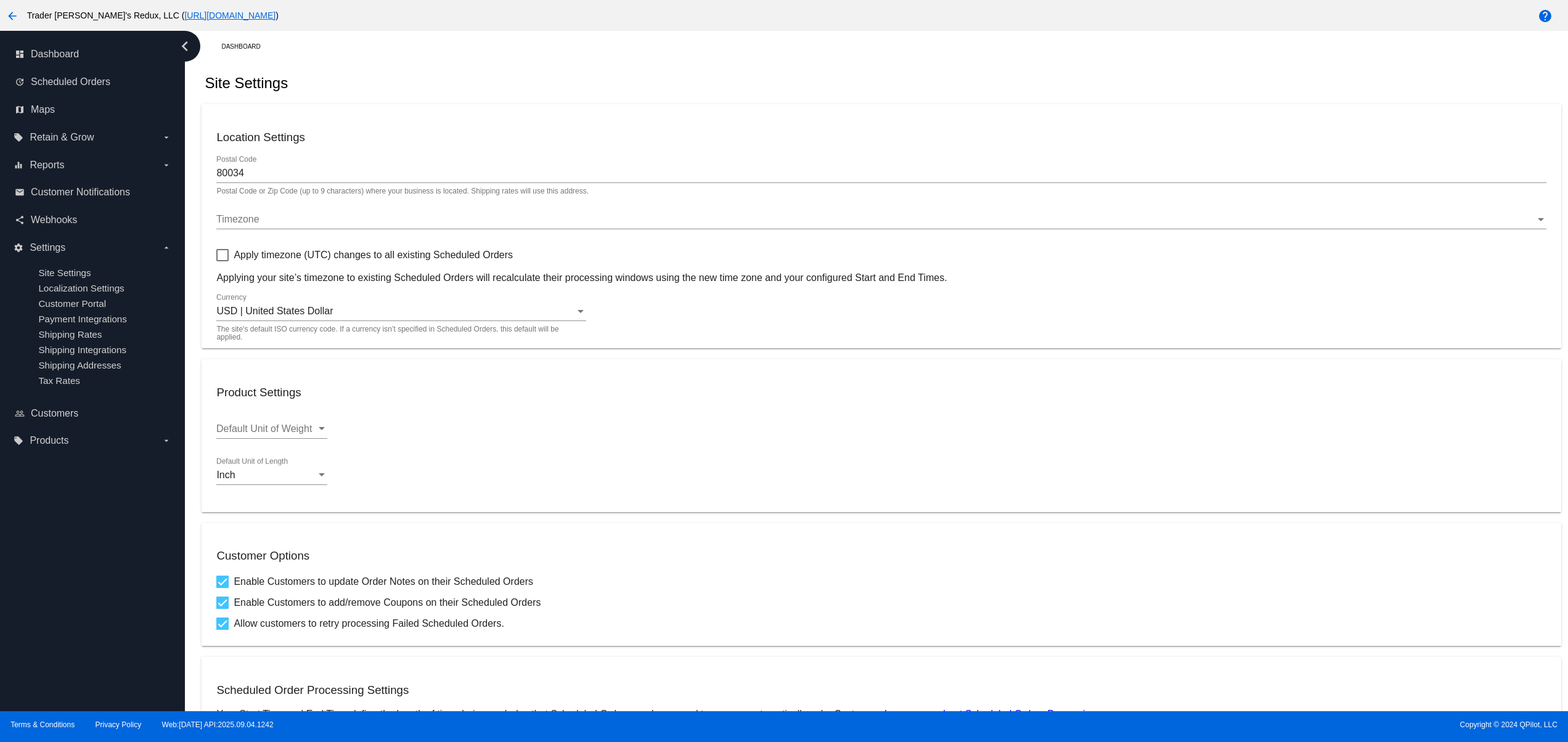
click at [923, 104] on div "Site Settings" at bounding box center [881, 83] width 1359 height 42
click at [90, 630] on div "dashboard Dashboard update Scheduled Orders map Maps local_offer Retain & Grow …" at bounding box center [92, 371] width 185 height 681
click at [85, 584] on div "dashboard Dashboard update Scheduled Orders map Maps local_offer Retain & Grow …" at bounding box center [92, 371] width 185 height 681
click at [75, 548] on div "dashboard Dashboard update Scheduled Orders map Maps local_offer Retain & Grow …" at bounding box center [92, 371] width 185 height 681
click at [66, 533] on div "dashboard Dashboard update Scheduled Orders map Maps local_offer Retain & Grow …" at bounding box center [92, 371] width 185 height 681
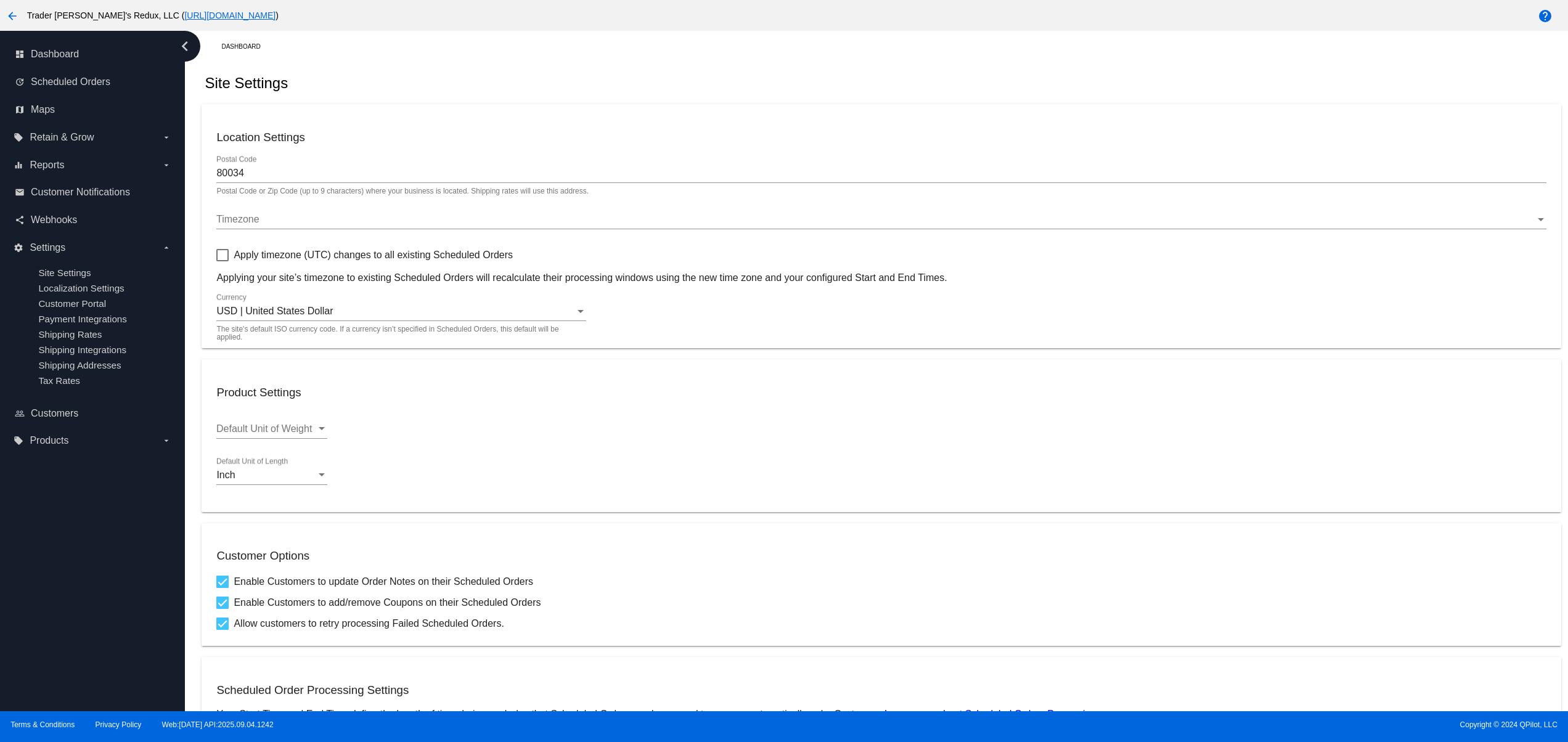
click at [54, 679] on div "dashboard Dashboard update Scheduled Orders map Maps local_offer Retain & Grow …" at bounding box center [92, 371] width 185 height 681
click at [73, 642] on div "dashboard Dashboard update Scheduled Orders map Maps local_offer Retain & Grow …" at bounding box center [92, 371] width 185 height 681
click at [70, 597] on div "dashboard Dashboard update Scheduled Orders map Maps local_offer Retain & Grow …" at bounding box center [92, 371] width 185 height 681
click at [66, 565] on div "dashboard Dashboard update Scheduled Orders map Maps local_offer Retain & Grow …" at bounding box center [92, 371] width 185 height 681
click at [63, 560] on div "dashboard Dashboard update Scheduled Orders map Maps local_offer Retain & Grow …" at bounding box center [92, 371] width 185 height 681
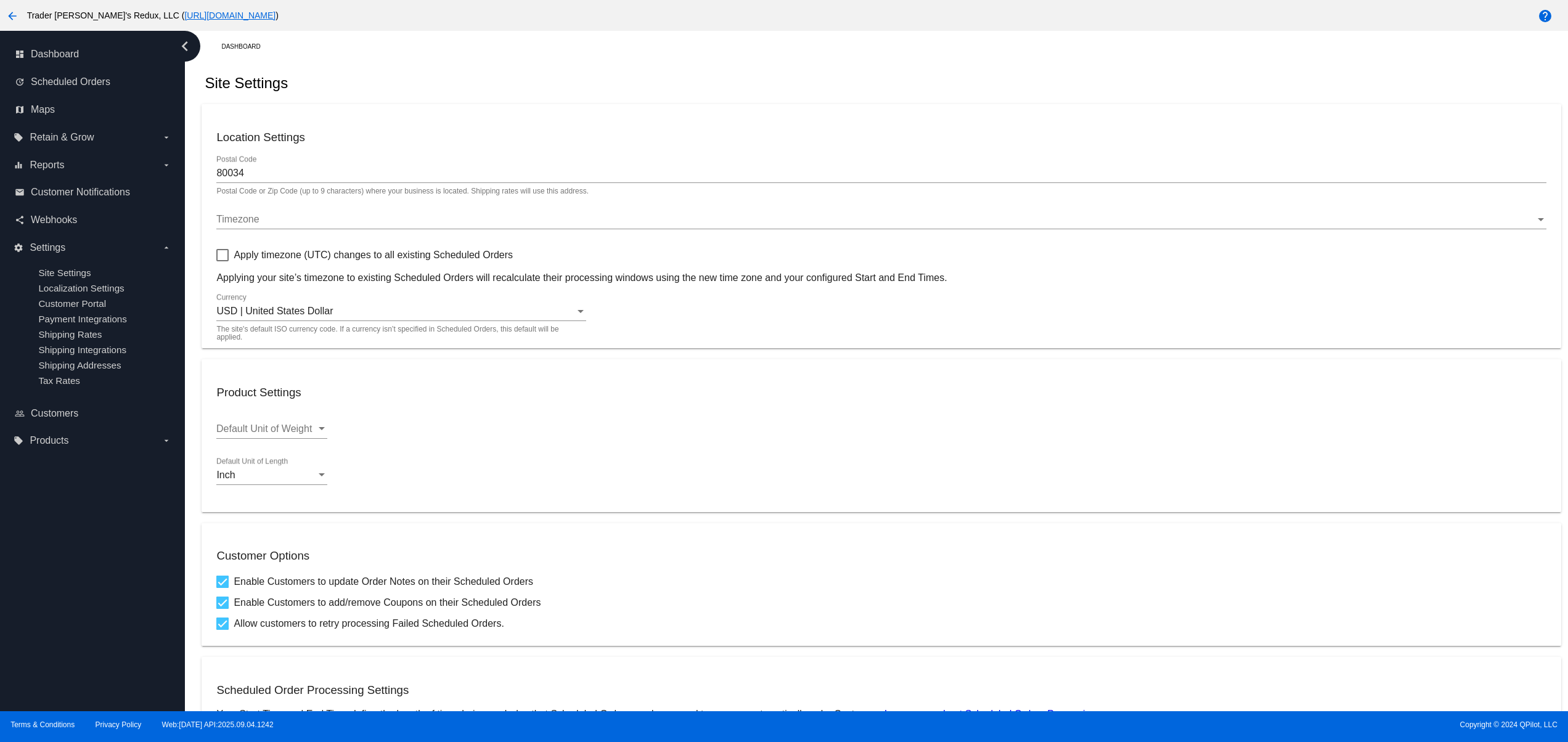
click at [57, 595] on div "dashboard Dashboard update Scheduled Orders map Maps local_offer Retain & Grow …" at bounding box center [92, 371] width 185 height 681
click at [67, 634] on div "dashboard Dashboard update Scheduled Orders map Maps local_offer Retain & Grow …" at bounding box center [92, 371] width 185 height 681
click at [74, 580] on div "dashboard Dashboard update Scheduled Orders map Maps local_offer Retain & Grow …" at bounding box center [92, 371] width 185 height 681
click at [97, 523] on div "dashboard Dashboard update Scheduled Orders map Maps local_offer Retain & Grow …" at bounding box center [92, 371] width 185 height 681
click at [88, 622] on div "dashboard Dashboard update Scheduled Orders map Maps local_offer Retain & Grow …" at bounding box center [92, 371] width 185 height 681
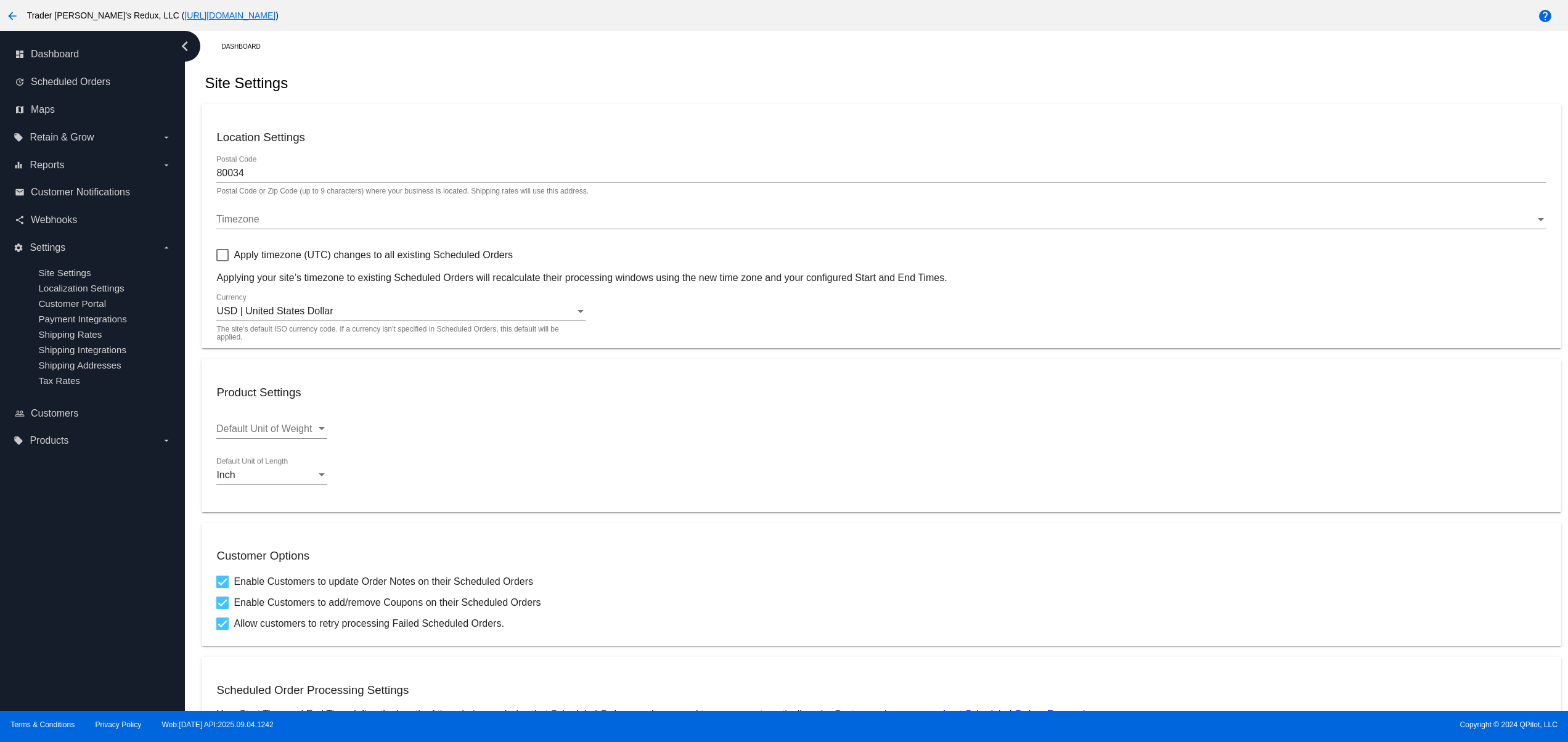
click at [0, 622] on html "arrow_back Trader [PERSON_NAME]'s Redux, LLC ( [URL][DOMAIN_NAME] ) help dashbo…" at bounding box center [784, 371] width 1568 height 742
drag, startPoint x: 67, startPoint y: 590, endPoint x: 87, endPoint y: 573, distance: 26.2
click at [69, 590] on div "dashboard Dashboard update Scheduled Orders map Maps local_offer Retain & Grow …" at bounding box center [92, 371] width 185 height 681
click at [87, 572] on div "dashboard Dashboard update Scheduled Orders map Maps local_offer Retain & Grow …" at bounding box center [92, 371] width 185 height 681
click at [59, 513] on div "dashboard Dashboard update Scheduled Orders map Maps local_offer Retain & Grow …" at bounding box center [92, 371] width 185 height 681
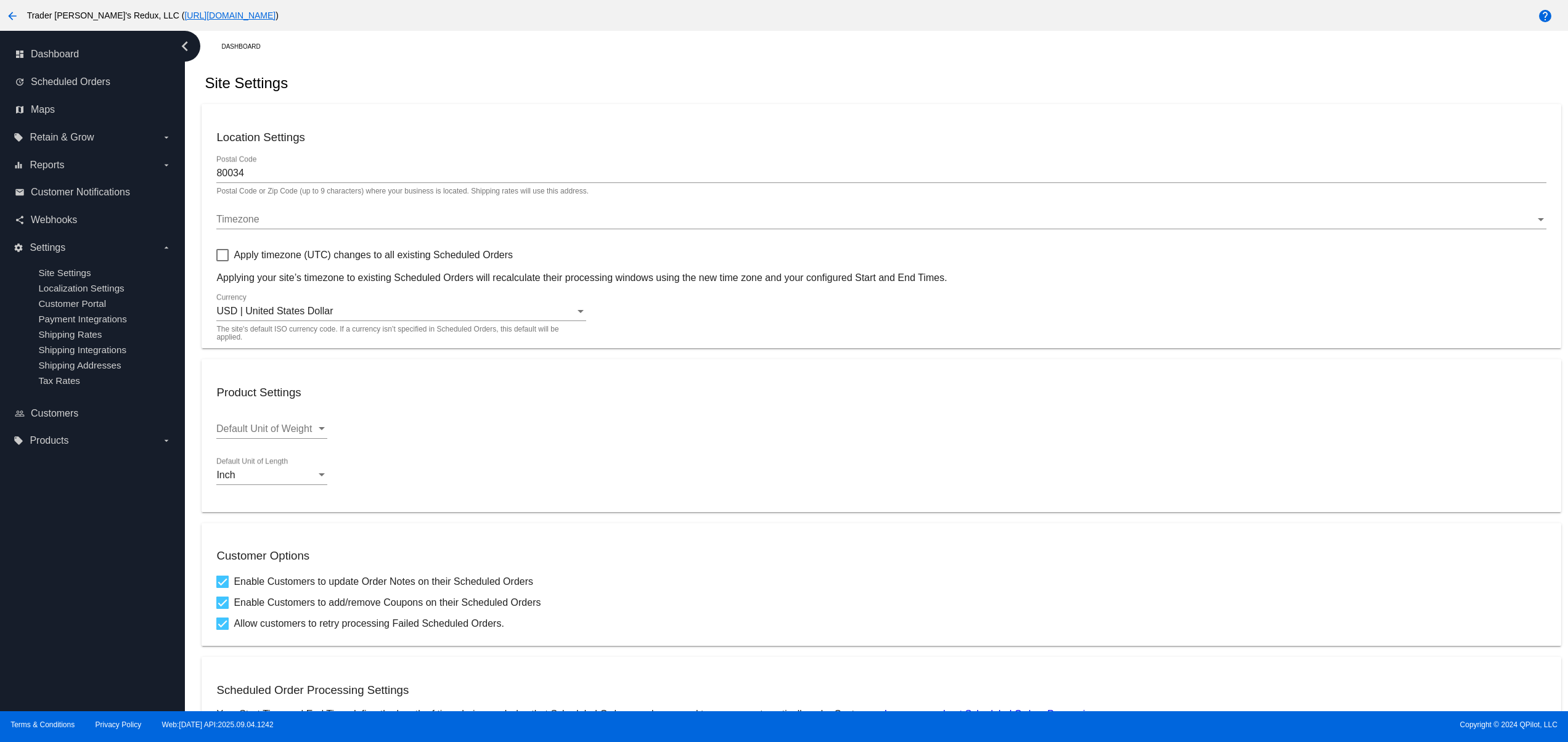
click at [126, 657] on div "dashboard Dashboard update Scheduled Orders map Maps local_offer Retain & Grow …" at bounding box center [92, 371] width 185 height 681
click at [88, 622] on div "dashboard Dashboard update Scheduled Orders map Maps local_offer Retain & Grow …" at bounding box center [92, 371] width 185 height 681
click at [62, 611] on div "dashboard Dashboard update Scheduled Orders map Maps local_offer Retain & Grow …" at bounding box center [92, 371] width 185 height 681
click at [47, 575] on div "dashboard Dashboard update Scheduled Orders map Maps local_offer Retain & Grow …" at bounding box center [92, 371] width 185 height 681
click at [82, 570] on div "dashboard Dashboard update Scheduled Orders map Maps local_offer Retain & Grow …" at bounding box center [92, 371] width 185 height 681
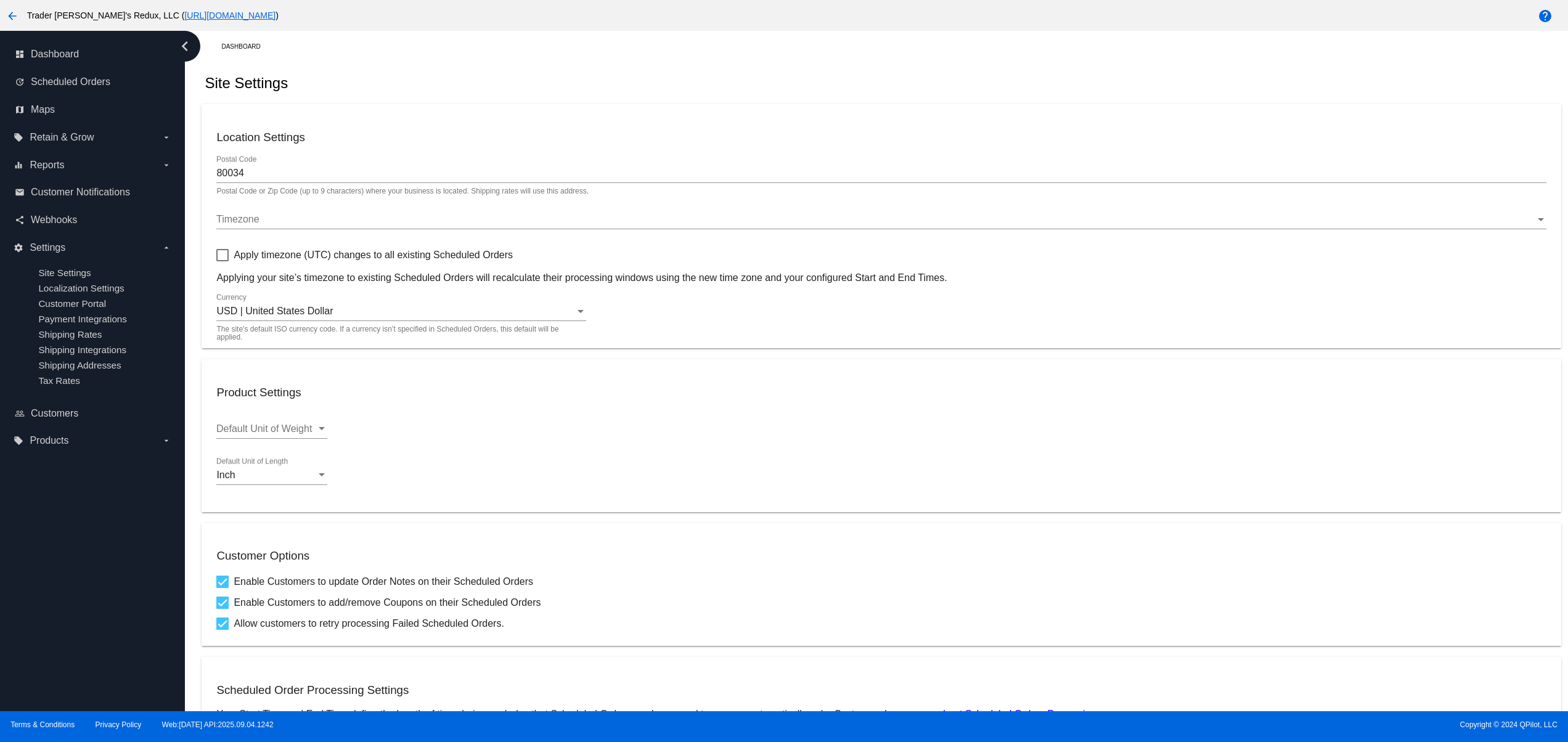
click at [92, 570] on div "dashboard Dashboard update Scheduled Orders map Maps local_offer Retain & Grow …" at bounding box center [92, 371] width 185 height 681
click at [83, 615] on div "dashboard Dashboard update Scheduled Orders map Maps local_offer Retain & Grow …" at bounding box center [92, 371] width 185 height 681
click at [42, 617] on div "dashboard Dashboard update Scheduled Orders map Maps local_offer Retain & Grow …" at bounding box center [92, 371] width 185 height 681
click at [33, 560] on div "dashboard Dashboard update Scheduled Orders map Maps local_offer Retain & Grow …" at bounding box center [92, 371] width 185 height 681
click at [33, 519] on div "dashboard Dashboard update Scheduled Orders map Maps local_offer Retain & Grow …" at bounding box center [92, 371] width 185 height 681
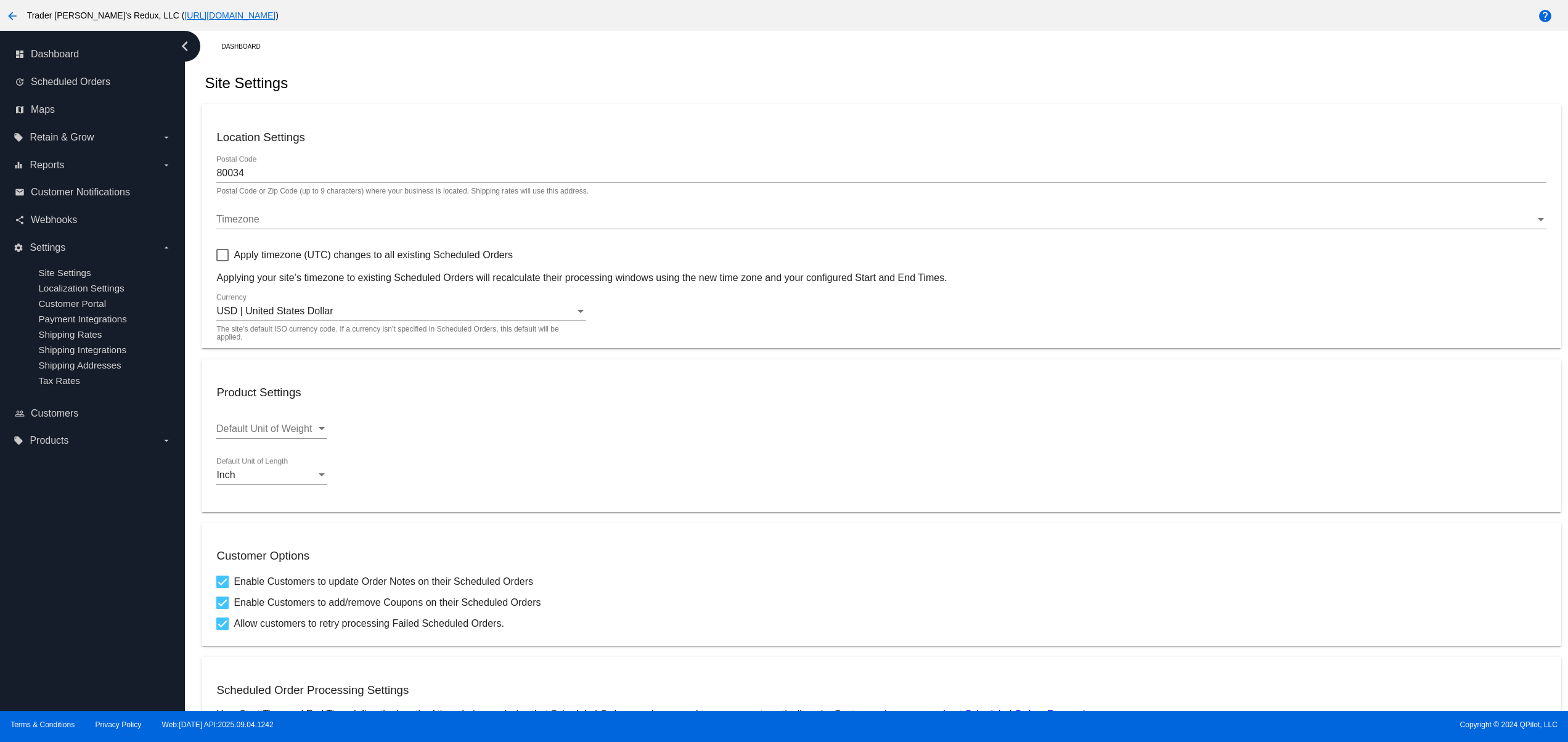
click at [62, 593] on div "dashboard Dashboard update Scheduled Orders map Maps local_offer Retain & Grow …" at bounding box center [92, 371] width 185 height 681
click at [77, 563] on div "dashboard Dashboard update Scheduled Orders map Maps local_offer Retain & Grow …" at bounding box center [92, 371] width 185 height 681
click at [77, 556] on div "dashboard Dashboard update Scheduled Orders map Maps local_offer Retain & Grow …" at bounding box center [92, 371] width 185 height 681
click at [109, 617] on div "dashboard Dashboard update Scheduled Orders map Maps local_offer Retain & Grow …" at bounding box center [92, 371] width 185 height 681
click at [99, 588] on div "dashboard Dashboard update Scheduled Orders map Maps local_offer Retain & Grow …" at bounding box center [92, 371] width 185 height 681
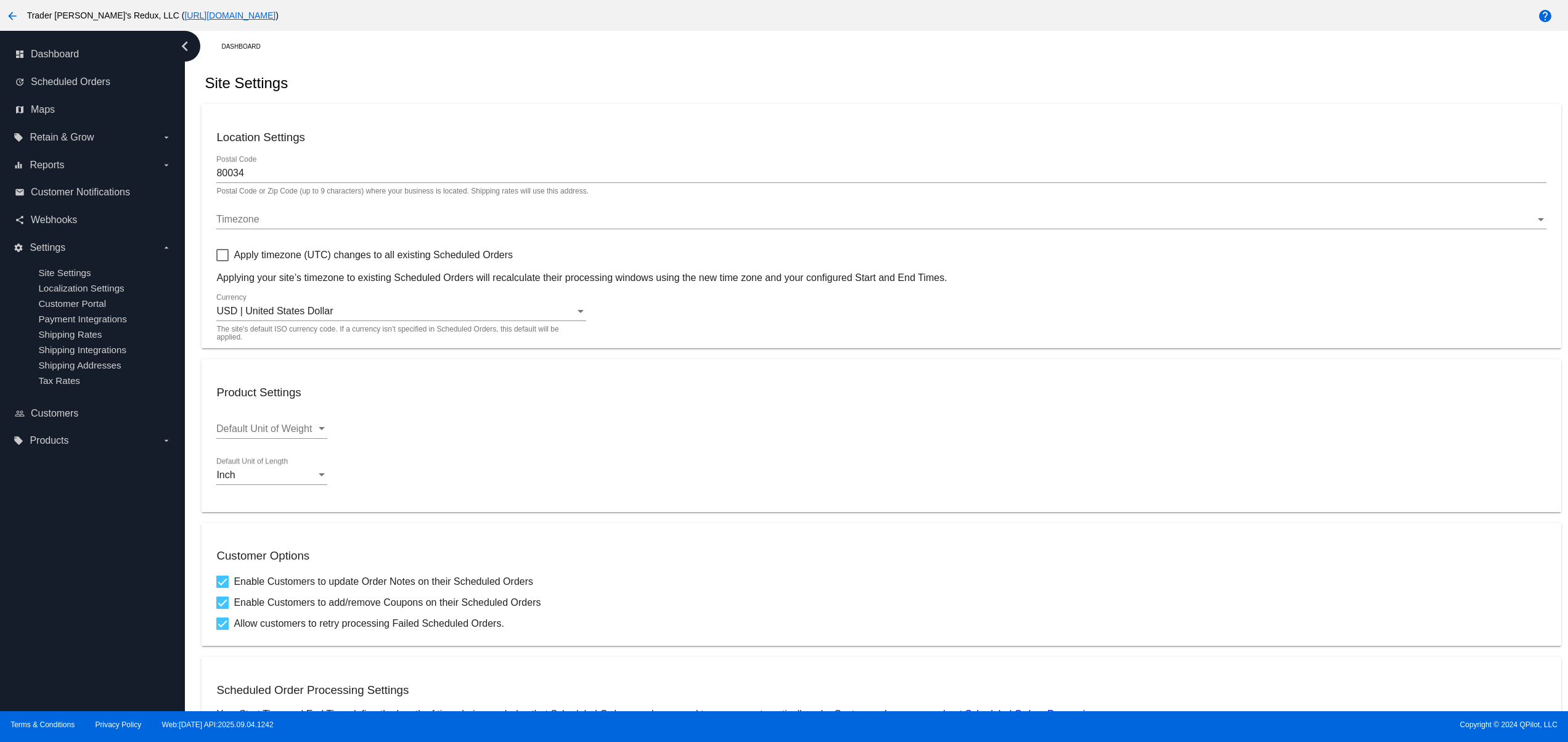
click at [94, 573] on div "dashboard Dashboard update Scheduled Orders map Maps local_offer Retain & Grow …" at bounding box center [92, 371] width 185 height 681
click at [17, 569] on div "dashboard Dashboard update Scheduled Orders map Maps local_offer Retain & Grow …" at bounding box center [92, 371] width 185 height 681
click at [52, 633] on div "dashboard Dashboard update Scheduled Orders map Maps local_offer Retain & Grow …" at bounding box center [92, 371] width 185 height 681
click at [67, 607] on div "dashboard Dashboard update Scheduled Orders map Maps local_offer Retain & Grow …" at bounding box center [92, 371] width 185 height 681
click at [67, 560] on div "dashboard Dashboard update Scheduled Orders map Maps local_offer Retain & Grow …" at bounding box center [92, 371] width 185 height 681
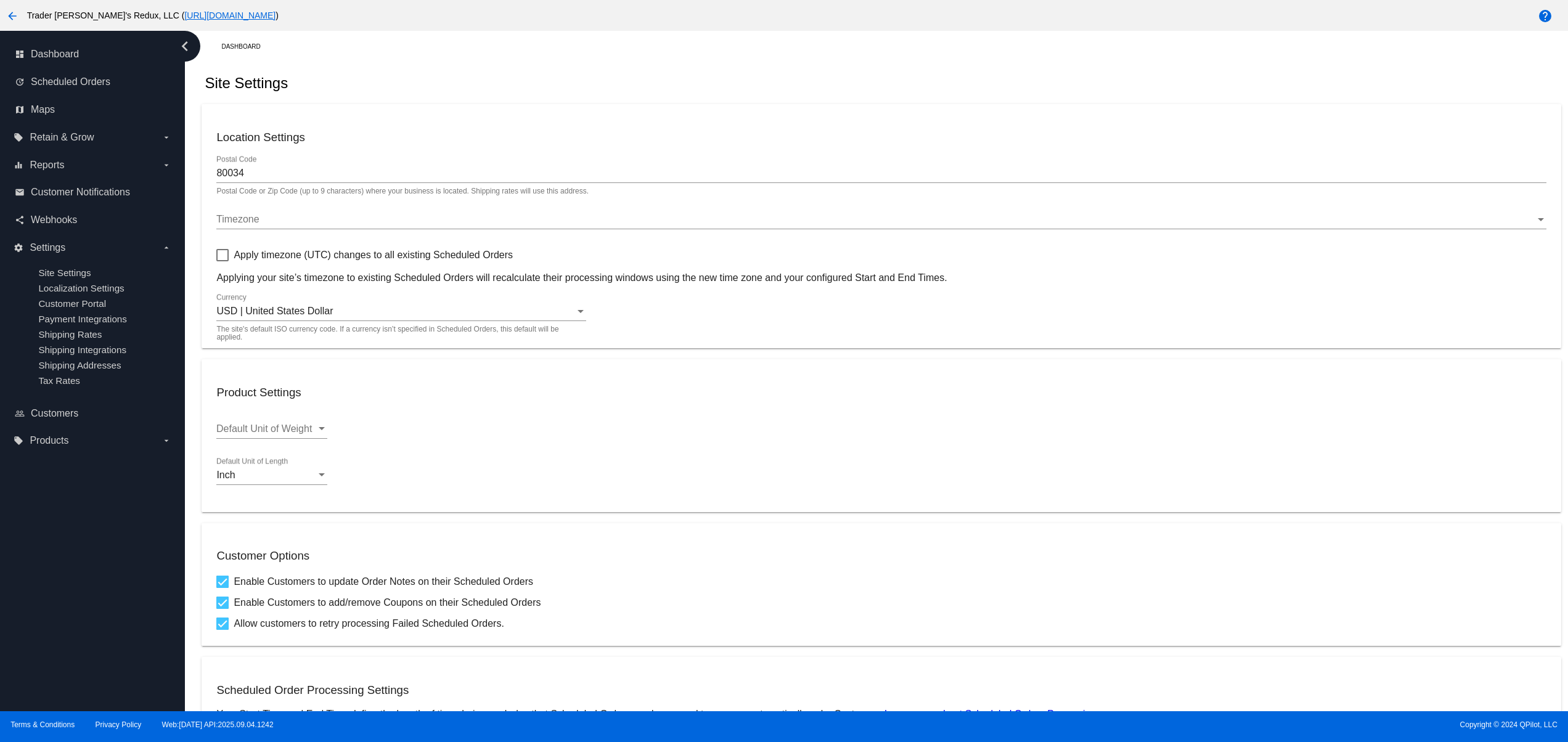
click at [50, 657] on div "dashboard Dashboard update Scheduled Orders map Maps local_offer Retain & Grow …" at bounding box center [92, 371] width 185 height 681
click at [33, 627] on div "dashboard Dashboard update Scheduled Orders map Maps local_offer Retain & Grow …" at bounding box center [92, 371] width 185 height 681
click at [36, 595] on div "dashboard Dashboard update Scheduled Orders map Maps local_offer Retain & Grow …" at bounding box center [92, 371] width 185 height 681
click at [58, 563] on div "dashboard Dashboard update Scheduled Orders map Maps local_offer Retain & Grow …" at bounding box center [92, 371] width 185 height 681
click at [72, 538] on div "dashboard Dashboard update Scheduled Orders map Maps local_offer Retain & Grow …" at bounding box center [92, 371] width 185 height 681
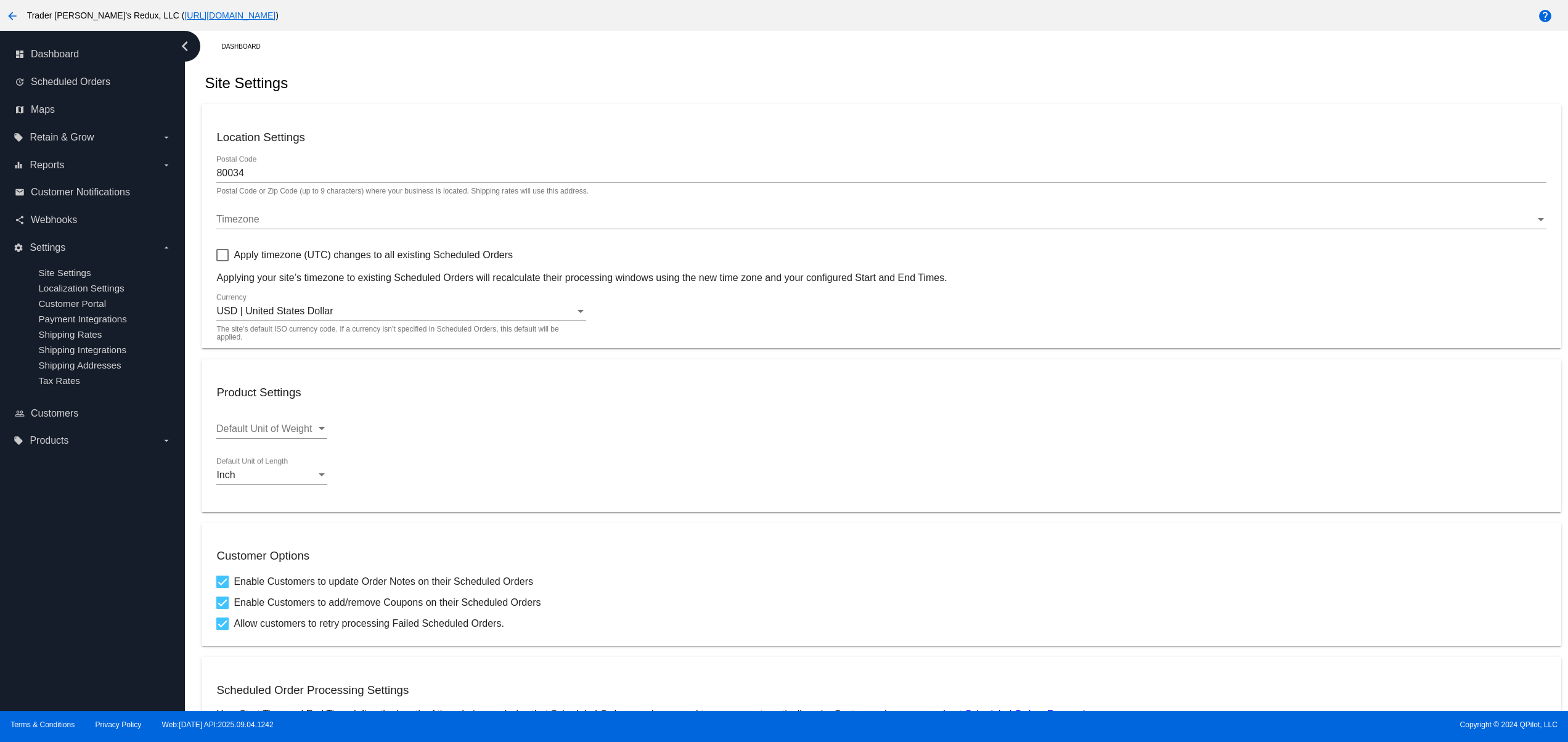
click at [37, 590] on div "dashboard Dashboard update Scheduled Orders map Maps local_offer Retain & Grow …" at bounding box center [92, 371] width 185 height 681
click at [88, 638] on div "dashboard Dashboard update Scheduled Orders map Maps local_offer Retain & Grow …" at bounding box center [92, 371] width 185 height 681
click at [134, 613] on div "dashboard Dashboard update Scheduled Orders map Maps local_offer Retain & Grow …" at bounding box center [92, 371] width 185 height 681
click at [119, 568] on div "dashboard Dashboard update Scheduled Orders map Maps local_offer Retain & Grow …" at bounding box center [92, 371] width 185 height 681
click at [109, 550] on div "dashboard Dashboard update Scheduled Orders map Maps local_offer Retain & Grow …" at bounding box center [92, 371] width 185 height 681
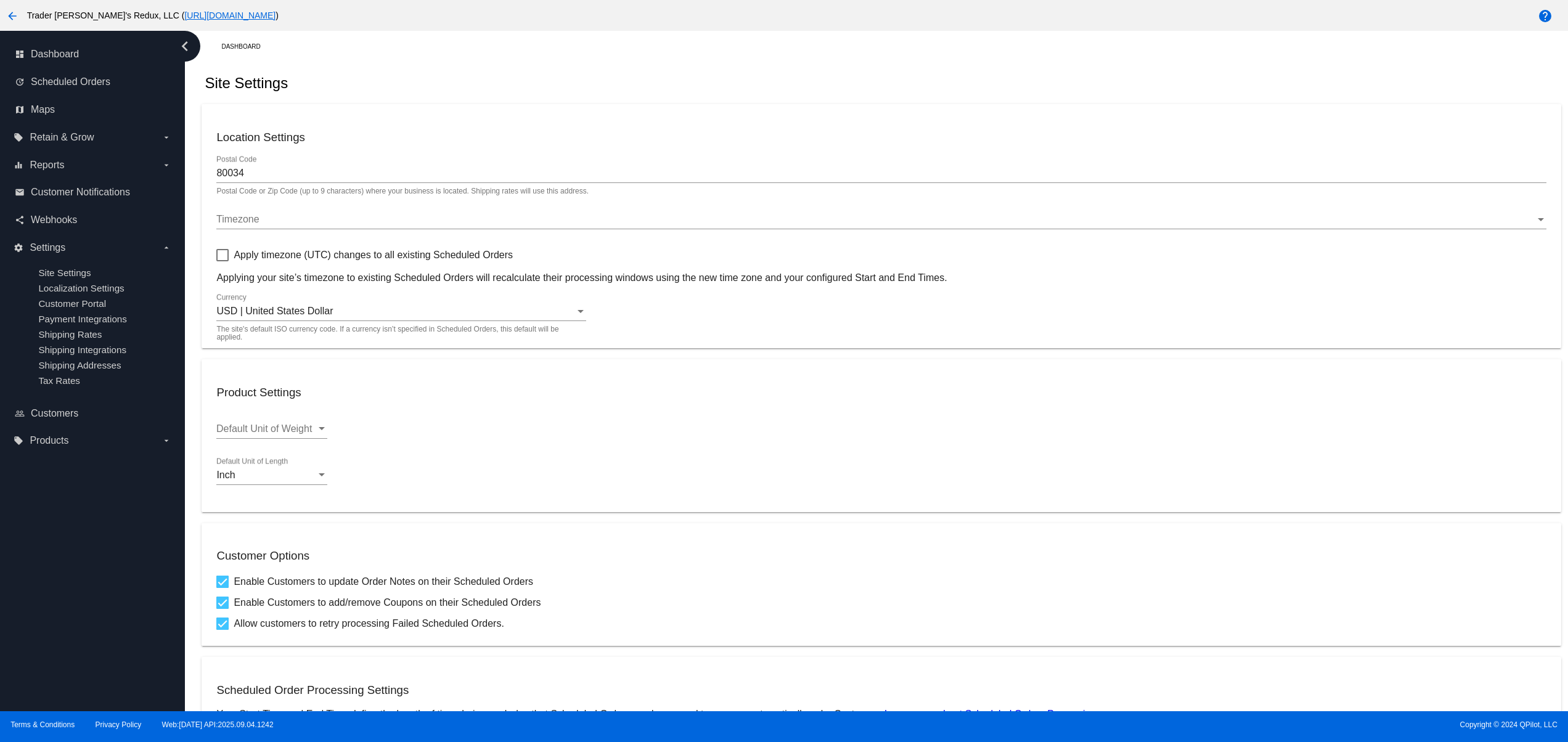
click at [43, 613] on div "dashboard Dashboard update Scheduled Orders map Maps local_offer Retain & Grow …" at bounding box center [92, 371] width 185 height 681
drag, startPoint x: 27, startPoint y: 630, endPoint x: 30, endPoint y: 638, distance: 8.5
click at [27, 636] on div "dashboard Dashboard update Scheduled Orders map Maps local_offer Retain & Grow …" at bounding box center [92, 371] width 185 height 681
drag, startPoint x: 67, startPoint y: 630, endPoint x: 67, endPoint y: 607, distance: 23.0
click at [70, 630] on div "dashboard Dashboard update Scheduled Orders map Maps local_offer Retain & Grow …" at bounding box center [92, 371] width 185 height 681
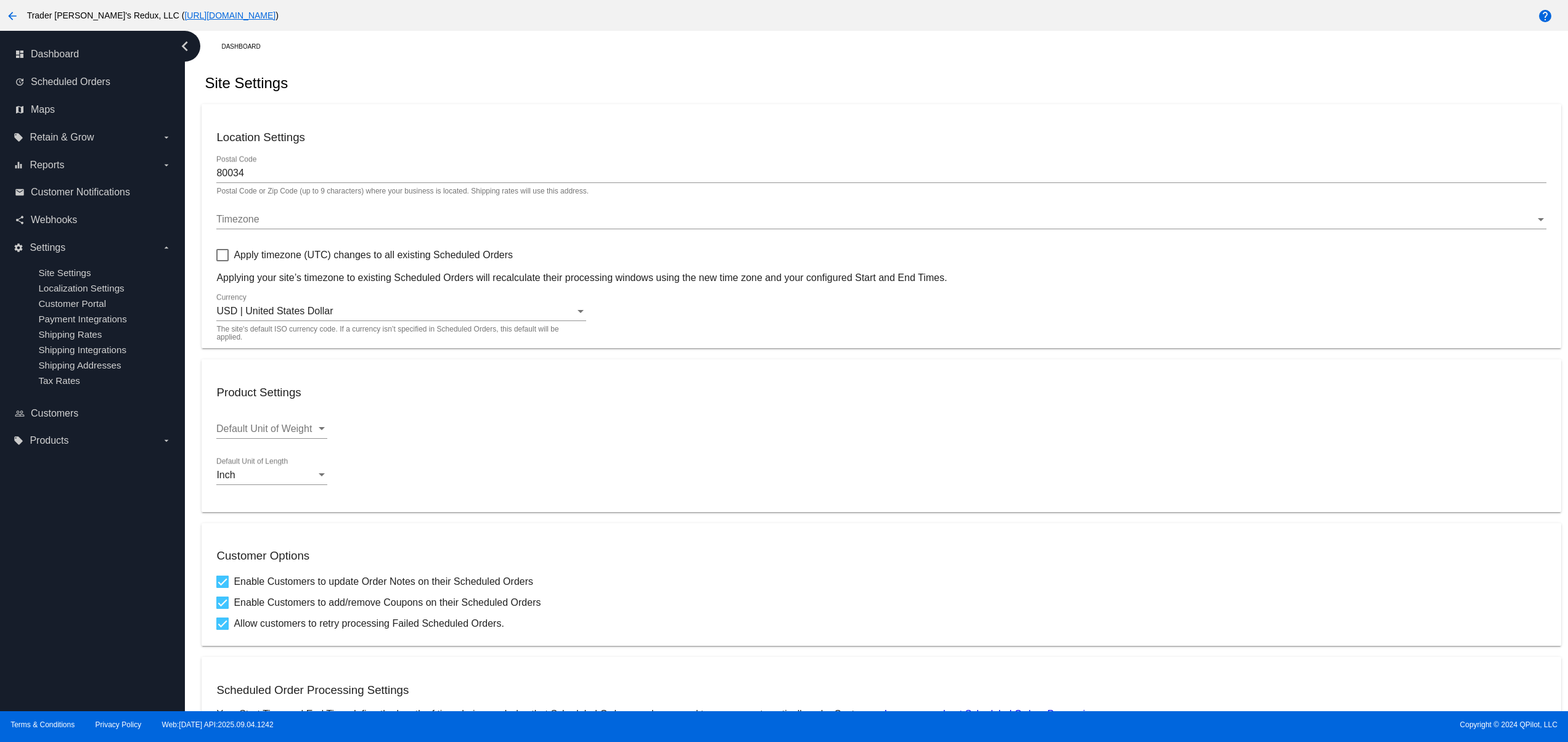
click at [64, 605] on div "dashboard Dashboard update Scheduled Orders map Maps local_offer Retain & Grow …" at bounding box center [92, 371] width 185 height 681
click at [54, 579] on div "dashboard Dashboard update Scheduled Orders map Maps local_offer Retain & Grow …" at bounding box center [92, 371] width 185 height 681
click at [43, 549] on div "dashboard Dashboard update Scheduled Orders map Maps local_offer Retain & Grow …" at bounding box center [92, 371] width 185 height 681
click at [66, 601] on div "dashboard Dashboard update Scheduled Orders map Maps local_offer Retain & Grow …" at bounding box center [92, 371] width 185 height 681
click at [49, 566] on div "dashboard Dashboard update Scheduled Orders map Maps local_offer Retain & Grow …" at bounding box center [92, 371] width 185 height 681
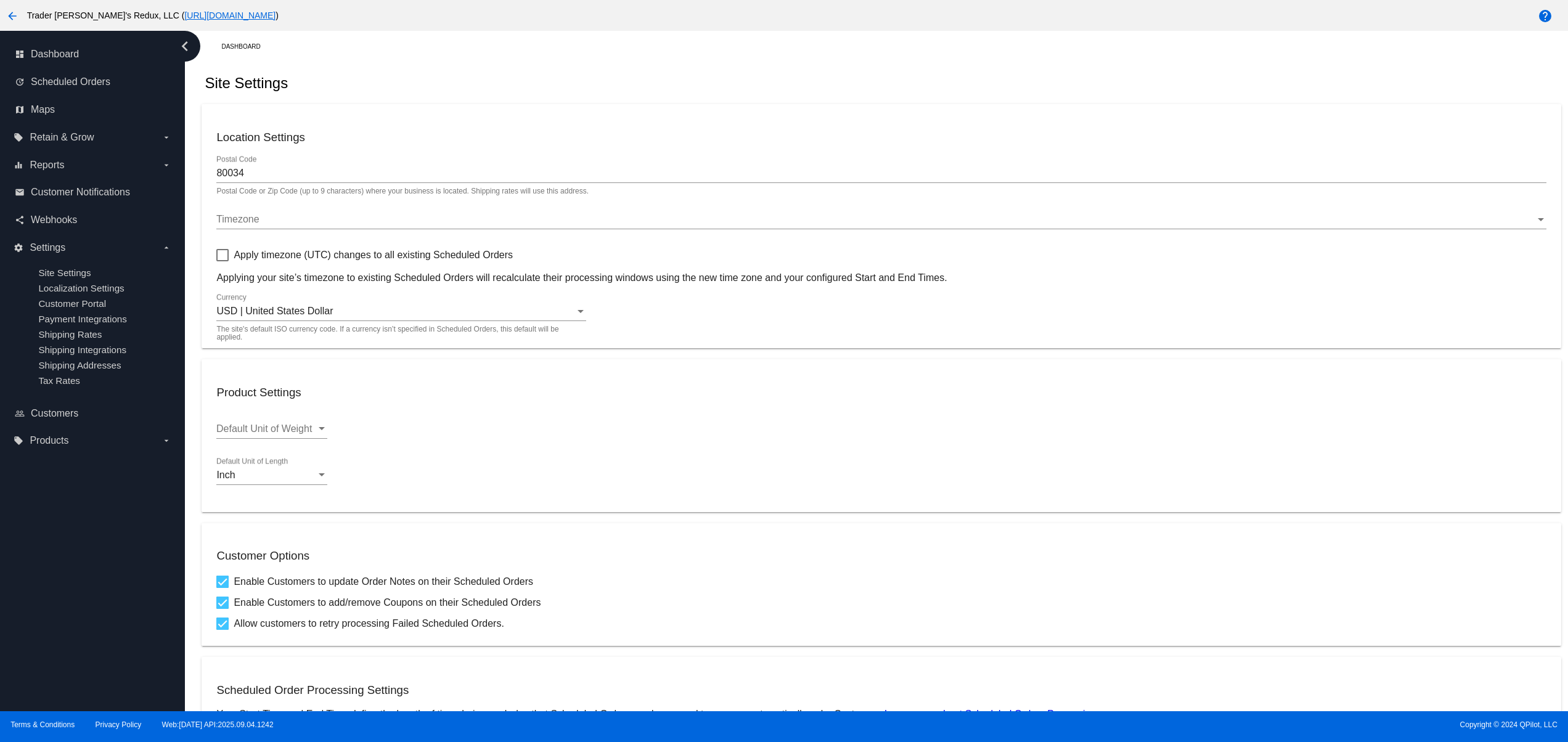
click at [49, 541] on div "dashboard Dashboard update Scheduled Orders map Maps local_offer Retain & Grow …" at bounding box center [92, 371] width 185 height 681
click at [90, 622] on div "dashboard Dashboard update Scheduled Orders map Maps local_offer Retain & Grow …" at bounding box center [92, 371] width 185 height 681
click at [89, 586] on div "dashboard Dashboard update Scheduled Orders map Maps local_offer Retain & Grow …" at bounding box center [92, 371] width 185 height 681
click at [62, 580] on div "dashboard Dashboard update Scheduled Orders map Maps local_offer Retain & Grow …" at bounding box center [92, 371] width 185 height 681
click at [94, 646] on div "dashboard Dashboard update Scheduled Orders map Maps local_offer Retain & Grow …" at bounding box center [92, 371] width 185 height 681
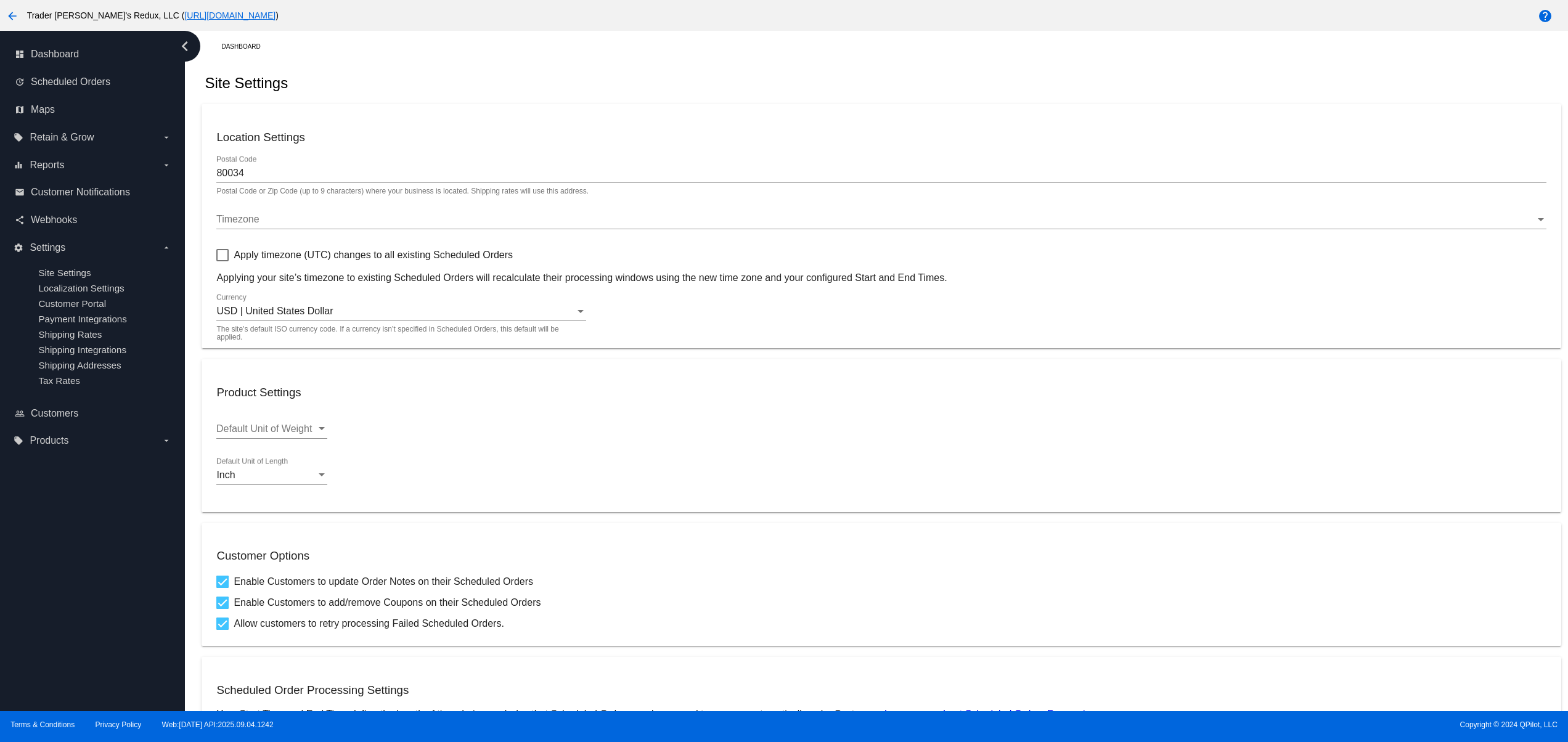
click at [87, 580] on div "dashboard Dashboard update Scheduled Orders map Maps local_offer Retain & Grow …" at bounding box center [92, 371] width 185 height 681
click at [72, 541] on div "dashboard Dashboard update Scheduled Orders map Maps local_offer Retain & Grow …" at bounding box center [92, 371] width 185 height 681
drag, startPoint x: 69, startPoint y: 643, endPoint x: 75, endPoint y: 584, distance: 59.3
click at [69, 644] on div "dashboard Dashboard update Scheduled Orders map Maps local_offer Retain & Grow …" at bounding box center [92, 371] width 185 height 681
click at [75, 584] on div "dashboard Dashboard update Scheduled Orders map Maps local_offer Retain & Grow …" at bounding box center [92, 371] width 185 height 681
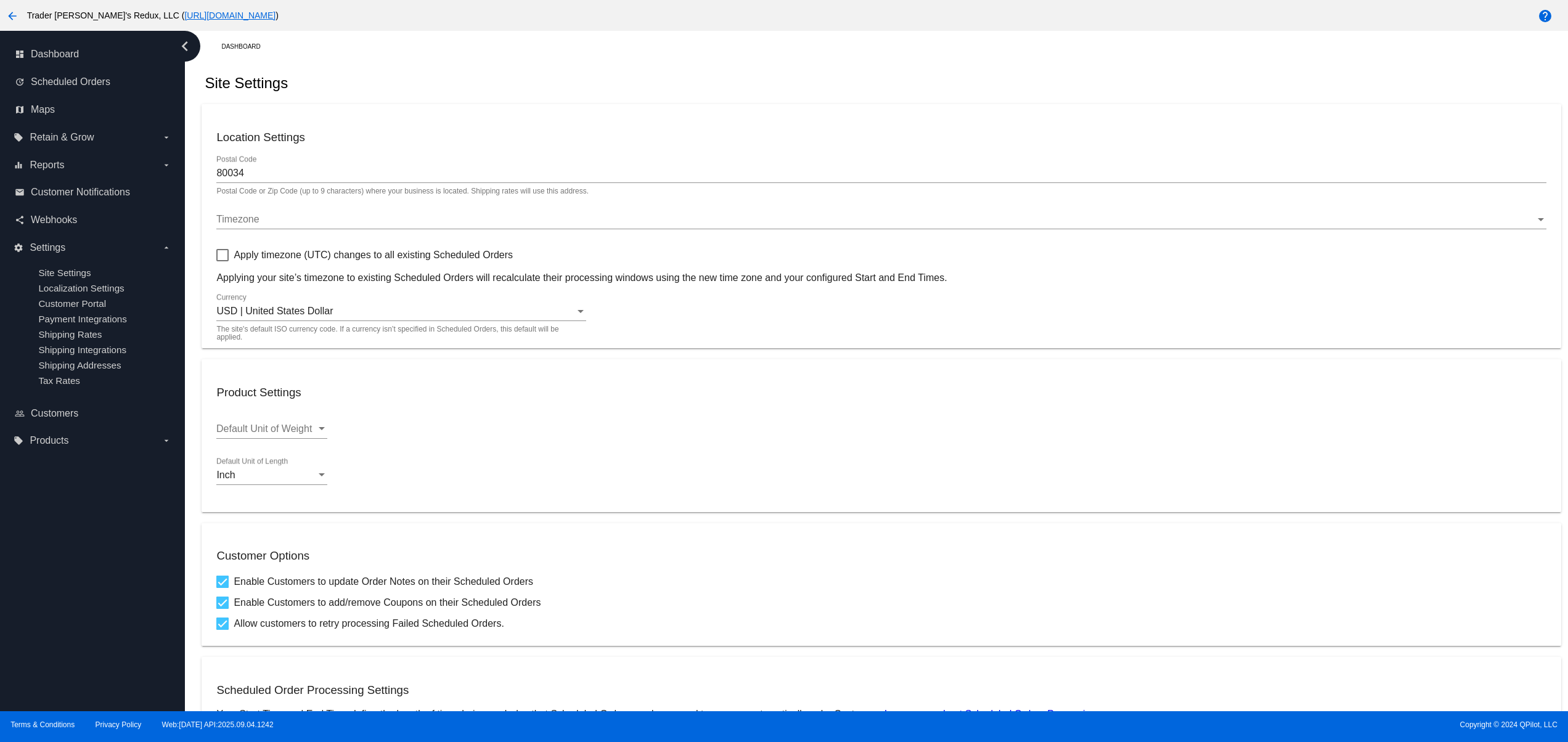
drag, startPoint x: 48, startPoint y: 629, endPoint x: 50, endPoint y: 621, distance: 8.2
click at [48, 632] on div "dashboard Dashboard update Scheduled Orders map Maps local_offer Retain & Grow …" at bounding box center [92, 371] width 185 height 681
click at [52, 590] on div "dashboard Dashboard update Scheduled Orders map Maps local_offer Retain & Grow …" at bounding box center [92, 371] width 185 height 681
click at [62, 570] on div "dashboard Dashboard update Scheduled Orders map Maps local_offer Retain & Grow …" at bounding box center [92, 371] width 185 height 681
click at [81, 636] on div "dashboard Dashboard update Scheduled Orders map Maps local_offer Retain & Grow …" at bounding box center [92, 371] width 185 height 681
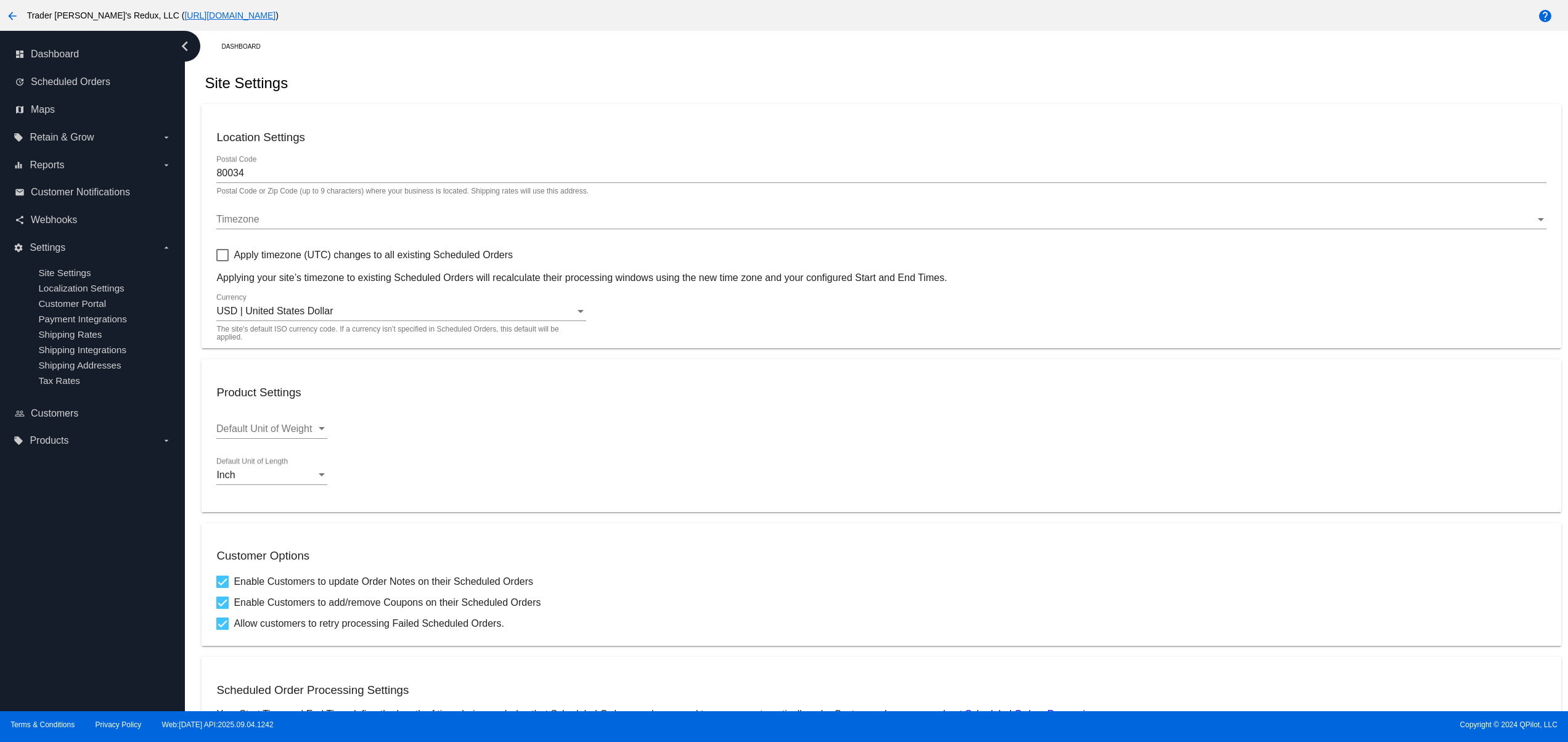
click at [32, 575] on div "dashboard Dashboard update Scheduled Orders map Maps local_offer Retain & Grow …" at bounding box center [92, 371] width 185 height 681
drag, startPoint x: 75, startPoint y: 550, endPoint x: 79, endPoint y: 601, distance: 51.2
click at [78, 550] on div "dashboard Dashboard update Scheduled Orders map Maps local_offer Retain & Grow …" at bounding box center [92, 371] width 185 height 681
click at [75, 639] on div "dashboard Dashboard update Scheduled Orders map Maps local_offer Retain & Grow …" at bounding box center [92, 371] width 185 height 681
click at [63, 600] on div "dashboard Dashboard update Scheduled Orders map Maps local_offer Retain & Grow …" at bounding box center [92, 371] width 185 height 681
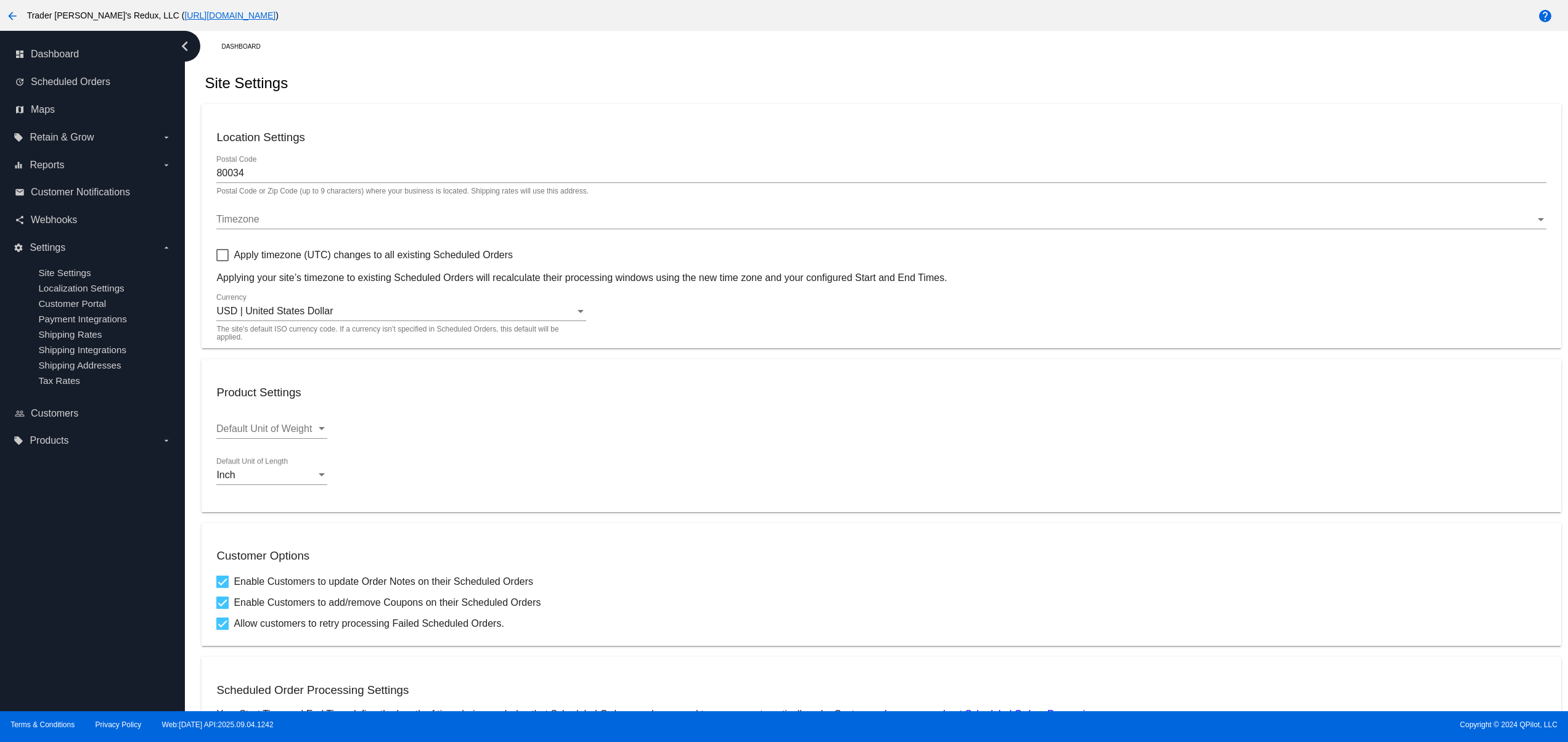
click at [58, 573] on div "dashboard Dashboard update Scheduled Orders map Maps local_offer Retain & Grow …" at bounding box center [92, 371] width 185 height 681
click at [18, 572] on div "dashboard Dashboard update Scheduled Orders map Maps local_offer Retain & Grow …" at bounding box center [92, 371] width 185 height 681
click at [121, 662] on div "dashboard Dashboard update Scheduled Orders map Maps local_offer Retain & Grow …" at bounding box center [92, 371] width 185 height 681
click at [90, 600] on div "dashboard Dashboard update Scheduled Orders map Maps local_offer Retain & Grow …" at bounding box center [92, 371] width 185 height 681
click at [54, 559] on div "dashboard Dashboard update Scheduled Orders map Maps local_offer Retain & Grow …" at bounding box center [92, 371] width 185 height 681
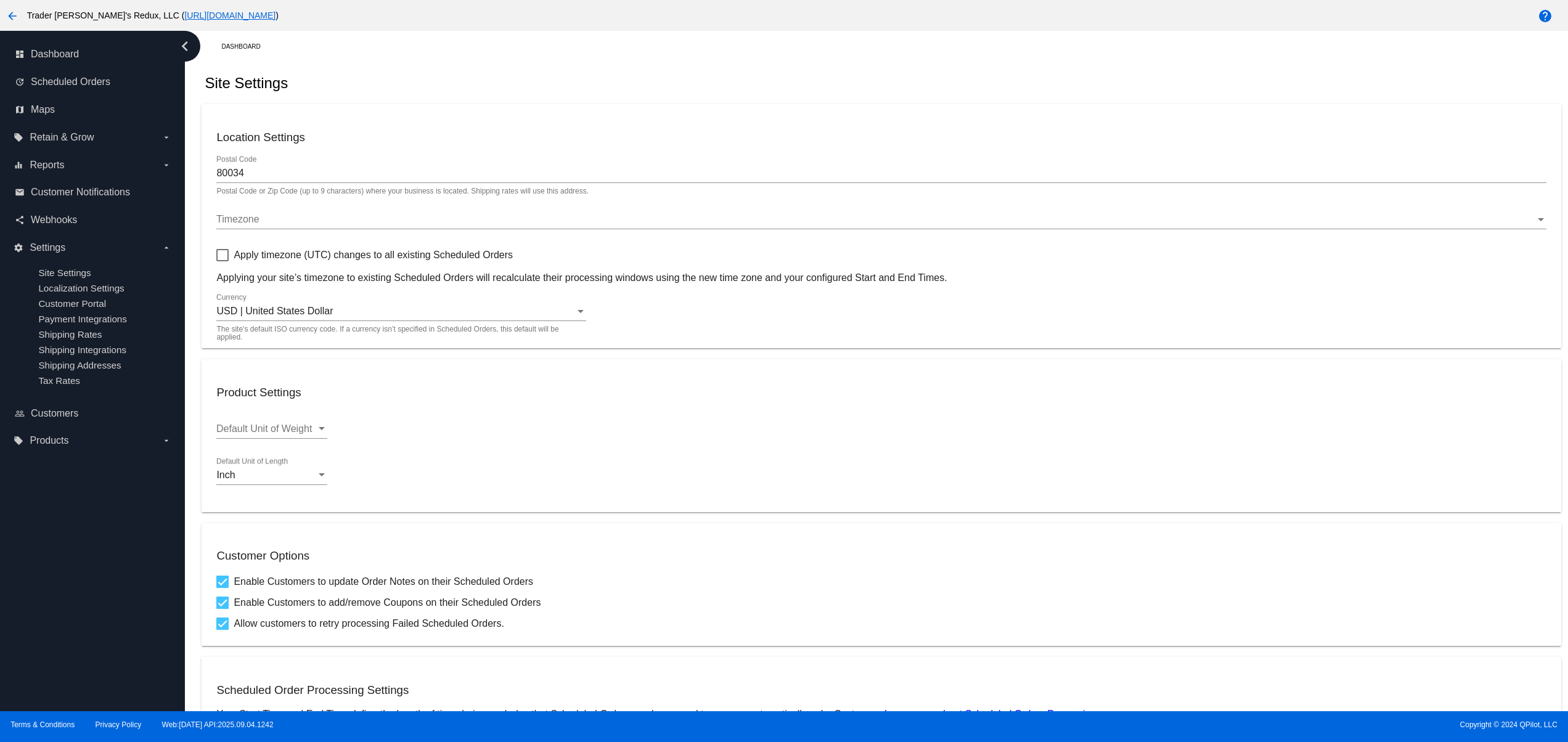
click at [37, 531] on div "dashboard Dashboard update Scheduled Orders map Maps local_offer Retain & Grow …" at bounding box center [92, 371] width 185 height 681
click at [64, 601] on div "dashboard Dashboard update Scheduled Orders map Maps local_offer Retain & Grow …" at bounding box center [92, 371] width 185 height 681
click at [109, 569] on div "dashboard Dashboard update Scheduled Orders map Maps local_offer Retain & Grow …" at bounding box center [92, 371] width 185 height 681
drag, startPoint x: 60, startPoint y: 644, endPoint x: 26, endPoint y: 603, distance: 53.3
click at [59, 646] on div "dashboard Dashboard update Scheduled Orders map Maps local_offer Retain & Grow …" at bounding box center [92, 371] width 185 height 681
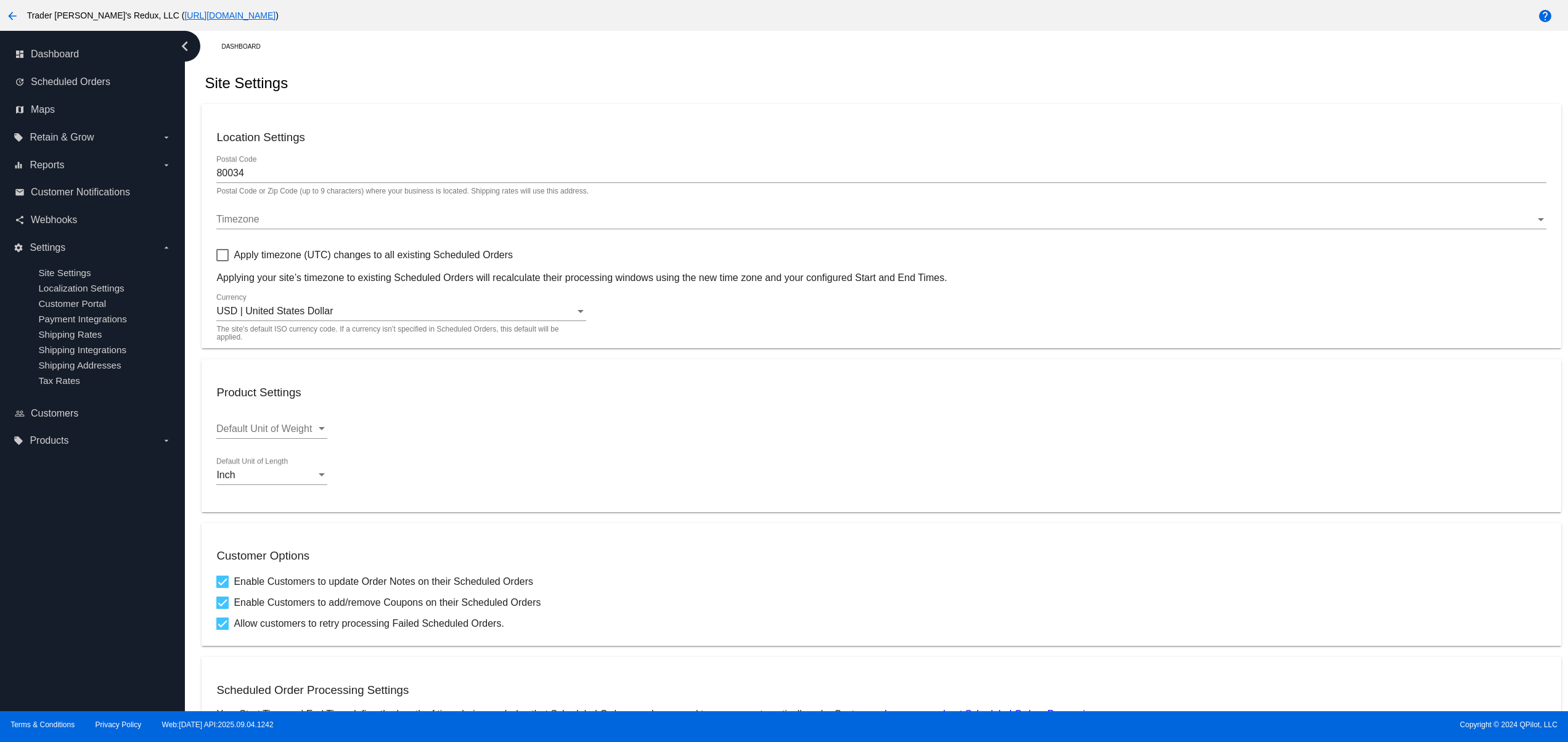
click at [26, 603] on div "dashboard Dashboard update Scheduled Orders map Maps local_offer Retain & Grow …" at bounding box center [92, 371] width 185 height 681
click at [35, 535] on div "dashboard Dashboard update Scheduled Orders map Maps local_offer Retain & Grow …" at bounding box center [92, 371] width 185 height 681
click at [38, 573] on div "dashboard Dashboard update Scheduled Orders map Maps local_offer Retain & Grow …" at bounding box center [92, 371] width 185 height 681
click at [25, 642] on div "dashboard Dashboard update Scheduled Orders map Maps local_offer Retain & Grow …" at bounding box center [92, 371] width 185 height 681
click at [37, 615] on div "dashboard Dashboard update Scheduled Orders map Maps local_offer Retain & Grow …" at bounding box center [92, 371] width 185 height 681
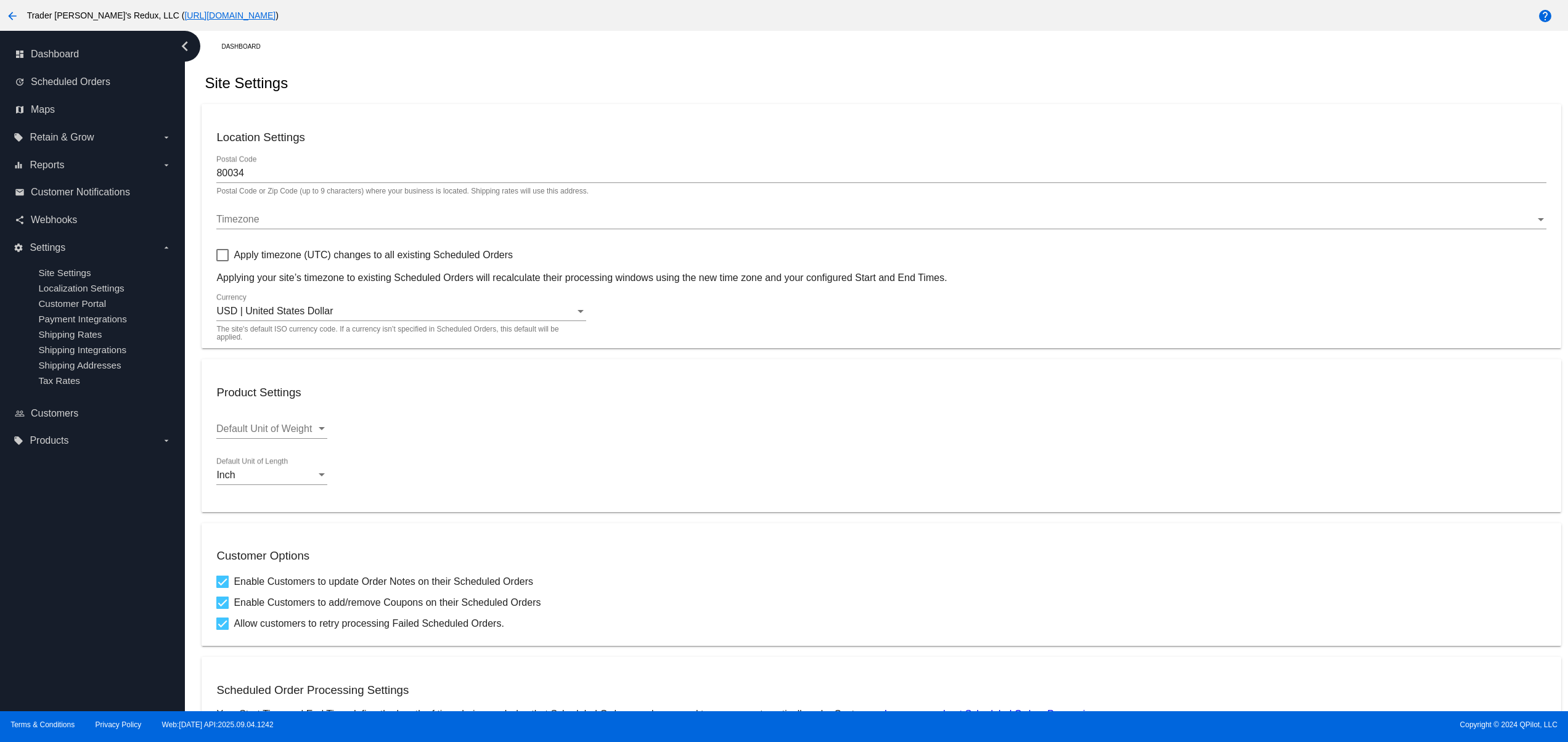
click at [39, 575] on div "dashboard Dashboard update Scheduled Orders map Maps local_offer Retain & Grow …" at bounding box center [92, 371] width 185 height 681
click at [39, 545] on div "dashboard Dashboard update Scheduled Orders map Maps local_offer Retain & Grow …" at bounding box center [92, 371] width 185 height 681
click at [78, 526] on div "dashboard Dashboard update Scheduled Orders map Maps local_offer Retain & Grow …" at bounding box center [92, 371] width 185 height 681
drag, startPoint x: 57, startPoint y: 624, endPoint x: 57, endPoint y: 580, distance: 44.0
click at [57, 626] on div "dashboard Dashboard update Scheduled Orders map Maps local_offer Retain & Grow …" at bounding box center [92, 371] width 185 height 681
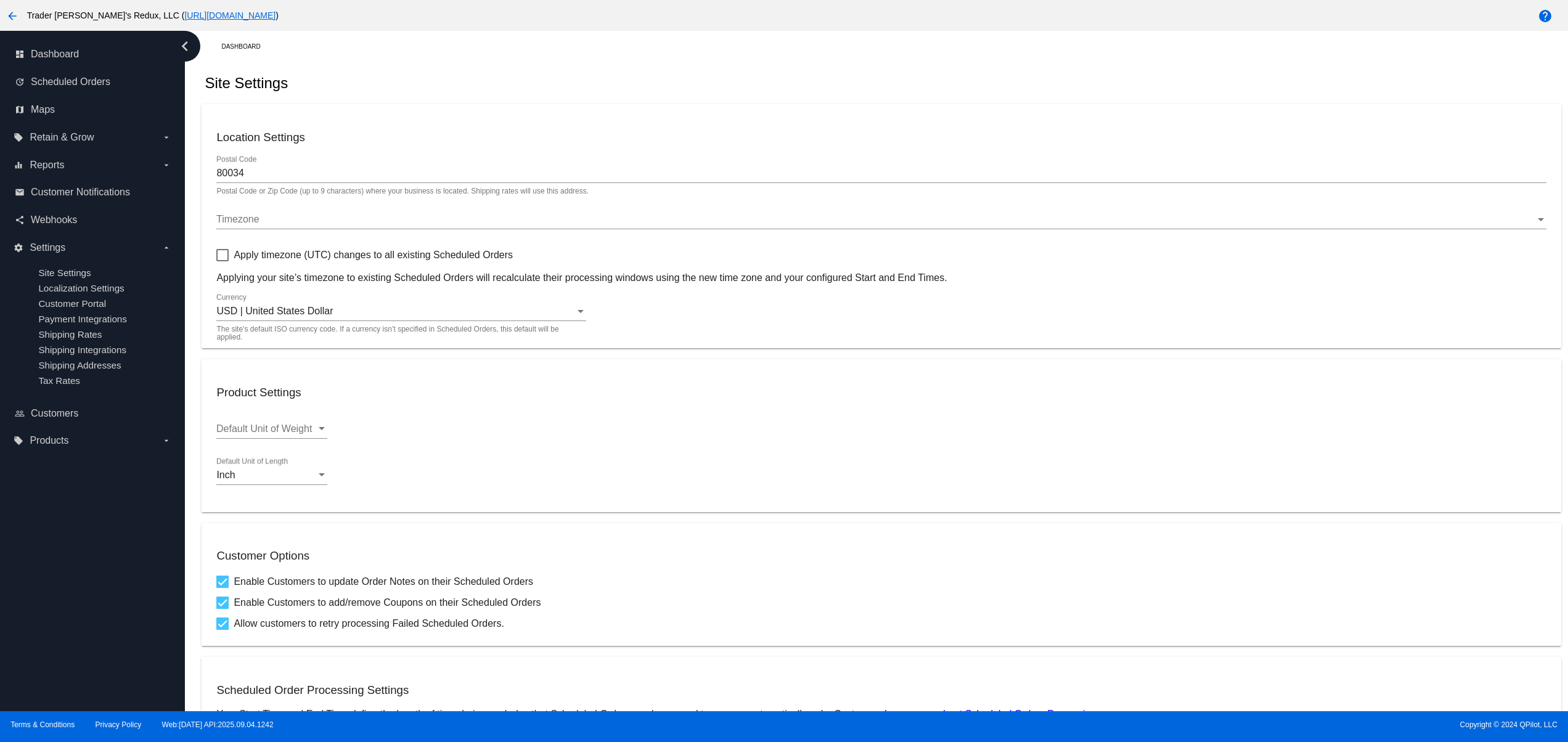
click at [57, 580] on div "dashboard Dashboard update Scheduled Orders map Maps local_offer Retain & Grow …" at bounding box center [92, 371] width 185 height 681
click at [57, 542] on div "dashboard Dashboard update Scheduled Orders map Maps local_offer Retain & Grow …" at bounding box center [92, 371] width 185 height 681
click at [49, 523] on div "dashboard Dashboard update Scheduled Orders map Maps local_offer Retain & Grow …" at bounding box center [92, 371] width 185 height 681
click at [11, 654] on div "dashboard Dashboard update Scheduled Orders map Maps local_offer Retain & Grow …" at bounding box center [92, 371] width 185 height 681
click at [22, 651] on div "dashboard Dashboard update Scheduled Orders map Maps local_offer Retain & Grow …" at bounding box center [92, 371] width 185 height 681
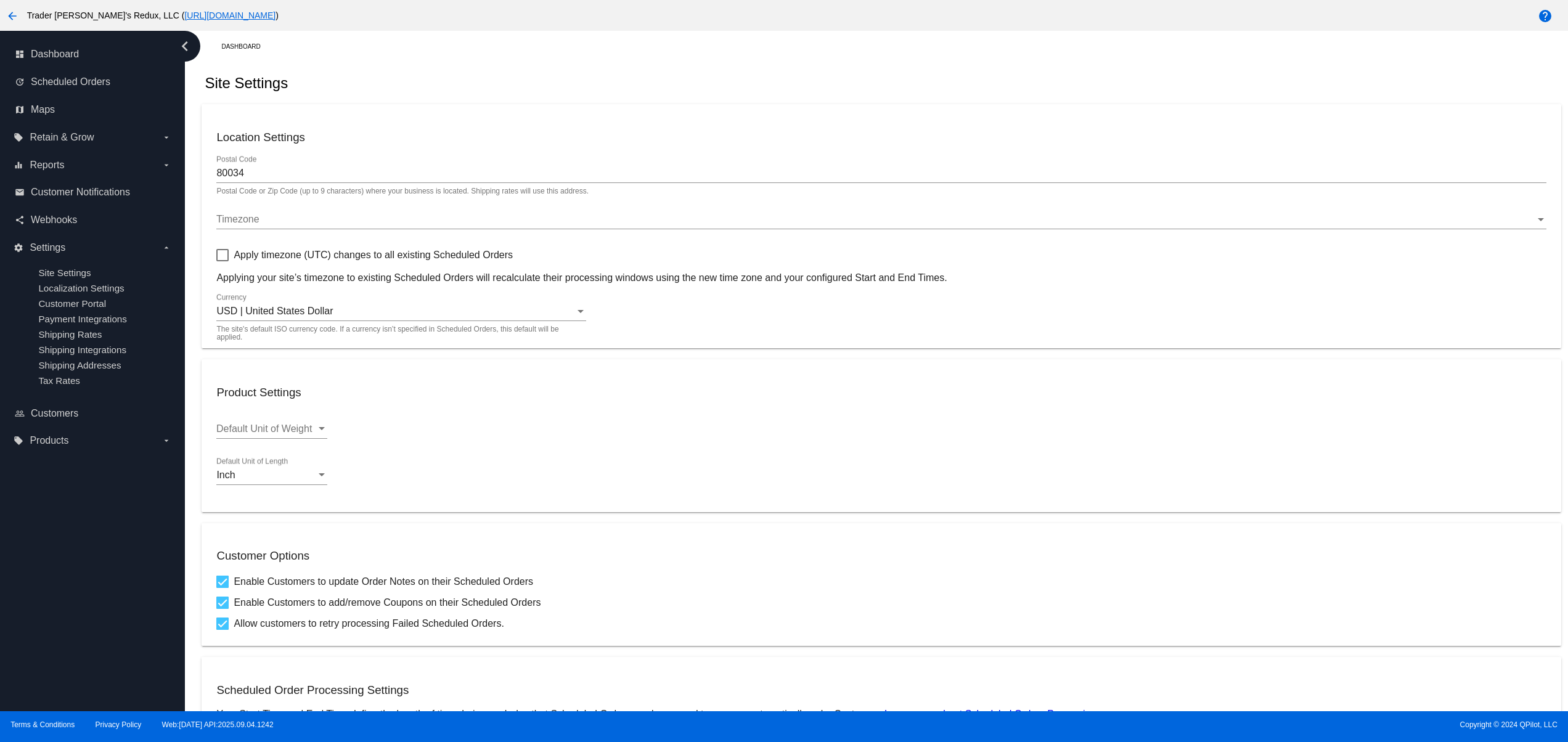
click at [47, 613] on div "dashboard Dashboard update Scheduled Orders map Maps local_offer Retain & Grow …" at bounding box center [92, 371] width 185 height 681
click at [1, 626] on div "dashboard Dashboard update Scheduled Orders map Maps local_offer Retain & Grow …" at bounding box center [92, 371] width 185 height 681
click at [1, 630] on div "dashboard Dashboard update Scheduled Orders map Maps local_offer Retain & Grow …" at bounding box center [92, 371] width 185 height 681
click at [23, 628] on div "dashboard Dashboard update Scheduled Orders map Maps local_offer Retain & Grow …" at bounding box center [92, 371] width 185 height 681
click at [45, 604] on div "dashboard Dashboard update Scheduled Orders map Maps local_offer Retain & Grow …" at bounding box center [92, 371] width 185 height 681
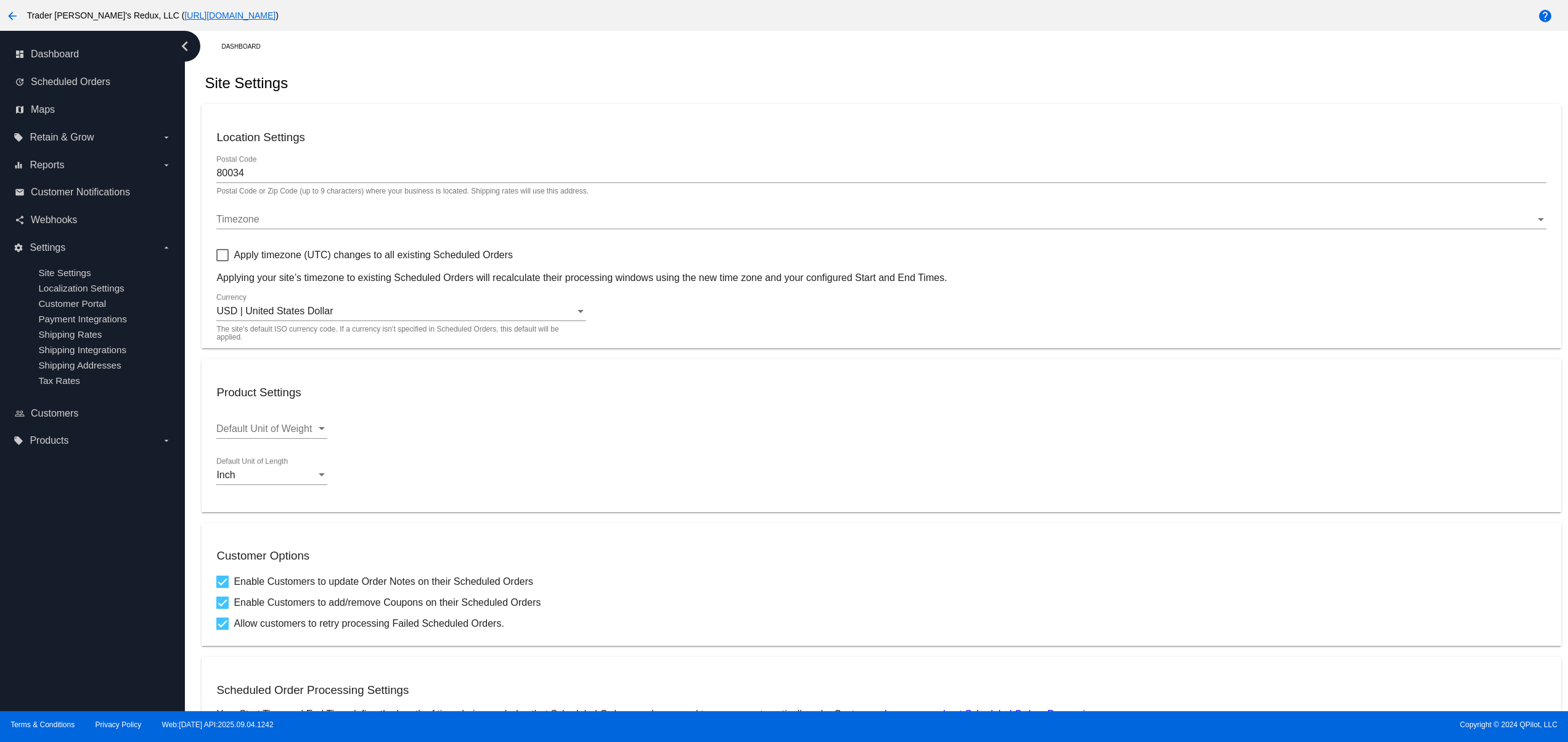
click at [45, 624] on div "dashboard Dashboard update Scheduled Orders map Maps local_offer Retain & Grow …" at bounding box center [92, 371] width 185 height 681
click at [42, 590] on div "dashboard Dashboard update Scheduled Orders map Maps local_offer Retain & Grow …" at bounding box center [92, 371] width 185 height 681
click at [42, 552] on div "dashboard Dashboard update Scheduled Orders map Maps local_offer Retain & Grow …" at bounding box center [92, 371] width 185 height 681
click at [0, 538] on html "arrow_back Trader [PERSON_NAME]'s Redux, LLC ( [URL][DOMAIN_NAME] ) help dashbo…" at bounding box center [784, 371] width 1568 height 742
click at [60, 640] on div "dashboard Dashboard update Scheduled Orders map Maps local_offer Retain & Grow …" at bounding box center [92, 371] width 185 height 681
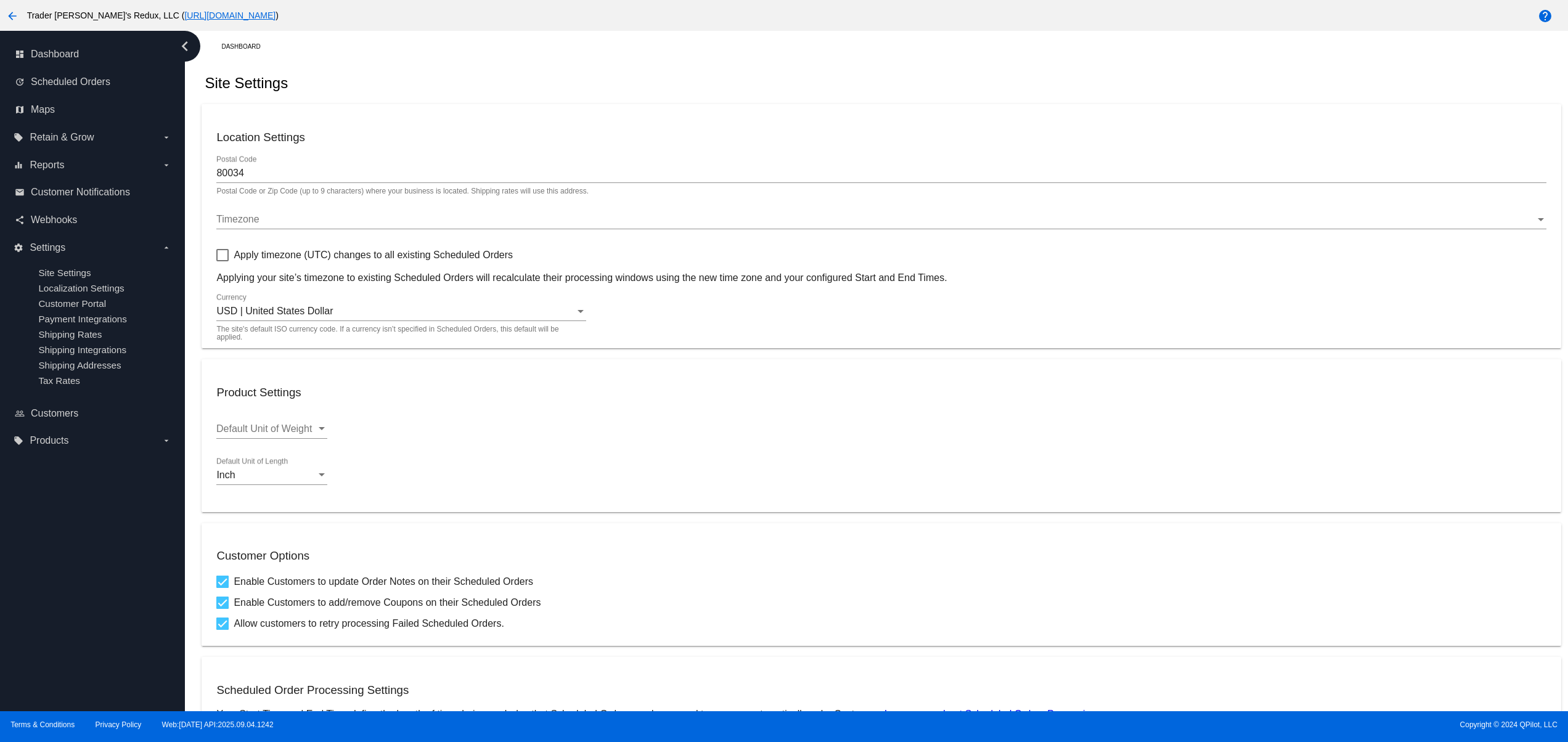
click at [54, 615] on div "dashboard Dashboard update Scheduled Orders map Maps local_offer Retain & Grow …" at bounding box center [92, 371] width 185 height 681
click at [47, 587] on div "dashboard Dashboard update Scheduled Orders map Maps local_offer Retain & Grow …" at bounding box center [92, 371] width 185 height 681
click at [47, 566] on div "dashboard Dashboard update Scheduled Orders map Maps local_offer Retain & Grow …" at bounding box center [92, 371] width 185 height 681
click at [105, 653] on div "dashboard Dashboard update Scheduled Orders map Maps local_offer Retain & Grow …" at bounding box center [92, 371] width 185 height 681
click at [94, 626] on div "dashboard Dashboard update Scheduled Orders map Maps local_offer Retain & Grow …" at bounding box center [92, 371] width 185 height 681
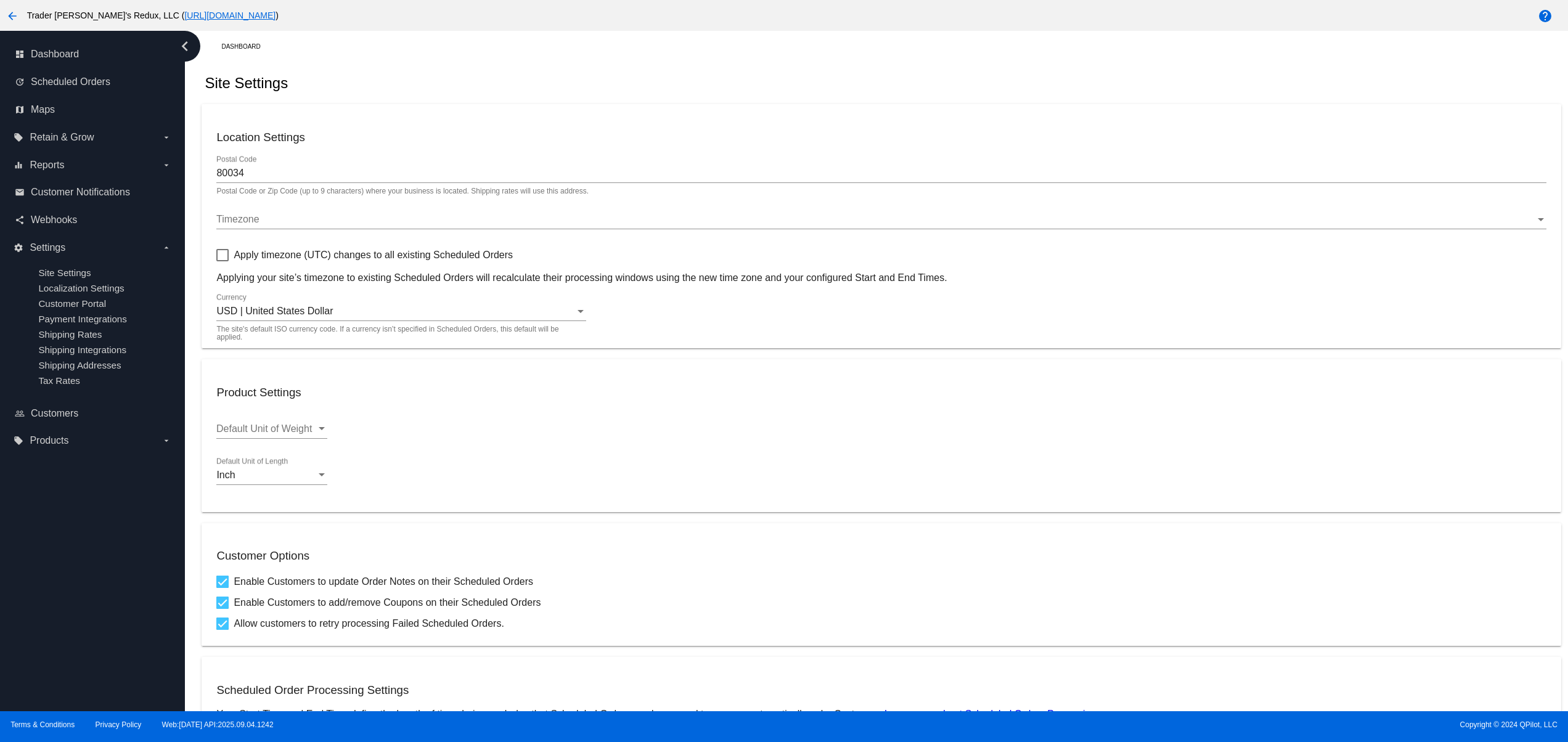
click at [87, 600] on div "dashboard Dashboard update Scheduled Orders map Maps local_offer Retain & Grow …" at bounding box center [92, 371] width 185 height 681
click at [81, 571] on div "dashboard Dashboard update Scheduled Orders map Maps local_offer Retain & Grow …" at bounding box center [92, 371] width 185 height 681
click at [56, 659] on div "dashboard Dashboard update Scheduled Orders map Maps local_offer Retain & Grow …" at bounding box center [92, 371] width 185 height 681
click at [52, 622] on div "dashboard Dashboard update Scheduled Orders map Maps local_offer Retain & Grow …" at bounding box center [92, 371] width 185 height 681
click at [52, 592] on div "dashboard Dashboard update Scheduled Orders map Maps local_offer Retain & Grow …" at bounding box center [92, 371] width 185 height 681
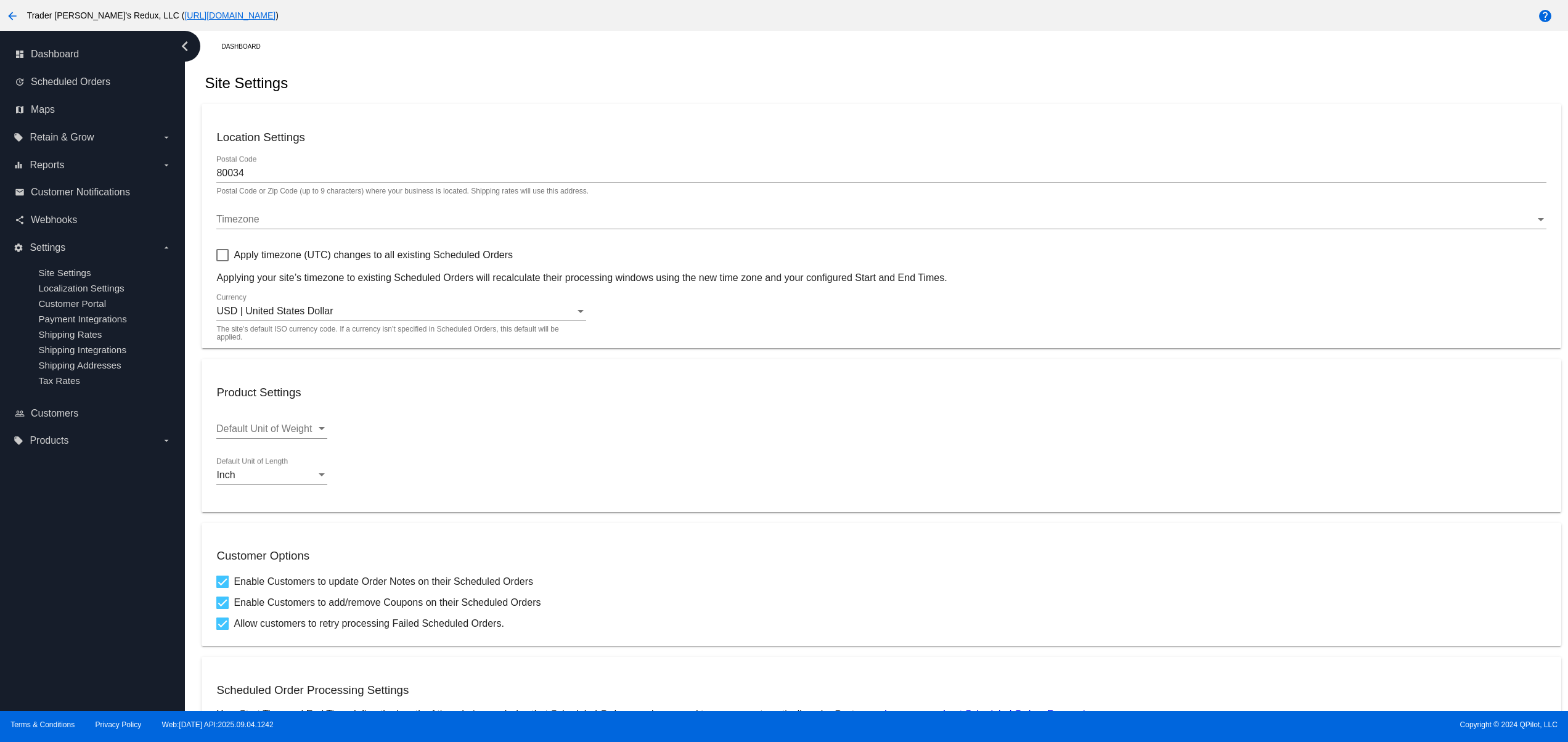
click at [52, 572] on div "dashboard Dashboard update Scheduled Orders map Maps local_offer Retain & Grow …" at bounding box center [92, 371] width 185 height 681
click at [52, 542] on div "dashboard Dashboard update Scheduled Orders map Maps local_offer Retain & Grow …" at bounding box center [92, 371] width 185 height 681
click at [82, 647] on div "dashboard Dashboard update Scheduled Orders map Maps local_offer Retain & Grow …" at bounding box center [92, 371] width 185 height 681
click at [72, 621] on div "dashboard Dashboard update Scheduled Orders map Maps local_offer Retain & Grow …" at bounding box center [92, 371] width 185 height 681
click at [69, 592] on div "dashboard Dashboard update Scheduled Orders map Maps local_offer Retain & Grow …" at bounding box center [92, 371] width 185 height 681
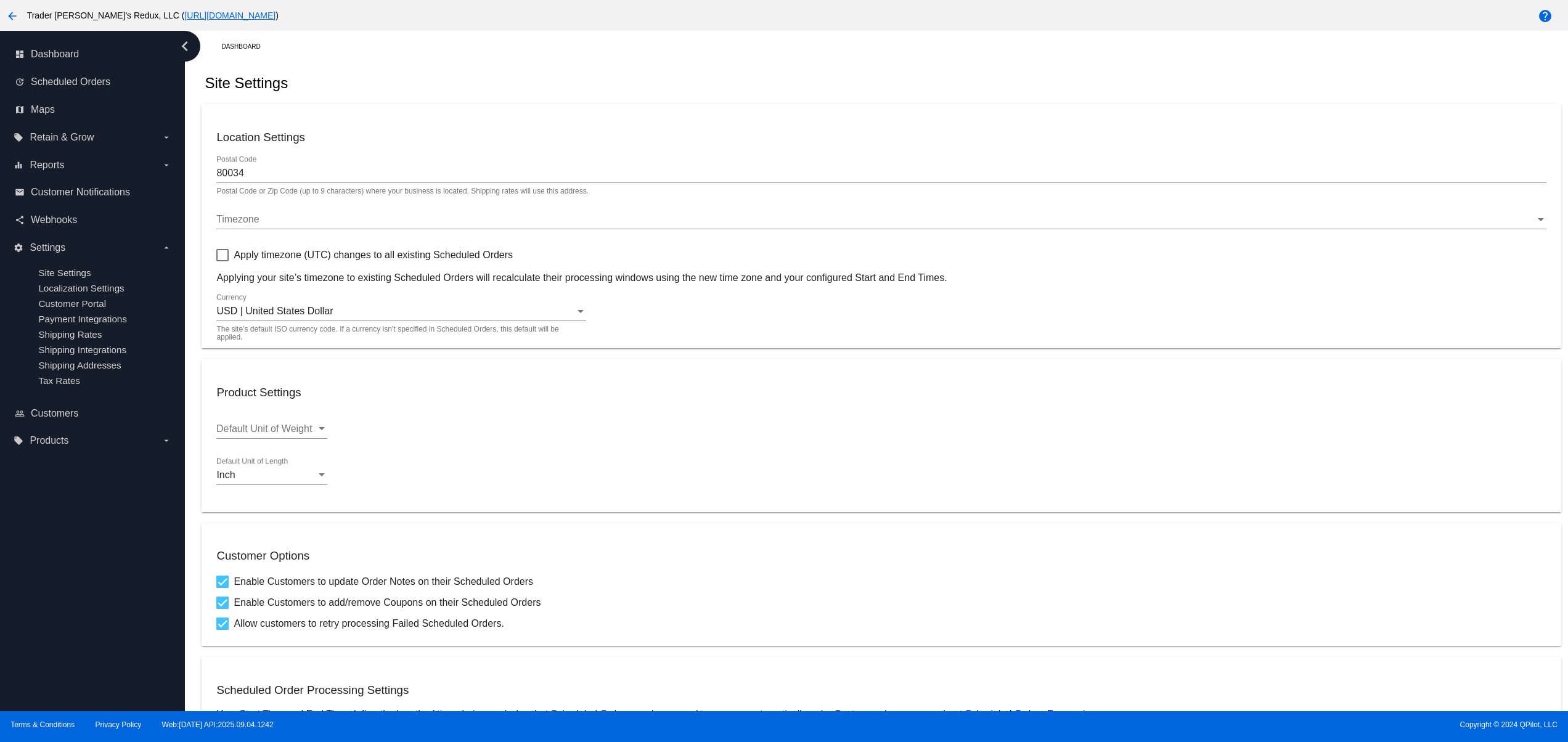
click at [67, 571] on div "dashboard Dashboard update Scheduled Orders map Maps local_offer Retain & Grow …" at bounding box center [92, 371] width 185 height 681
click at [67, 659] on div "dashboard Dashboard update Scheduled Orders map Maps local_offer Retain & Grow …" at bounding box center [92, 371] width 185 height 681
click at [67, 639] on div "dashboard Dashboard update Scheduled Orders map Maps local_offer Retain & Grow …" at bounding box center [92, 371] width 185 height 681
click at [67, 597] on div "dashboard Dashboard update Scheduled Orders map Maps local_offer Retain & Grow …" at bounding box center [92, 371] width 185 height 681
click at [78, 661] on div "dashboard Dashboard update Scheduled Orders map Maps local_offer Retain & Grow …" at bounding box center [92, 371] width 185 height 681
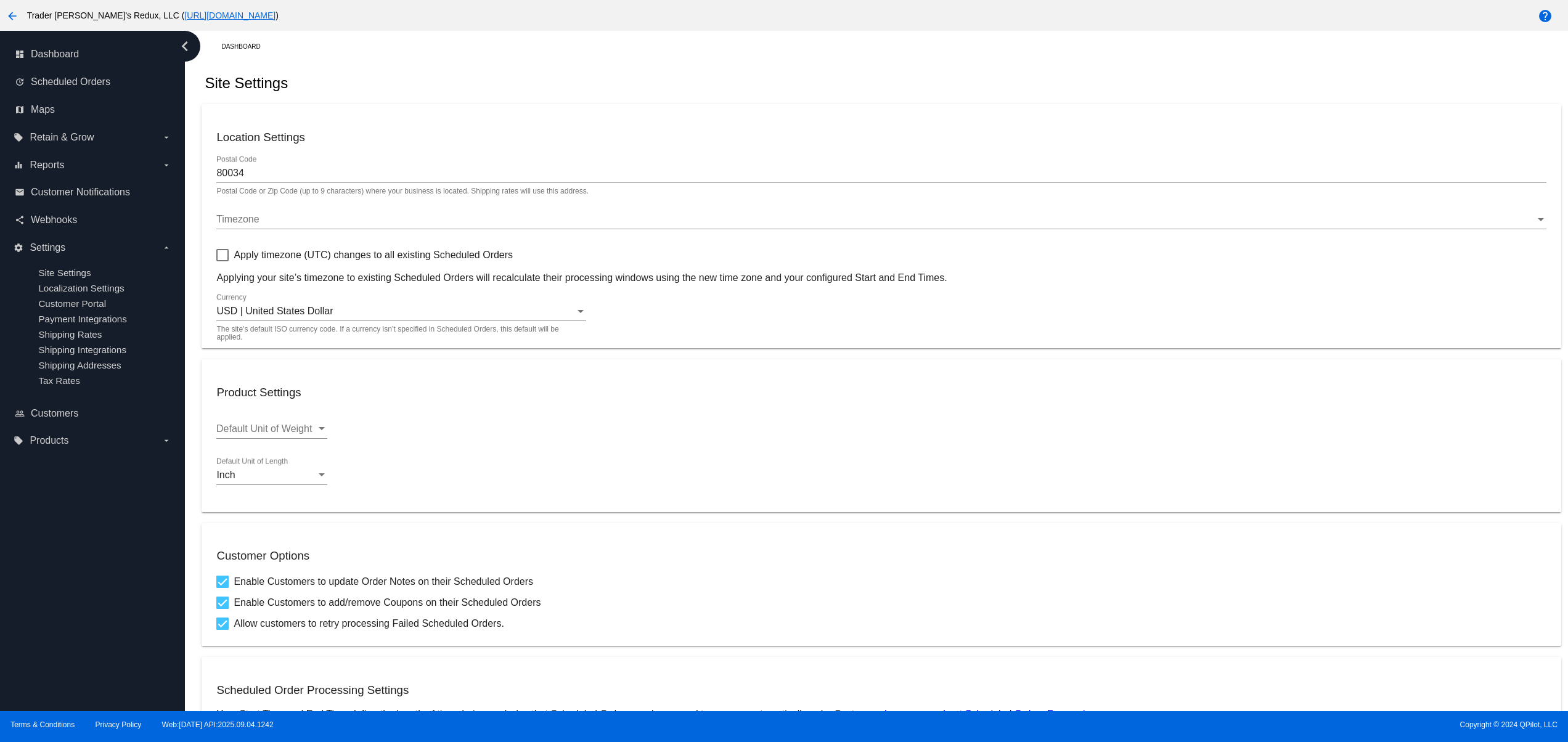
click at [64, 629] on div "dashboard Dashboard update Scheduled Orders map Maps local_offer Retain & Grow …" at bounding box center [92, 371] width 185 height 681
click at [54, 586] on div "dashboard Dashboard update Scheduled Orders map Maps local_offer Retain & Grow …" at bounding box center [92, 371] width 185 height 681
click at [72, 544] on div "dashboard Dashboard update Scheduled Orders map Maps local_offer Retain & Grow …" at bounding box center [92, 371] width 185 height 681
click at [71, 653] on div "dashboard Dashboard update Scheduled Orders map Maps local_offer Retain & Grow …" at bounding box center [92, 371] width 185 height 681
click at [47, 615] on div "dashboard Dashboard update Scheduled Orders map Maps local_offer Retain & Grow …" at bounding box center [92, 371] width 185 height 681
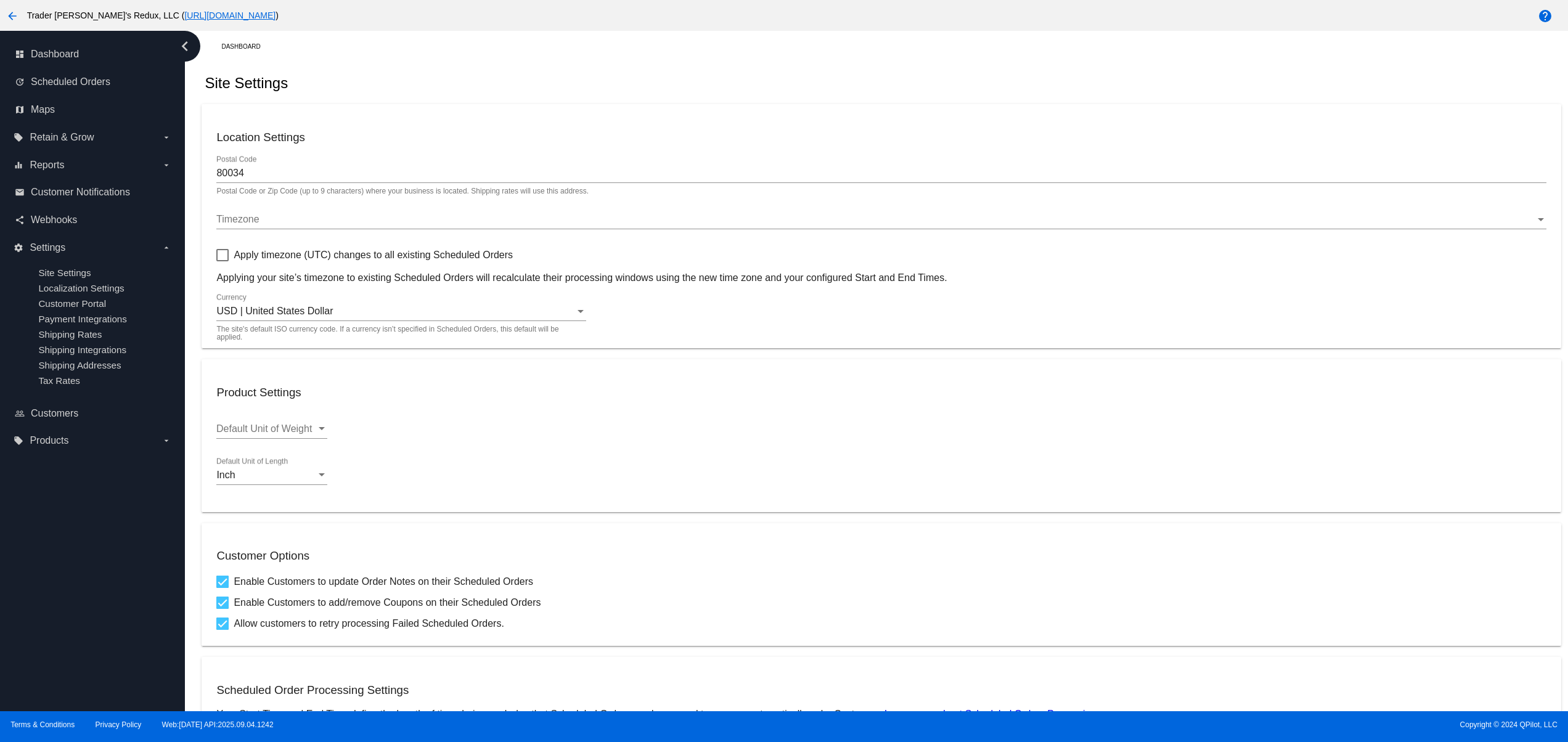
click at [45, 584] on div "dashboard Dashboard update Scheduled Orders map Maps local_offer Retain & Grow …" at bounding box center [92, 371] width 185 height 681
click at [133, 666] on div "dashboard Dashboard update Scheduled Orders map Maps local_offer Retain & Grow …" at bounding box center [92, 371] width 185 height 681
click at [62, 632] on div "dashboard Dashboard update Scheduled Orders map Maps local_offer Retain & Grow …" at bounding box center [92, 371] width 185 height 681
click at [32, 598] on div "dashboard Dashboard update Scheduled Orders map Maps local_offer Retain & Grow …" at bounding box center [92, 371] width 185 height 681
click at [10, 569] on div "dashboard Dashboard update Scheduled Orders map Maps local_offer Retain & Grow …" at bounding box center [92, 371] width 185 height 681
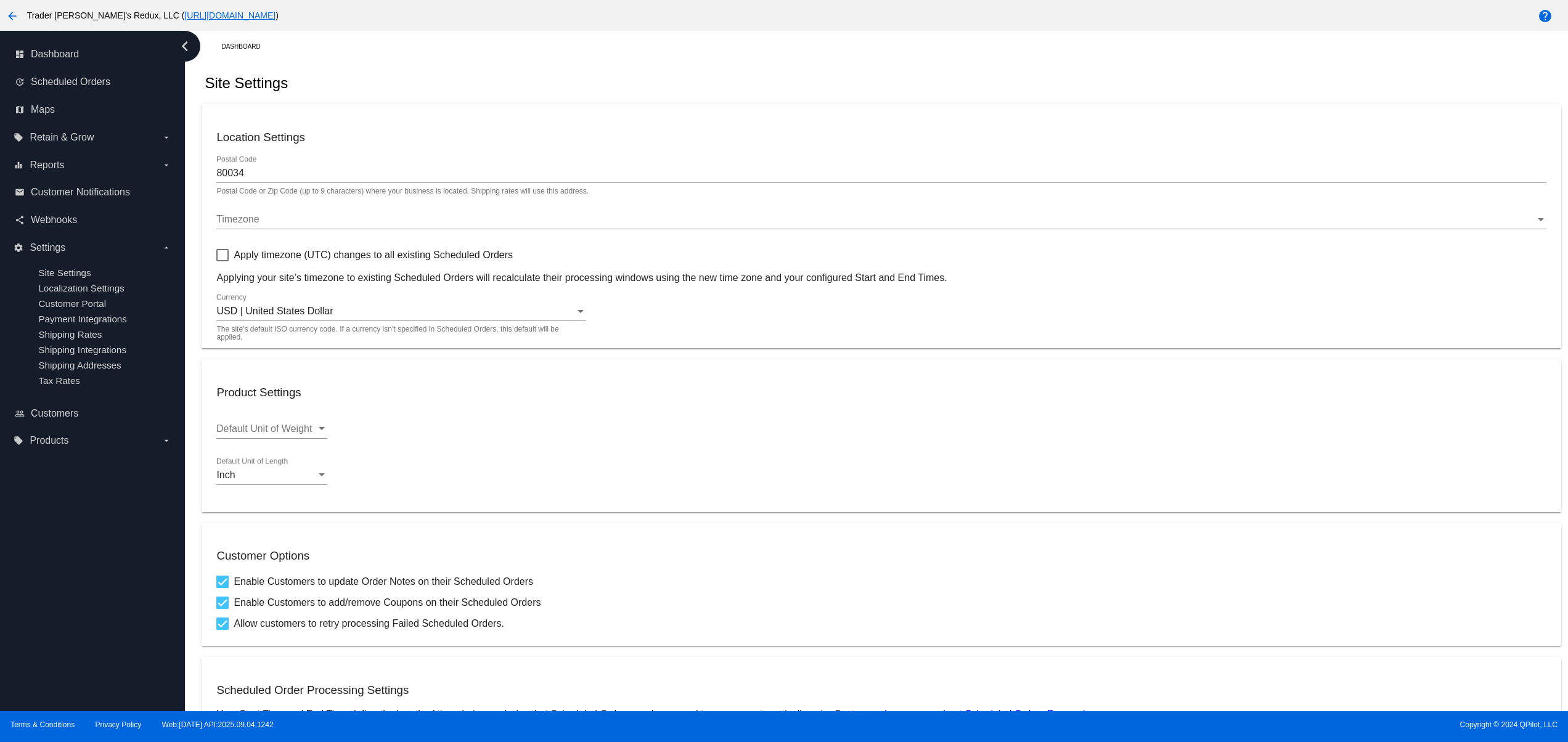
click at [48, 626] on div "dashboard Dashboard update Scheduled Orders map Maps local_offer Retain & Grow …" at bounding box center [92, 371] width 185 height 681
click at [47, 609] on div "dashboard Dashboard update Scheduled Orders map Maps local_offer Retain & Grow …" at bounding box center [92, 371] width 185 height 681
click at [47, 590] on div "dashboard Dashboard update Scheduled Orders map Maps local_offer Retain & Grow …" at bounding box center [92, 371] width 185 height 681
click at [69, 633] on div "dashboard Dashboard update Scheduled Orders map Maps local_offer Retain & Grow …" at bounding box center [92, 371] width 185 height 681
click at [54, 611] on div "dashboard Dashboard update Scheduled Orders map Maps local_offer Retain & Grow …" at bounding box center [92, 371] width 185 height 681
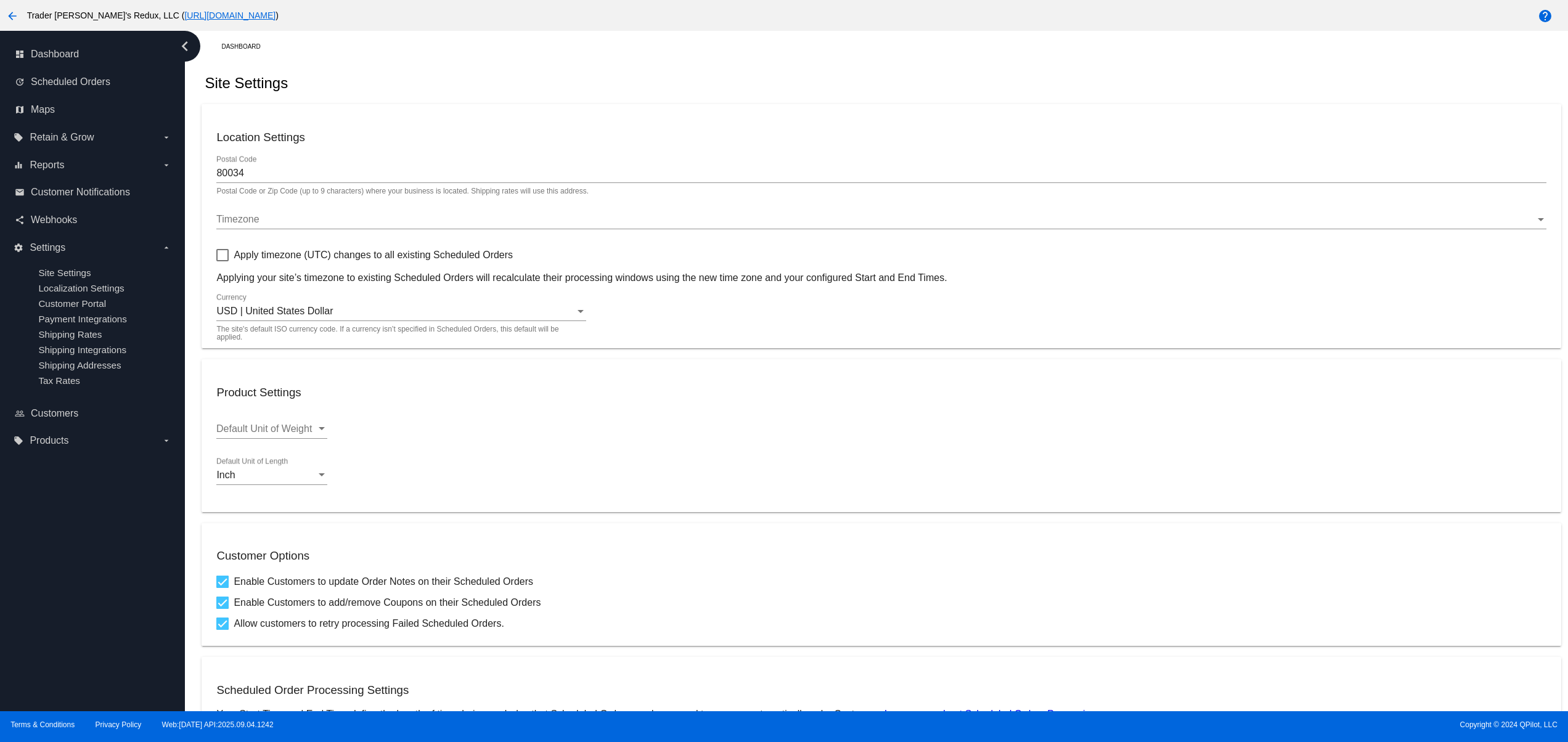
click at [47, 566] on div "dashboard Dashboard update Scheduled Orders map Maps local_offer Retain & Grow …" at bounding box center [92, 371] width 185 height 681
click at [37, 542] on div "dashboard Dashboard update Scheduled Orders map Maps local_offer Retain & Grow …" at bounding box center [92, 371] width 185 height 681
click at [43, 640] on div "dashboard Dashboard update Scheduled Orders map Maps local_offer Retain & Grow …" at bounding box center [92, 371] width 185 height 681
click at [53, 563] on div "dashboard Dashboard update Scheduled Orders map Maps local_offer Retain & Grow …" at bounding box center [92, 371] width 185 height 681
click at [56, 529] on div "dashboard Dashboard update Scheduled Orders map Maps local_offer Retain & Grow …" at bounding box center [92, 371] width 185 height 681
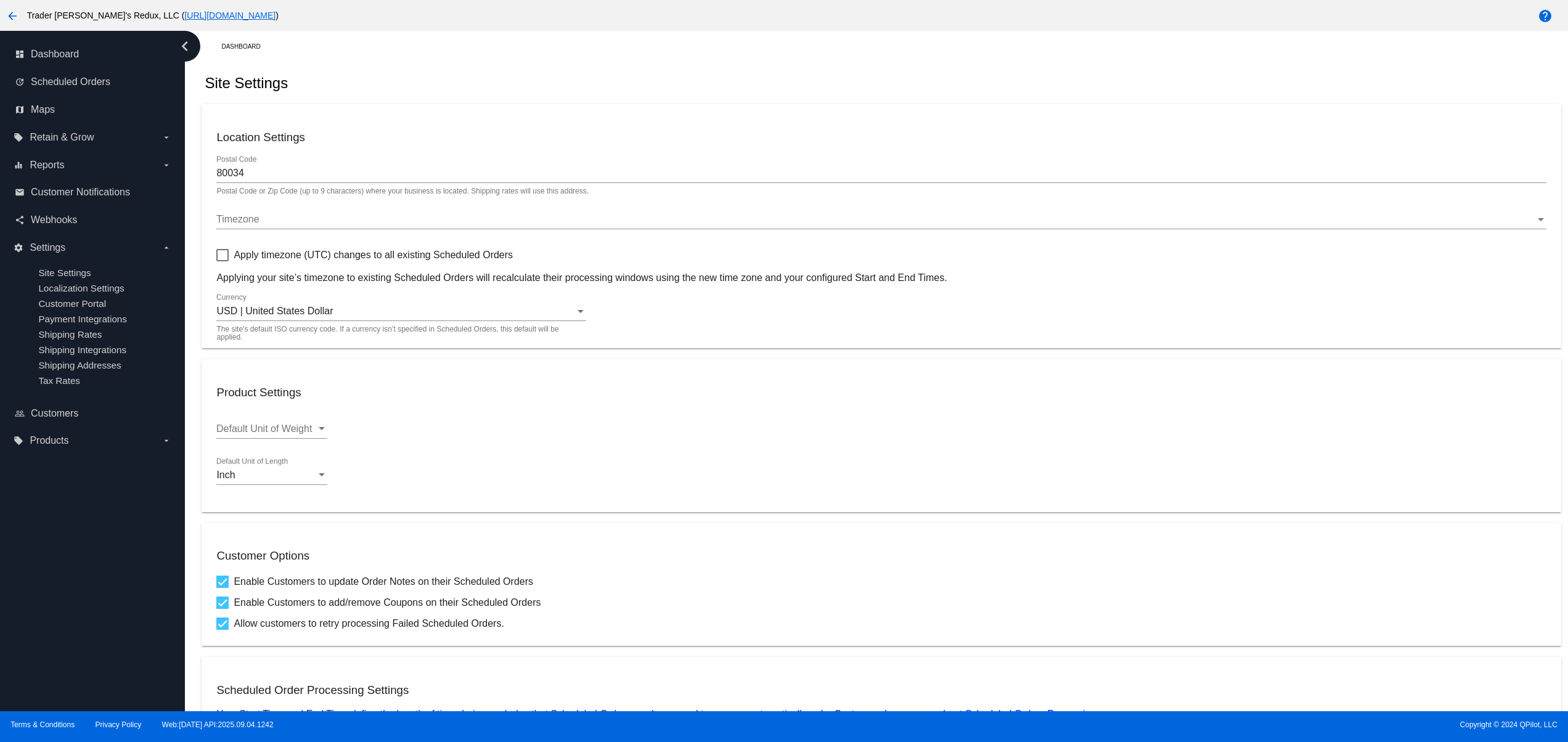
click at [56, 529] on div "dashboard Dashboard update Scheduled Orders map Maps local_offer Retain & Grow …" at bounding box center [92, 371] width 185 height 681
click at [5, 630] on div "dashboard Dashboard update Scheduled Orders map Maps local_offer Retain & Grow …" at bounding box center [92, 371] width 185 height 681
click at [43, 614] on div "dashboard Dashboard update Scheduled Orders map Maps local_offer Retain & Grow …" at bounding box center [92, 371] width 185 height 681
click at [56, 561] on div "dashboard Dashboard update Scheduled Orders map Maps local_offer Retain & Grow …" at bounding box center [92, 371] width 185 height 681
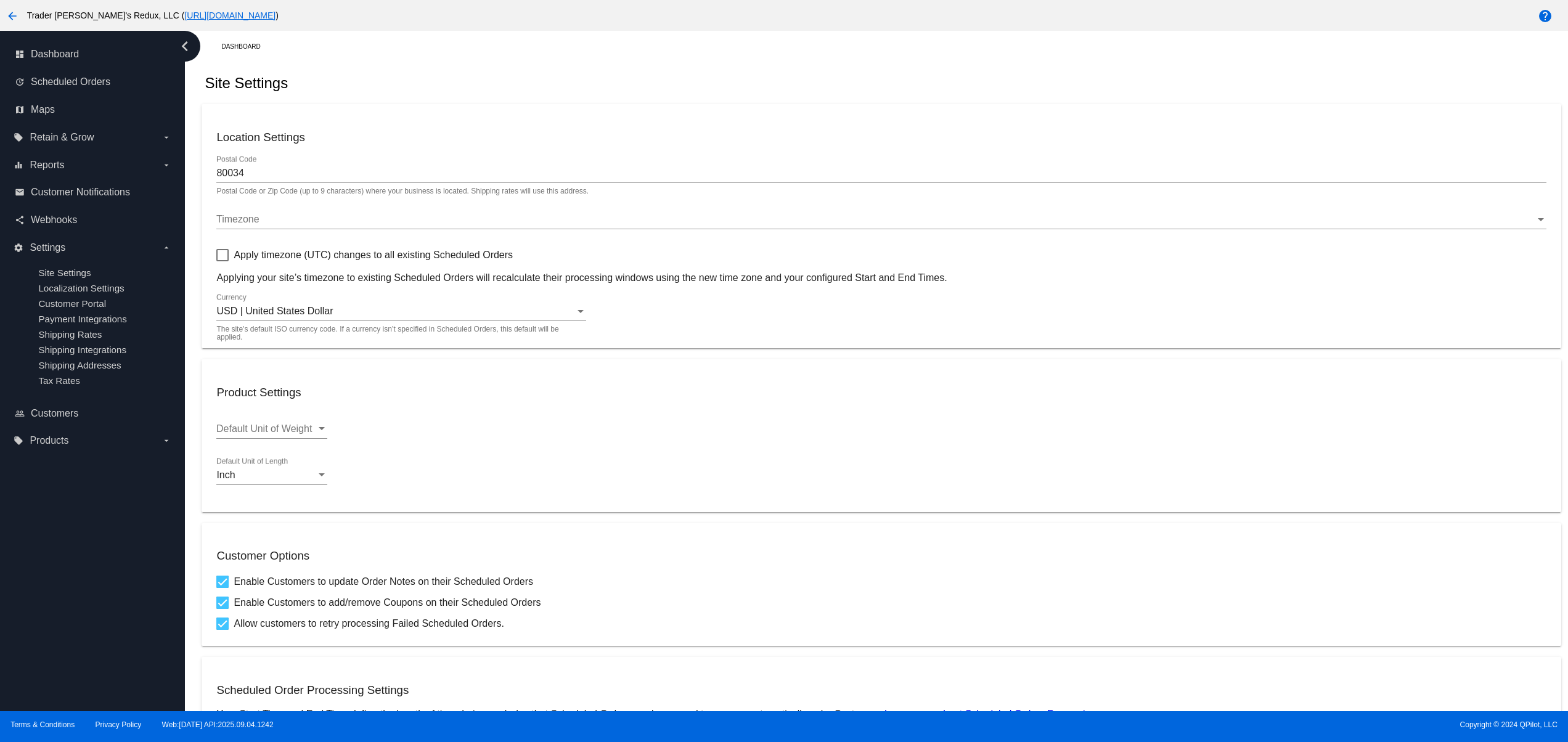
click at [99, 537] on div "dashboard Dashboard update Scheduled Orders map Maps local_offer Retain & Grow …" at bounding box center [92, 371] width 185 height 681
click at [57, 643] on div "dashboard Dashboard update Scheduled Orders map Maps local_offer Retain & Grow …" at bounding box center [92, 371] width 185 height 681
click at [52, 579] on div "dashboard Dashboard update Scheduled Orders map Maps local_offer Retain & Grow …" at bounding box center [92, 371] width 185 height 681
click at [37, 535] on div "dashboard Dashboard update Scheduled Orders map Maps local_offer Retain & Grow …" at bounding box center [92, 371] width 185 height 681
click at [27, 514] on div "dashboard Dashboard update Scheduled Orders map Maps local_offer Retain & Grow …" at bounding box center [92, 371] width 185 height 681
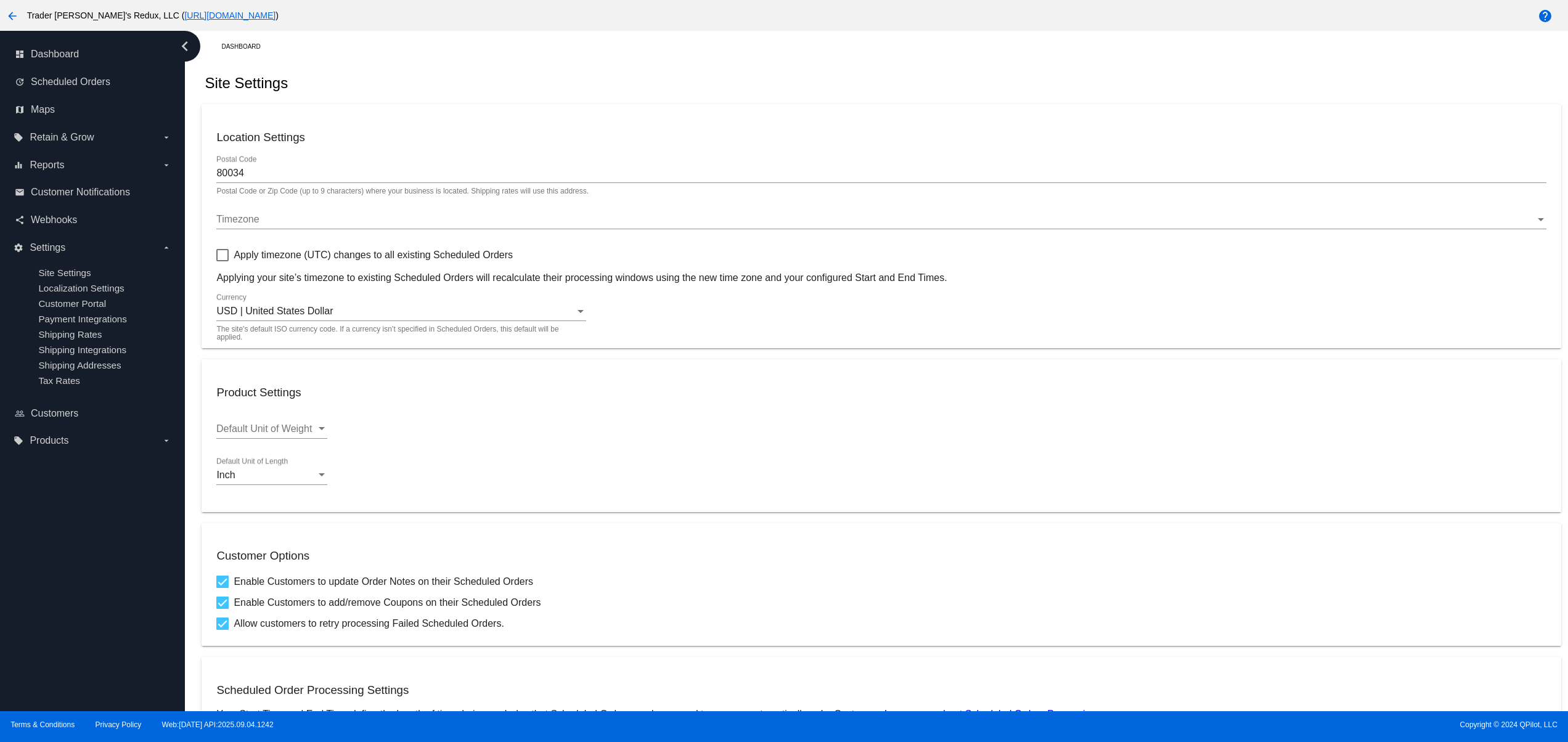
click at [31, 659] on div "dashboard Dashboard update Scheduled Orders map Maps local_offer Retain & Grow …" at bounding box center [92, 371] width 185 height 681
click at [60, 651] on div "dashboard Dashboard update Scheduled Orders map Maps local_offer Retain & Grow …" at bounding box center [92, 371] width 185 height 681
click at [85, 633] on div "dashboard Dashboard update Scheduled Orders map Maps local_offer Retain & Grow …" at bounding box center [92, 371] width 185 height 681
click at [67, 593] on div "dashboard Dashboard update Scheduled Orders map Maps local_offer Retain & Grow …" at bounding box center [92, 371] width 185 height 681
click at [57, 583] on div "dashboard Dashboard update Scheduled Orders map Maps local_offer Retain & Grow …" at bounding box center [92, 371] width 185 height 681
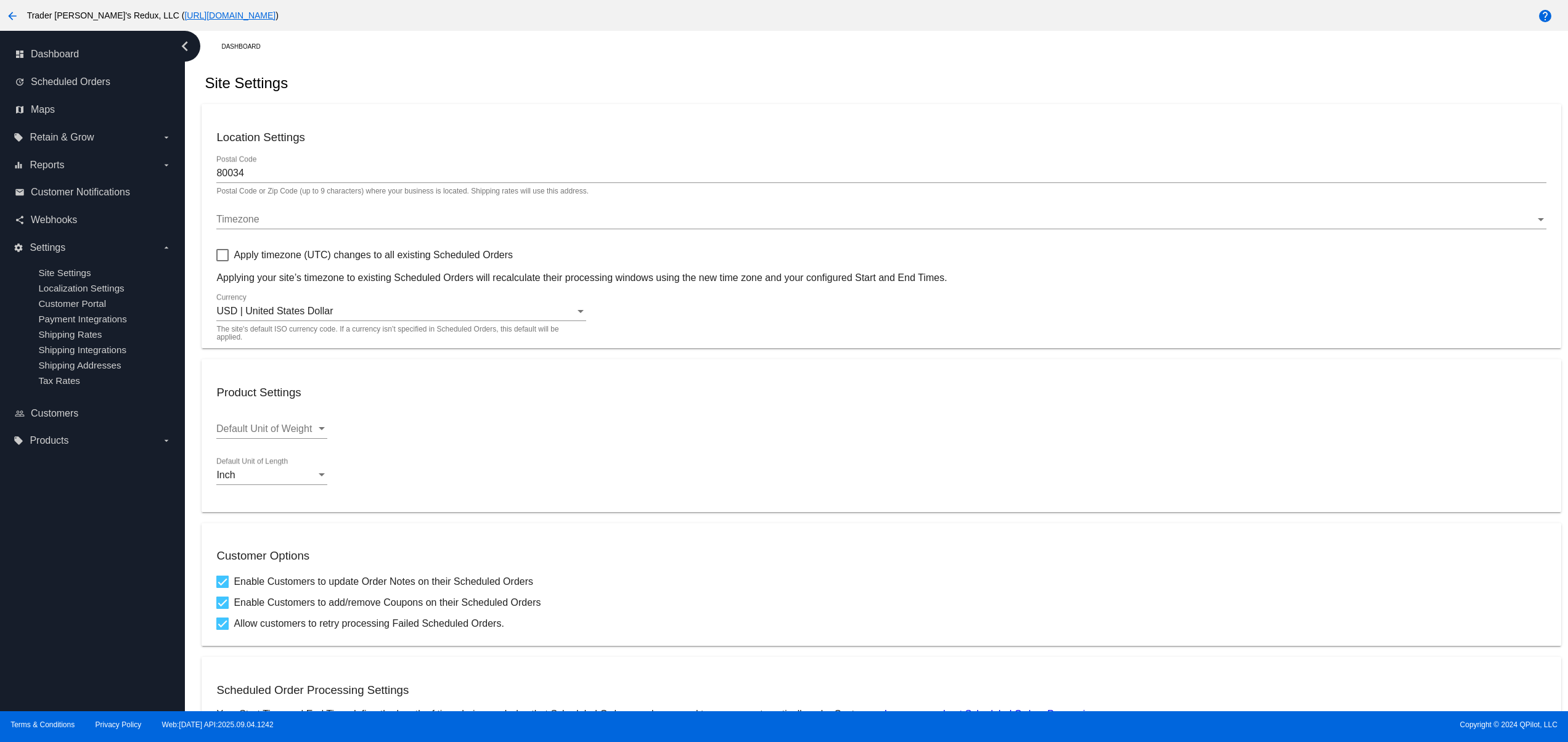
click at [47, 540] on div "dashboard Dashboard update Scheduled Orders map Maps local_offer Retain & Grow …" at bounding box center [92, 371] width 185 height 681
click at [102, 642] on div "dashboard Dashboard update Scheduled Orders map Maps local_offer Retain & Grow …" at bounding box center [92, 371] width 185 height 681
click at [99, 618] on div "dashboard Dashboard update Scheduled Orders map Maps local_offer Retain & Grow …" at bounding box center [92, 371] width 185 height 681
click at [72, 588] on div "dashboard Dashboard update Scheduled Orders map Maps local_offer Retain & Grow …" at bounding box center [92, 371] width 185 height 681
click at [67, 566] on div "dashboard Dashboard update Scheduled Orders map Maps local_offer Retain & Grow …" at bounding box center [92, 371] width 185 height 681
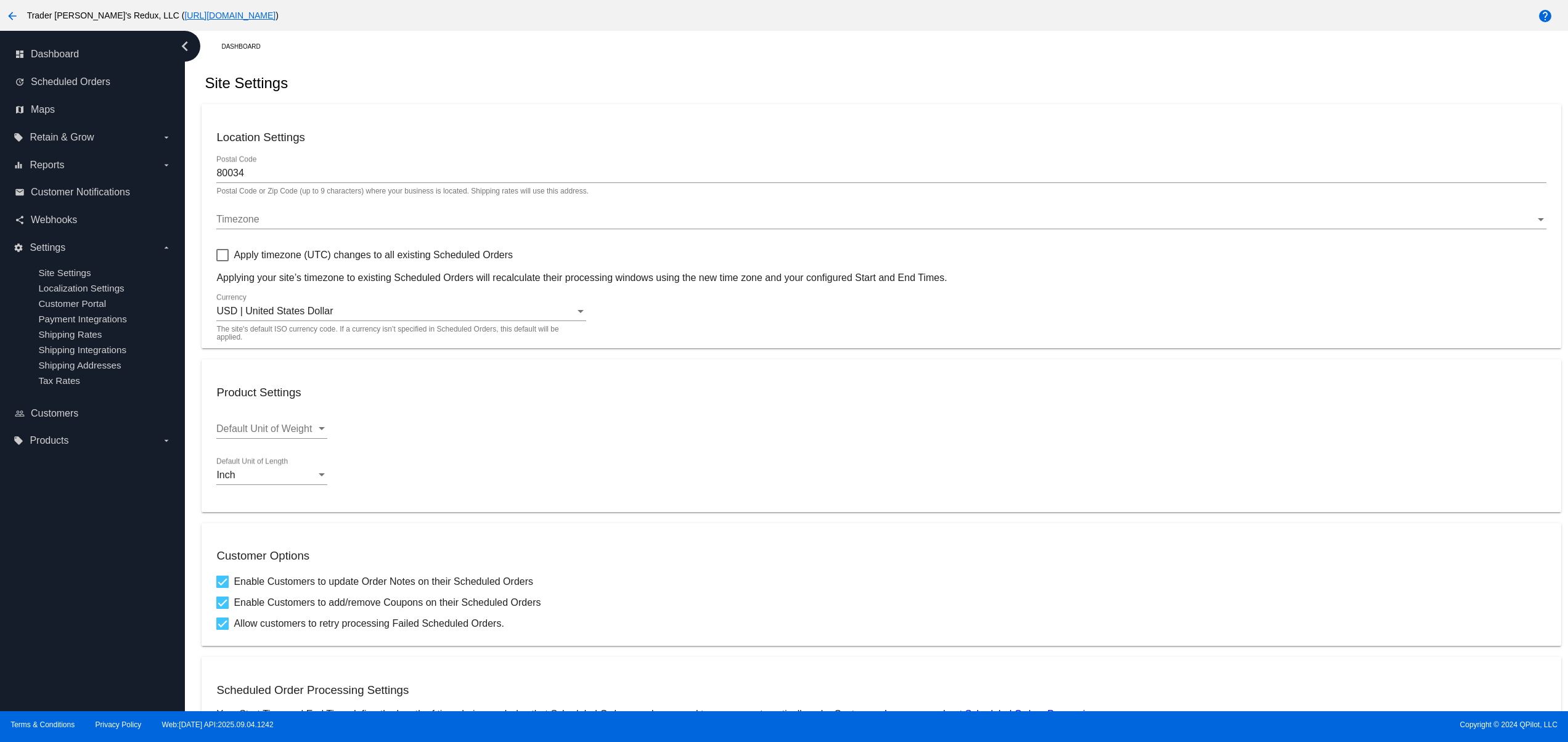
click at [67, 507] on div "dashboard Dashboard update Scheduled Orders map Maps local_offer Retain & Grow …" at bounding box center [92, 371] width 185 height 681
click at [79, 653] on div "dashboard Dashboard update Scheduled Orders map Maps local_offer Retain & Grow …" at bounding box center [92, 371] width 185 height 681
click at [78, 622] on div "dashboard Dashboard update Scheduled Orders map Maps local_offer Retain & Grow …" at bounding box center [92, 371] width 185 height 681
click at [49, 651] on div "dashboard Dashboard update Scheduled Orders map Maps local_offer Retain & Grow …" at bounding box center [92, 371] width 185 height 681
click at [48, 607] on div "dashboard Dashboard update Scheduled Orders map Maps local_offer Retain & Grow …" at bounding box center [92, 371] width 185 height 681
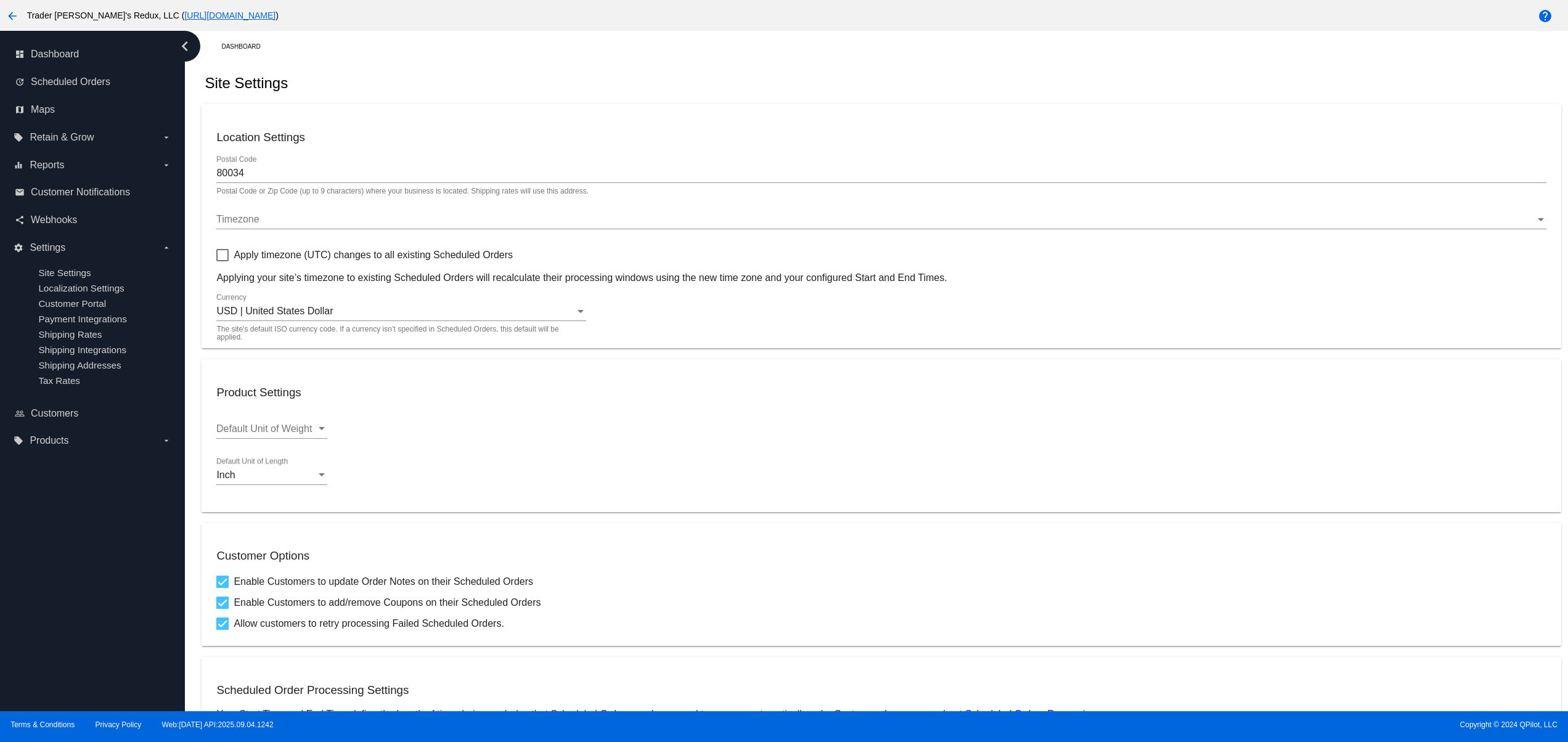
click at [70, 537] on div "dashboard Dashboard update Scheduled Orders map Maps local_offer Retain & Grow …" at bounding box center [92, 371] width 185 height 681
